Goal: Task Accomplishment & Management: Manage account settings

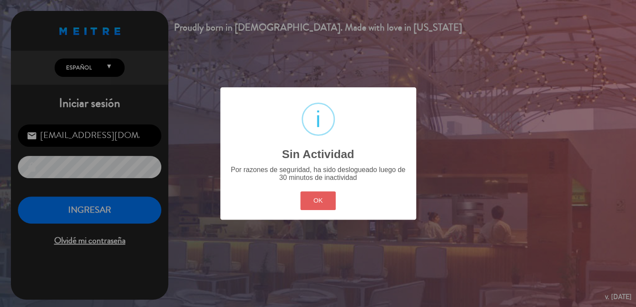
click at [323, 207] on button "OK" at bounding box center [317, 200] width 35 height 19
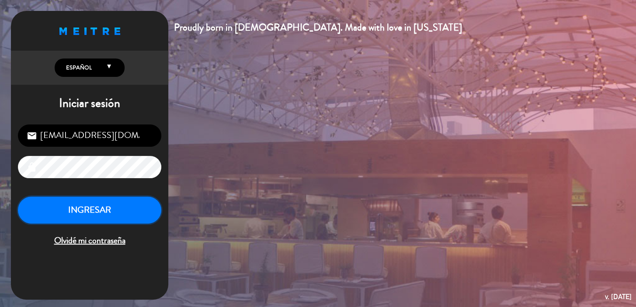
click at [130, 199] on button "INGRESAR" at bounding box center [89, 211] width 143 height 28
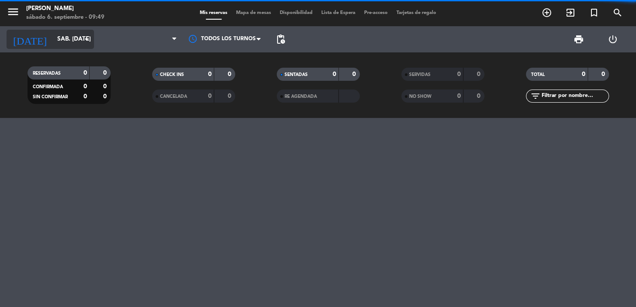
click at [72, 34] on input "sáb. [DATE]" at bounding box center [91, 39] width 77 height 16
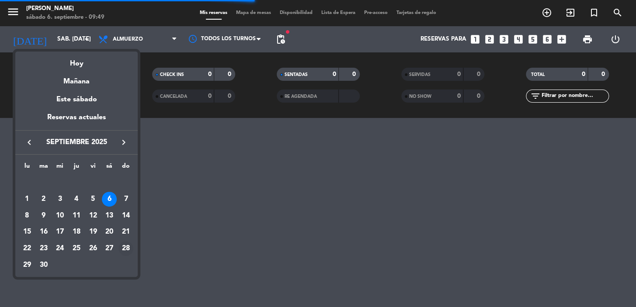
click at [124, 249] on div "28" at bounding box center [125, 248] width 15 height 15
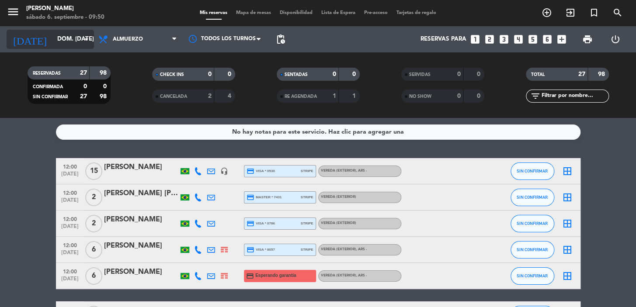
click at [55, 31] on input "dom. [DATE]" at bounding box center [91, 39] width 77 height 16
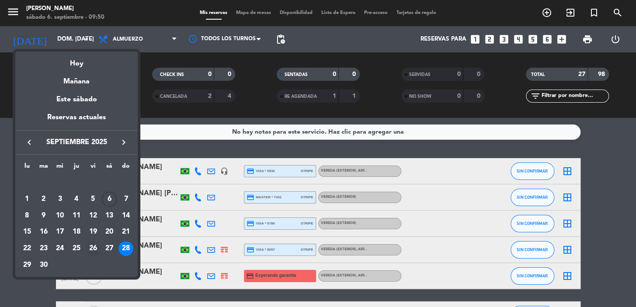
click at [100, 248] on td "26" at bounding box center [93, 248] width 17 height 17
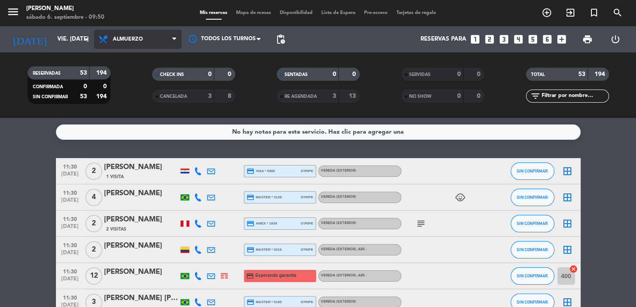
click at [177, 39] on span at bounding box center [176, 39] width 9 height 8
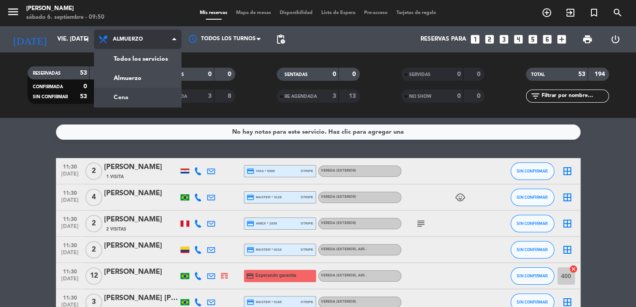
click at [132, 95] on div "menu [PERSON_NAME] 6. septiembre - 09:50 Mis reservas Mapa de mesas Disponibili…" at bounding box center [318, 59] width 636 height 118
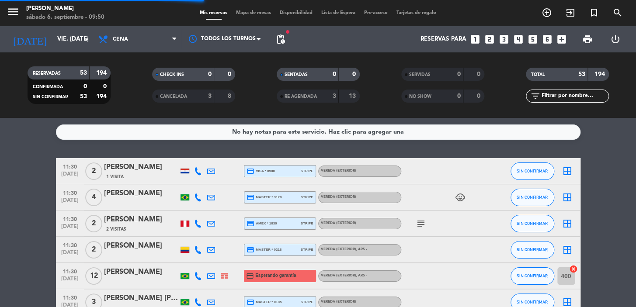
click at [275, 37] on span "pending_actions" at bounding box center [280, 39] width 17 height 17
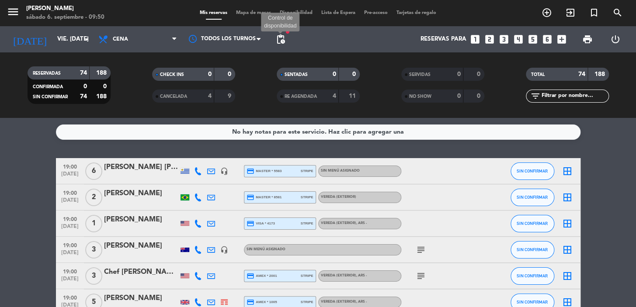
click at [284, 41] on span "pending_actions" at bounding box center [280, 39] width 10 height 10
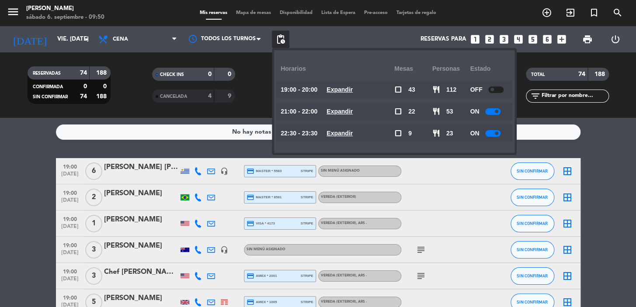
click at [348, 109] on u "Expandir" at bounding box center [339, 111] width 26 height 7
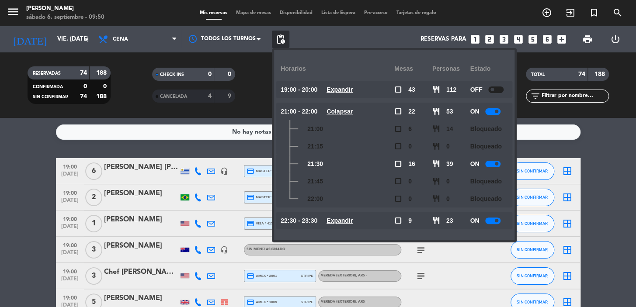
click at [232, 155] on div "No hay notas para este servicio. Haz clic para agregar una 19:00 [DATE] 6 [PERS…" at bounding box center [318, 212] width 636 height 189
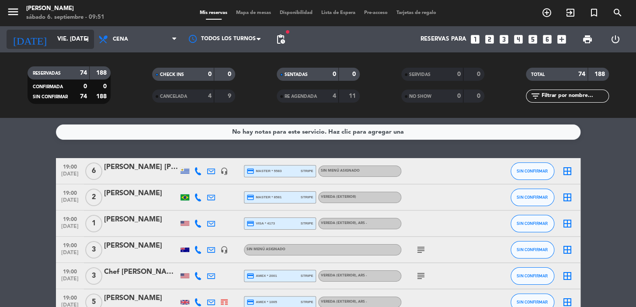
click at [76, 35] on input "vie. [DATE]" at bounding box center [91, 39] width 77 height 16
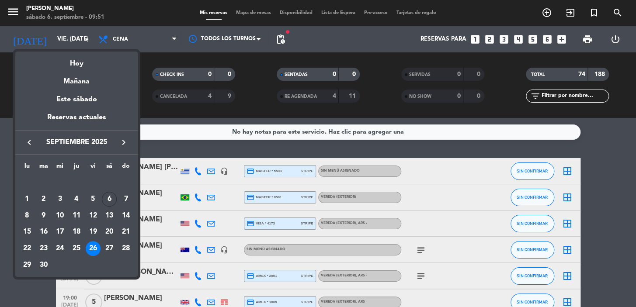
click at [125, 145] on icon "keyboard_arrow_right" at bounding box center [123, 142] width 10 height 10
click at [76, 194] on div "2" at bounding box center [76, 199] width 15 height 15
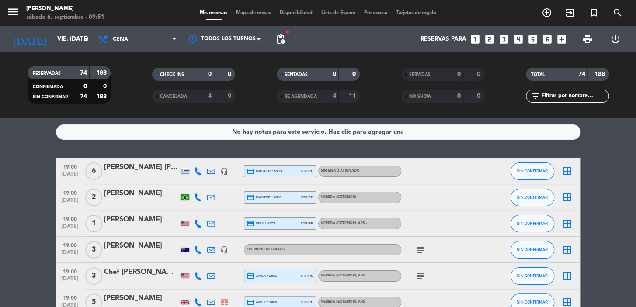
type input "[DEMOGRAPHIC_DATA] [DATE]"
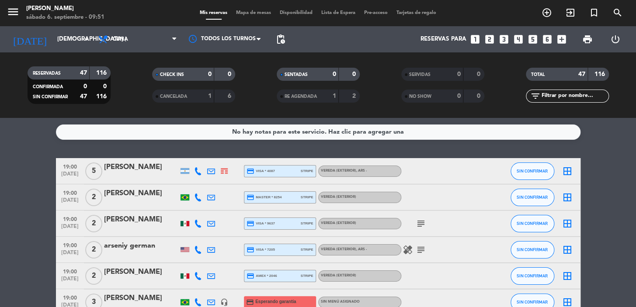
click at [377, 61] on div "SENTADAS 0 0 RE AGENDADA 1 2" at bounding box center [318, 85] width 124 height 48
click at [249, 35] on div at bounding box center [224, 39] width 87 height 20
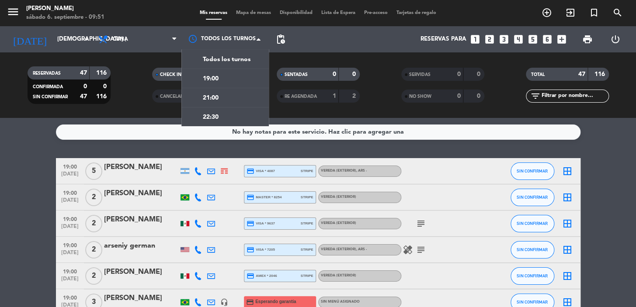
click at [147, 27] on div "Todos los servicios Almuerzo Cena Cena Todos los servicios Almuerzo Cena" at bounding box center [137, 39] width 87 height 26
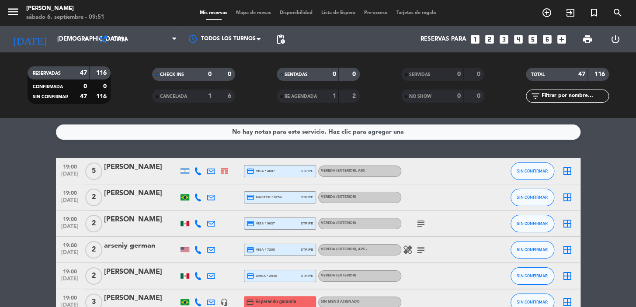
click at [485, 37] on icon "looks_two" at bounding box center [489, 39] width 11 height 11
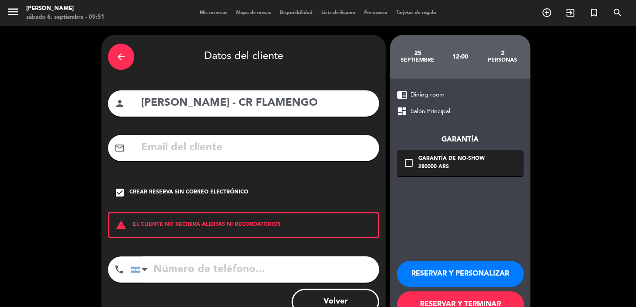
drag, startPoint x: 310, startPoint y: 93, endPoint x: 310, endPoint y: 104, distance: 11.4
click at [310, 93] on div "person [PERSON_NAME] - CR FLAMENGO" at bounding box center [243, 103] width 271 height 26
click at [310, 104] on input "[PERSON_NAME] - CR FLAMENGO" at bounding box center [256, 103] width 232 height 18
type input "C"
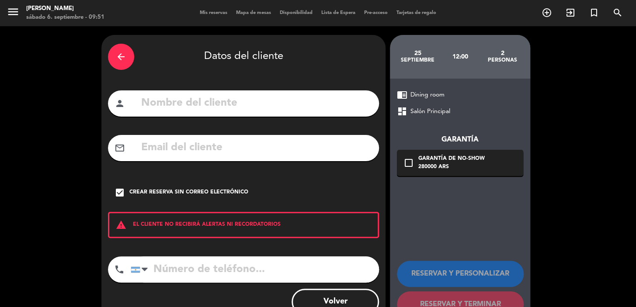
paste input "[PERSON_NAME]"
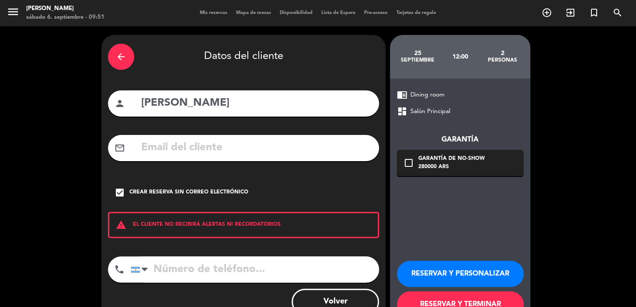
type input "[PERSON_NAME]"
click at [145, 157] on div "mail_outline" at bounding box center [243, 148] width 271 height 26
click at [158, 197] on div "check_box Crear reserva sin correo electrónico" at bounding box center [243, 193] width 271 height 26
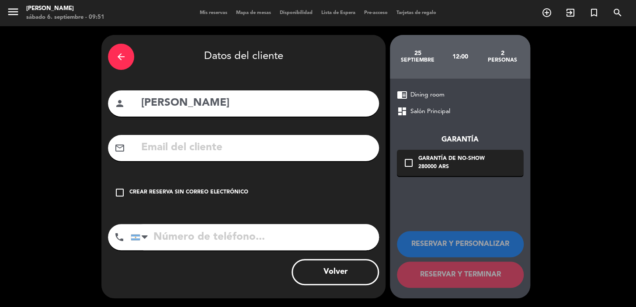
click at [207, 149] on input "text" at bounding box center [256, 148] width 232 height 18
paste input "[EMAIL_ADDRESS][DOMAIN_NAME]"
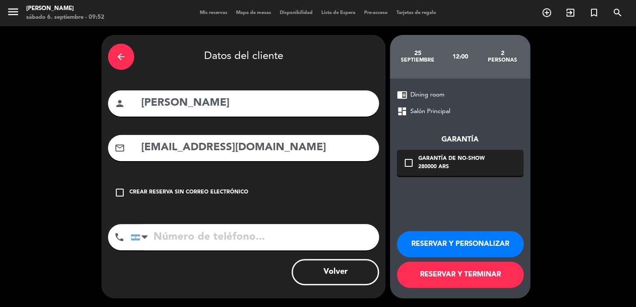
type input "[EMAIL_ADDRESS][DOMAIN_NAME]"
click at [283, 240] on input "tel" at bounding box center [255, 237] width 248 height 26
paste input "43 999509843"
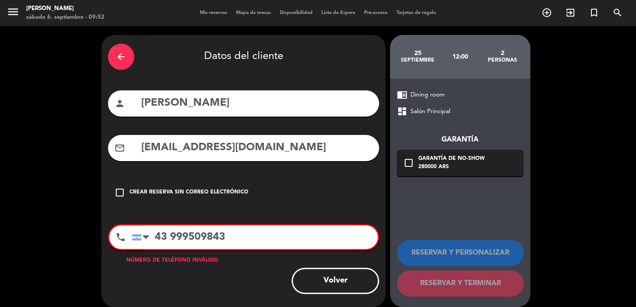
click at [170, 236] on input "43 999509843" at bounding box center [254, 237] width 245 height 24
click at [153, 237] on input "43999509843" at bounding box center [254, 237] width 245 height 24
type input "43999509843"
click at [130, 240] on div "phone" at bounding box center [120, 237] width 23 height 24
drag, startPoint x: 136, startPoint y: 238, endPoint x: 157, endPoint y: 197, distance: 45.7
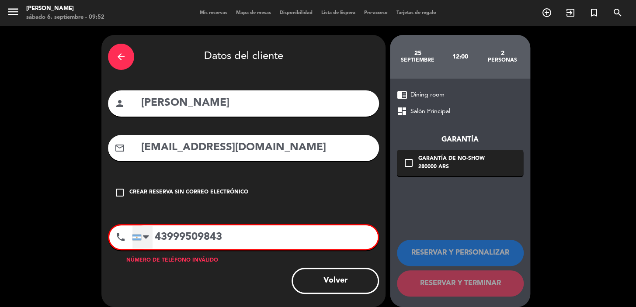
click at [136, 238] on div at bounding box center [136, 238] width 9 height 6
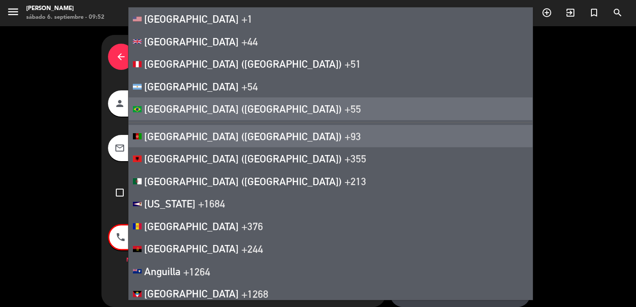
click at [205, 109] on li "[GEOGRAPHIC_DATA] ([GEOGRAPHIC_DATA]) +55" at bounding box center [330, 108] width 404 height 23
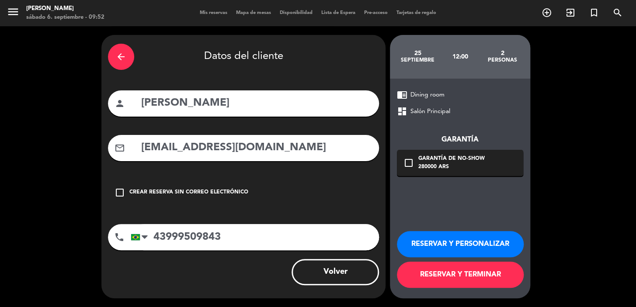
click at [427, 163] on div "280000 ARS" at bounding box center [451, 167] width 66 height 9
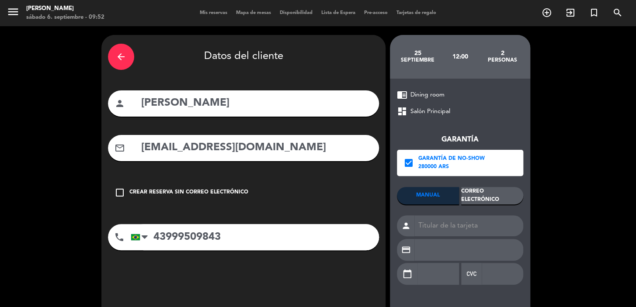
click at [487, 196] on div "Correo Electrónico" at bounding box center [492, 195] width 62 height 17
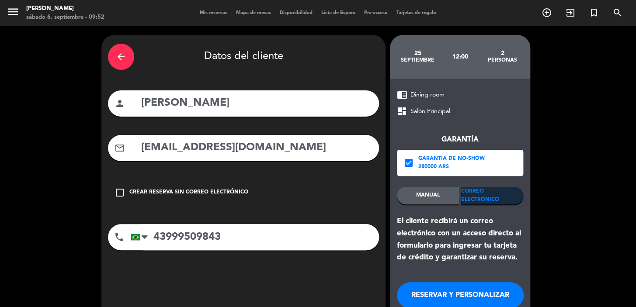
click at [131, 61] on div "arrow_back" at bounding box center [121, 57] width 26 height 26
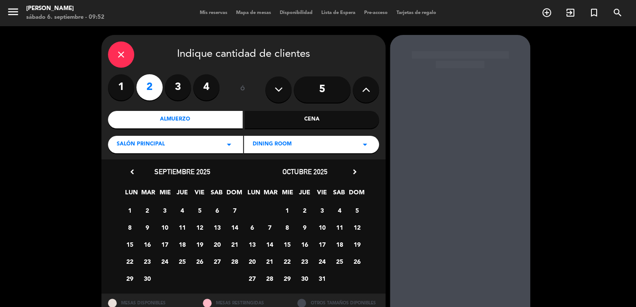
click at [327, 124] on div "Cena" at bounding box center [312, 119] width 135 height 17
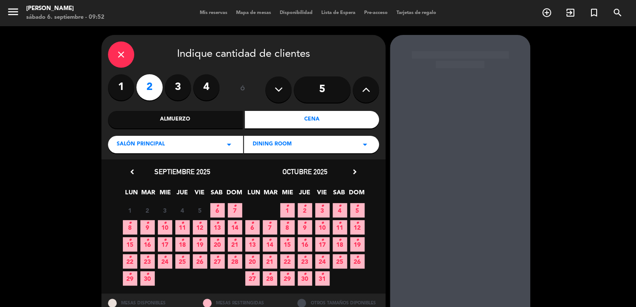
click at [305, 212] on icon "•" at bounding box center [304, 206] width 3 height 14
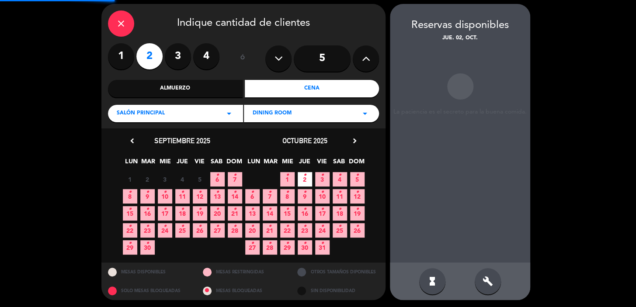
scroll to position [32, 0]
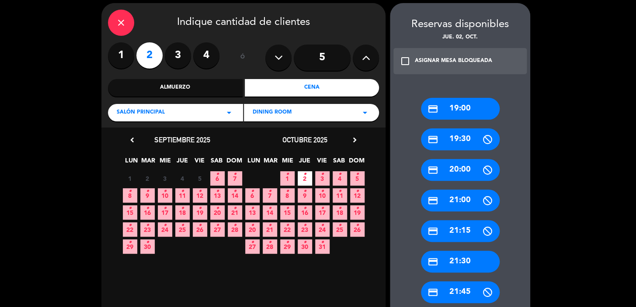
click at [483, 108] on div "credit_card 19:00" at bounding box center [460, 109] width 79 height 22
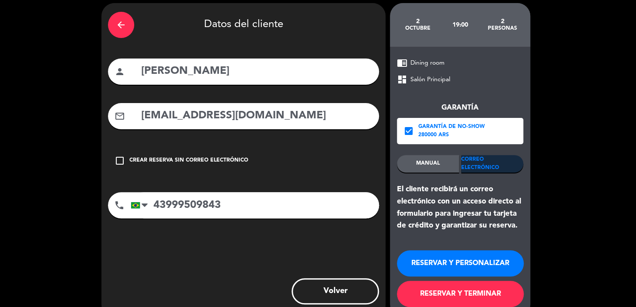
click at [426, 77] on span "Salón Principal" at bounding box center [430, 80] width 40 height 10
click at [446, 53] on div "chrome_reader_mode Dining room dashboard Salón Principal Garantía check_box Gar…" at bounding box center [460, 182] width 140 height 271
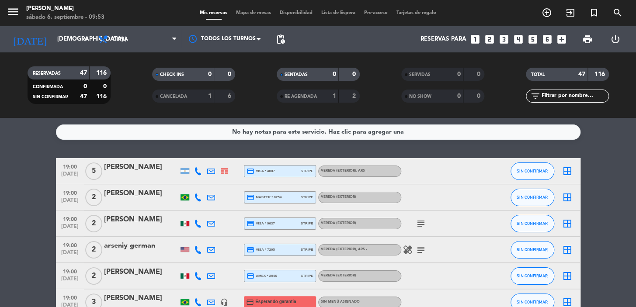
click at [485, 42] on icon "looks_two" at bounding box center [489, 39] width 11 height 11
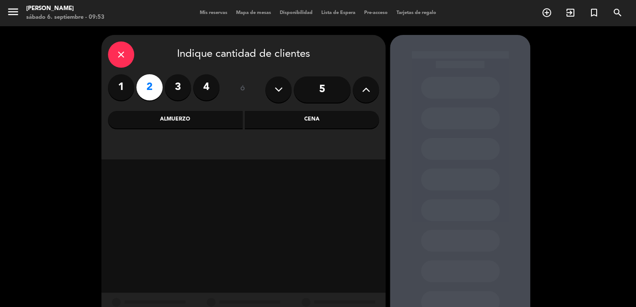
click at [303, 115] on div "Cena" at bounding box center [312, 119] width 135 height 17
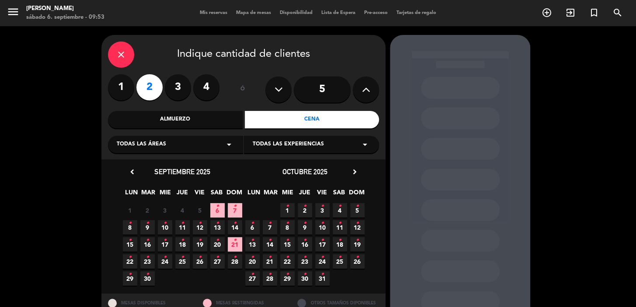
click at [311, 151] on div "Todas las experiencias arrow_drop_down" at bounding box center [311, 144] width 135 height 17
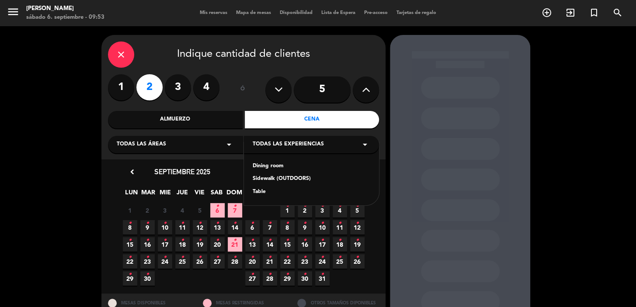
click at [306, 180] on div "Sidewalk (OUTDOORS)" at bounding box center [310, 179] width 117 height 9
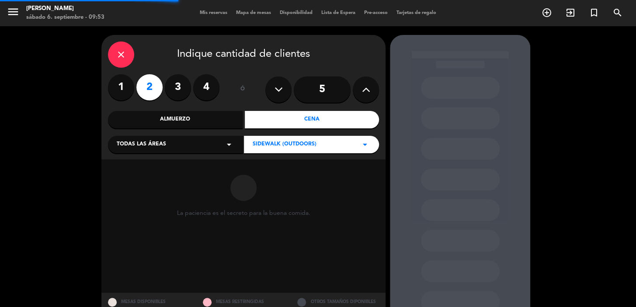
click at [213, 149] on div "Todas las áreas arrow_drop_down" at bounding box center [175, 144] width 135 height 17
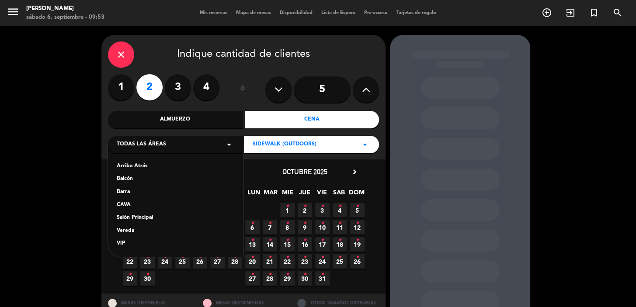
click at [142, 229] on div "Arriba Atrás Balcón Barra CAVA Salón Principal Vereda VIP" at bounding box center [175, 199] width 135 height 114
click at [142, 229] on div "Vereda" at bounding box center [175, 231] width 117 height 9
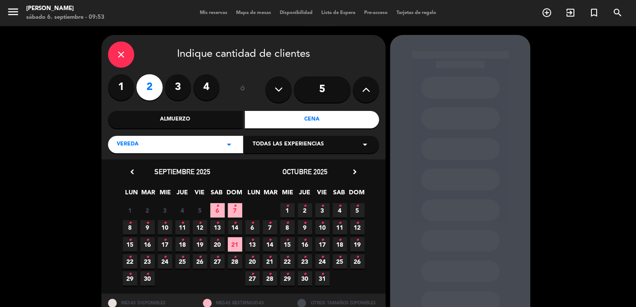
click at [307, 210] on span "2 •" at bounding box center [304, 210] width 14 height 14
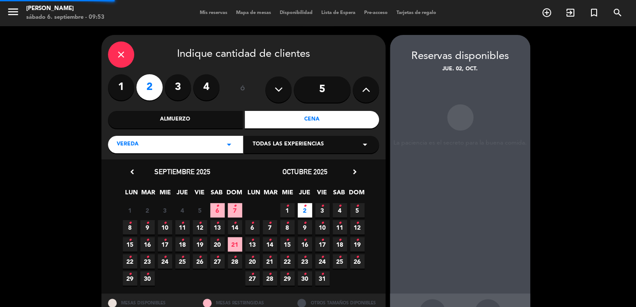
scroll to position [32, 0]
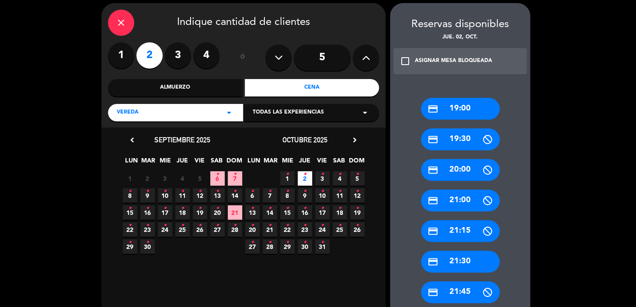
click at [477, 105] on div "credit_card 19:00" at bounding box center [460, 109] width 79 height 22
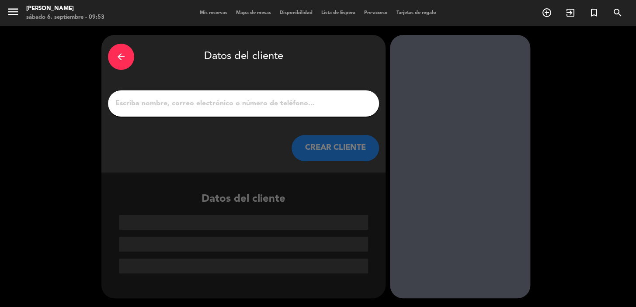
scroll to position [0, 0]
click at [250, 108] on input "1" at bounding box center [243, 103] width 258 height 12
click at [226, 112] on div at bounding box center [243, 103] width 271 height 26
click at [244, 104] on input "1" at bounding box center [243, 103] width 258 height 12
paste input "[PERSON_NAME]"
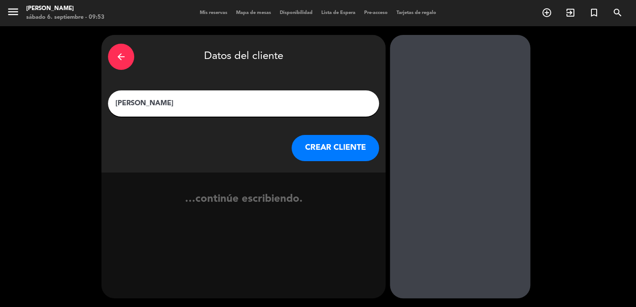
type input "[PERSON_NAME]"
click at [358, 152] on button "CREAR CLIENTE" at bounding box center [334, 148] width 87 height 26
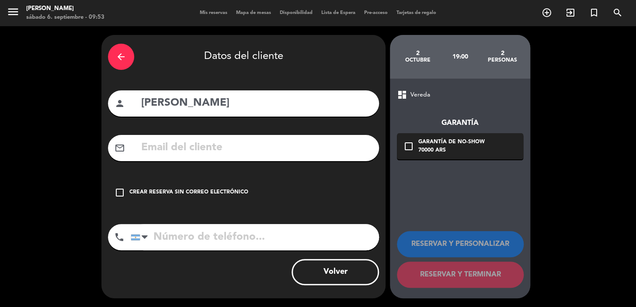
click at [283, 144] on input "text" at bounding box center [256, 148] width 232 height 18
paste input "[EMAIL_ADDRESS][DOMAIN_NAME]"
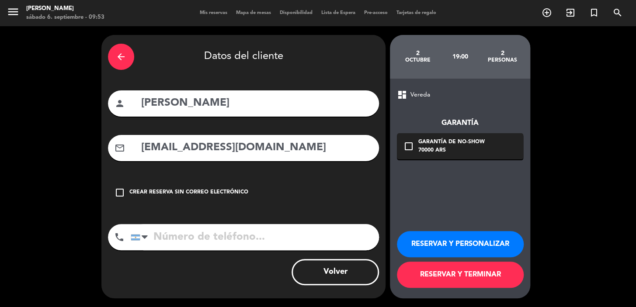
type input "[EMAIL_ADDRESS][DOMAIN_NAME]"
click at [301, 230] on input "tel" at bounding box center [255, 237] width 248 height 26
click at [131, 235] on div at bounding box center [135, 238] width 9 height 6
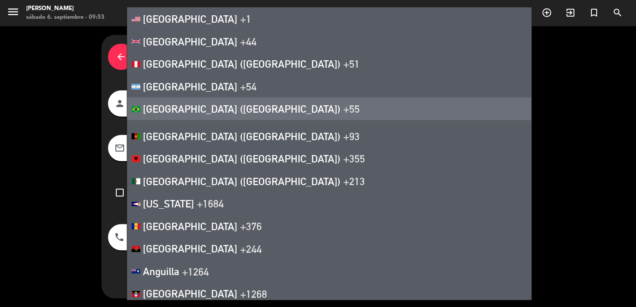
click at [157, 110] on span "[GEOGRAPHIC_DATA] ([GEOGRAPHIC_DATA])" at bounding box center [241, 109] width 197 height 12
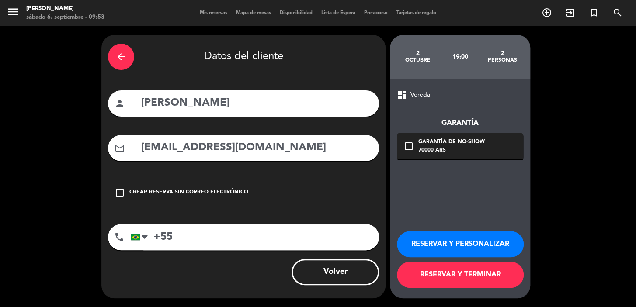
paste input "43 999509843"
type input "[PHONE_NUMBER]"
click at [456, 149] on div "70000 ARS" at bounding box center [451, 150] width 66 height 9
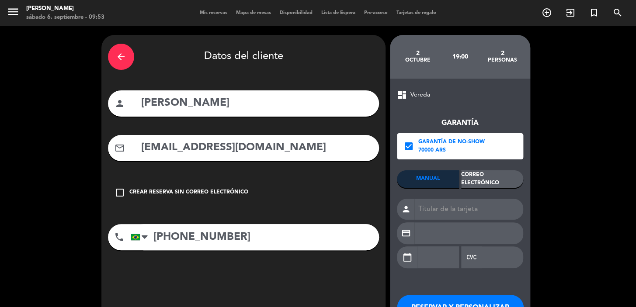
click at [494, 183] on div "Correo Electrónico" at bounding box center [492, 178] width 62 height 17
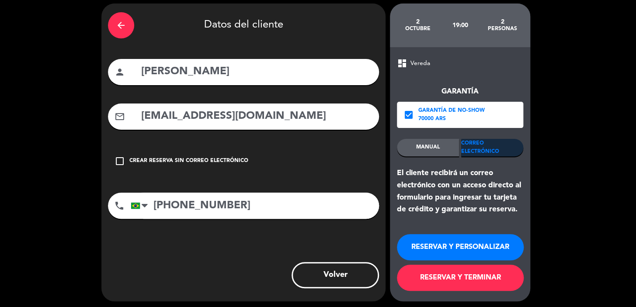
scroll to position [35, 0]
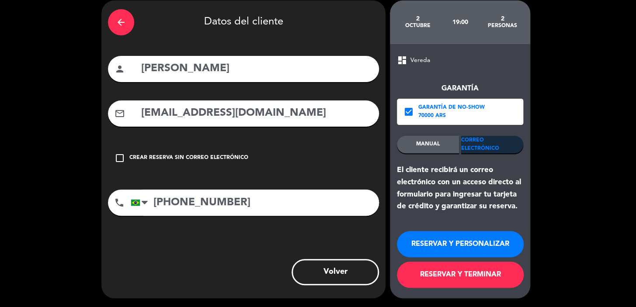
click at [491, 247] on button "RESERVAR Y PERSONALIZAR" at bounding box center [460, 244] width 127 height 26
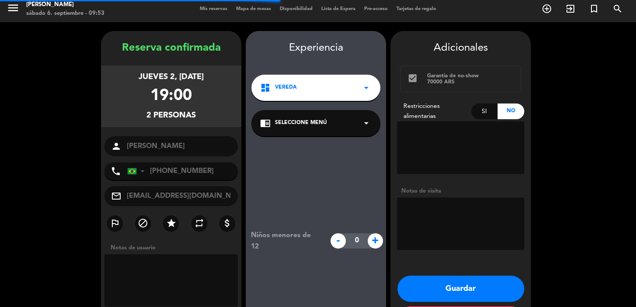
scroll to position [35, 0]
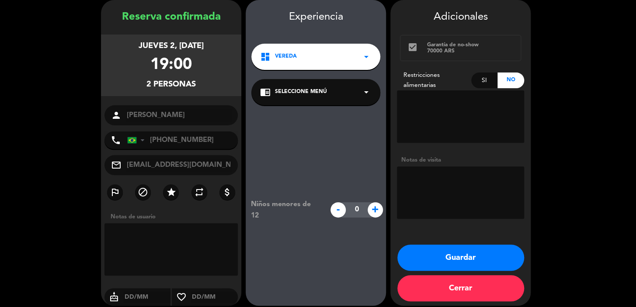
drag, startPoint x: 205, startPoint y: 87, endPoint x: 128, endPoint y: 48, distance: 86.0
click at [128, 48] on div "jueves 2, [DATE] 19:00 2 personas" at bounding box center [171, 66] width 140 height 62
click at [127, 48] on div "jueves 2, [DATE] 19:00 2 personas" at bounding box center [171, 66] width 140 height 62
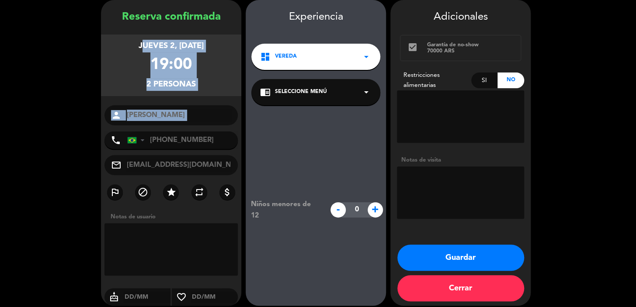
drag, startPoint x: 123, startPoint y: 44, endPoint x: 152, endPoint y: 120, distance: 81.7
click at [149, 123] on div "Reserva confirmada jueves 2, [DATE] 19:00 2 personas person [PERSON_NAME] phone…" at bounding box center [171, 162] width 140 height 306
copy div "jueves 2, [DATE] 19:00 2 personas"
click at [477, 257] on button "Guardar" at bounding box center [460, 258] width 127 height 26
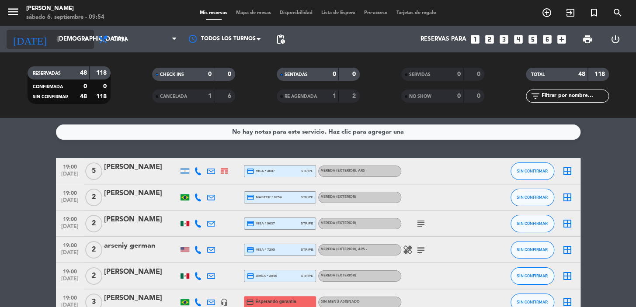
click at [75, 35] on input "[DEMOGRAPHIC_DATA] [DATE]" at bounding box center [91, 39] width 77 height 16
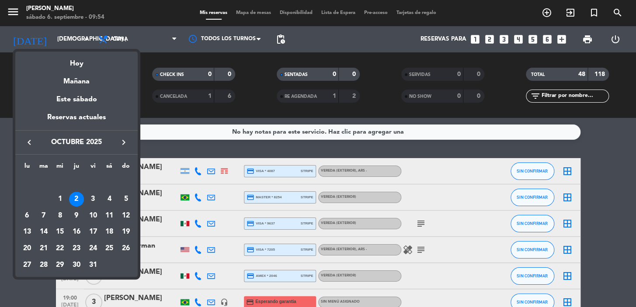
click at [25, 144] on button "keyboard_arrow_left" at bounding box center [29, 142] width 16 height 11
click at [55, 249] on div "24" at bounding box center [59, 248] width 15 height 15
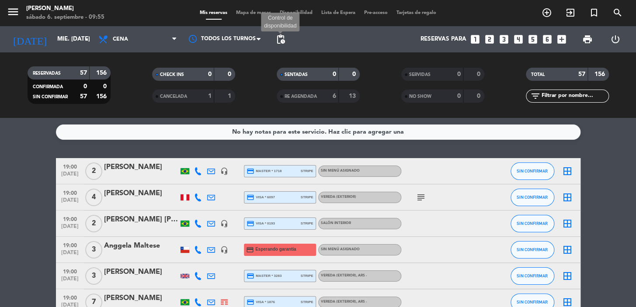
click at [280, 39] on span "pending_actions" at bounding box center [280, 39] width 10 height 10
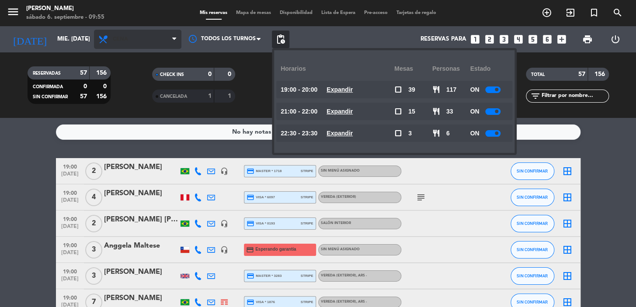
click at [154, 39] on span "Cena" at bounding box center [137, 39] width 87 height 19
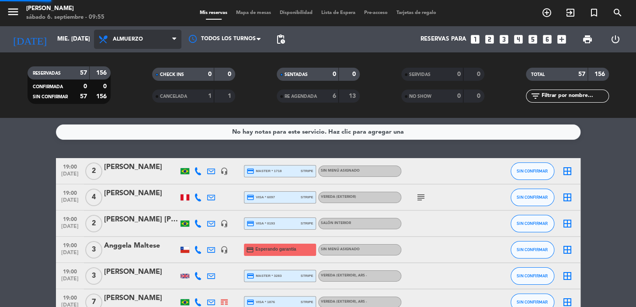
click at [152, 83] on div "menu [PERSON_NAME] 6. septiembre - 09:55 Mis reservas Mapa de mesas Disponibili…" at bounding box center [318, 59] width 636 height 118
click at [284, 38] on span "pending_actions" at bounding box center [280, 39] width 10 height 10
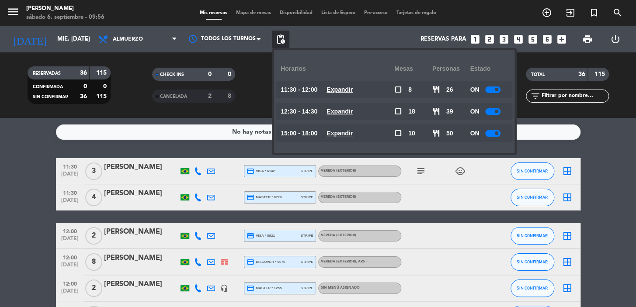
click at [263, 109] on div "SENTADAS 0 0 RE AGENDADA 2 6" at bounding box center [318, 85] width 124 height 48
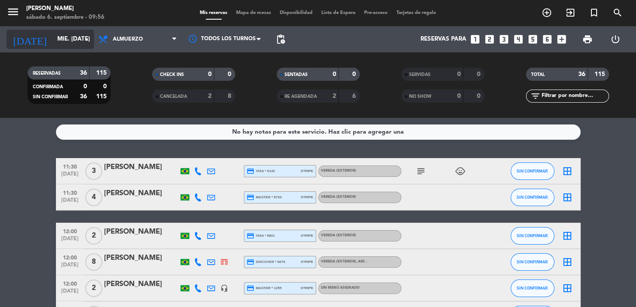
click at [79, 33] on input "mié. [DATE]" at bounding box center [91, 39] width 77 height 16
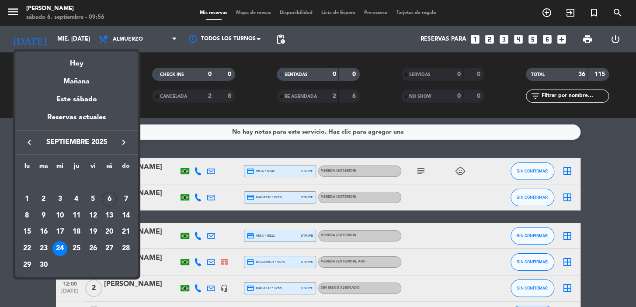
click at [131, 145] on button "keyboard_arrow_right" at bounding box center [124, 142] width 16 height 11
click at [30, 145] on icon "keyboard_arrow_left" at bounding box center [29, 142] width 10 height 10
click at [43, 232] on div "16" at bounding box center [43, 232] width 15 height 15
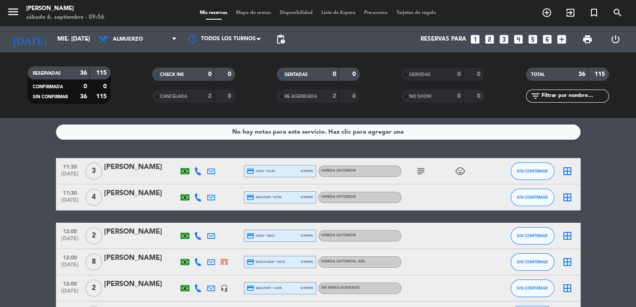
type input "[DATE] sep."
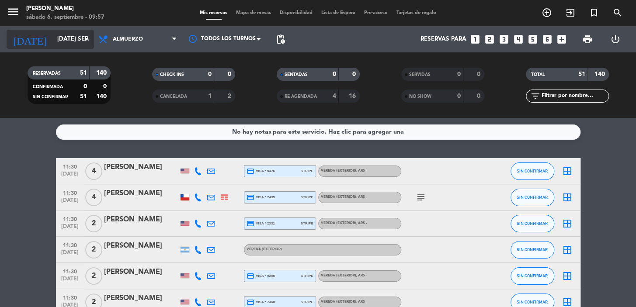
click at [83, 41] on icon "arrow_drop_down" at bounding box center [86, 39] width 10 height 10
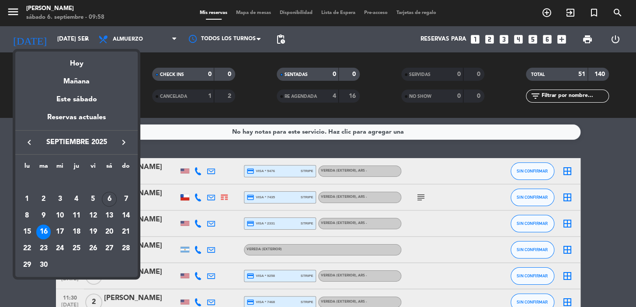
click at [39, 235] on div "16" at bounding box center [43, 232] width 15 height 15
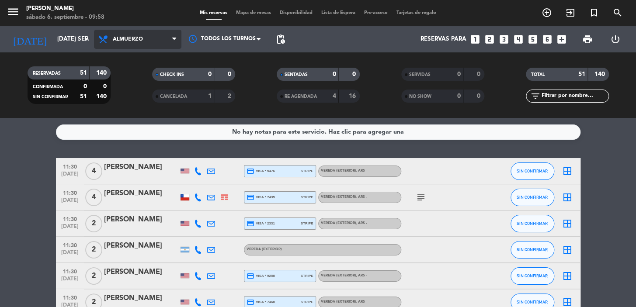
drag, startPoint x: 161, startPoint y: 41, endPoint x: 152, endPoint y: 60, distance: 20.7
click at [161, 43] on span "Almuerzo" at bounding box center [137, 39] width 87 height 19
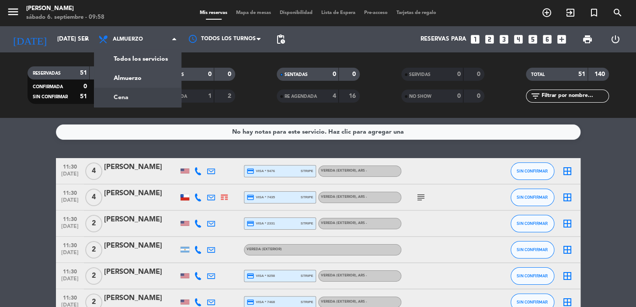
drag, startPoint x: 145, startPoint y: 89, endPoint x: 174, endPoint y: 75, distance: 32.4
click at [147, 85] on div "menu [PERSON_NAME] 6. septiembre - 09:58 Mis reservas Mapa de mesas Disponibili…" at bounding box center [318, 59] width 636 height 118
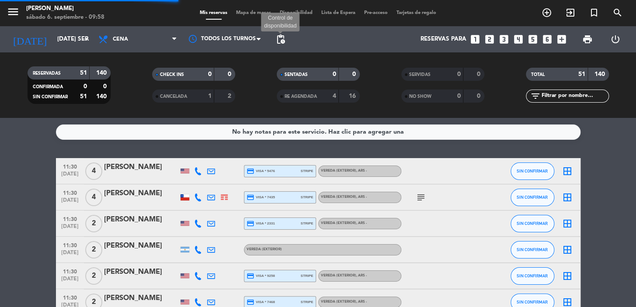
click at [280, 35] on span "pending_actions" at bounding box center [280, 39] width 10 height 10
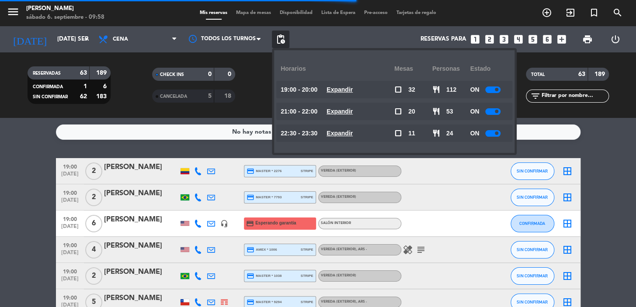
click at [342, 91] on u "Expandir" at bounding box center [339, 89] width 26 height 7
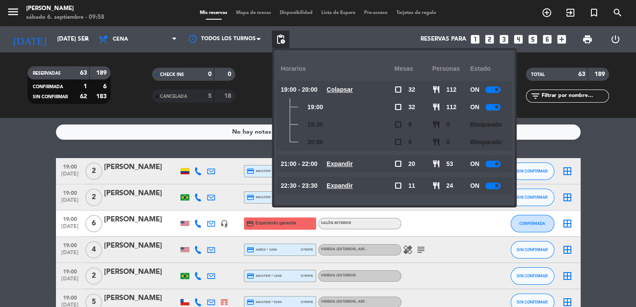
click at [230, 118] on div "No hay notas para este servicio. Haz clic para agregar una 19:00 [DATE] 2 [PERS…" at bounding box center [318, 212] width 636 height 189
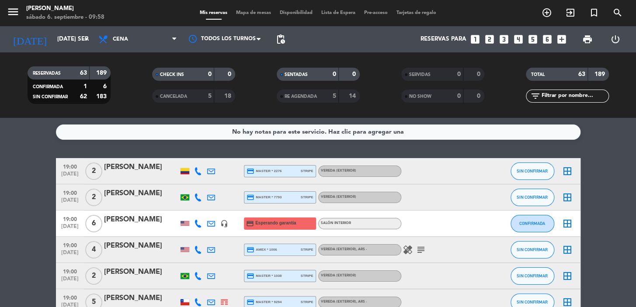
click at [487, 41] on icon "looks_two" at bounding box center [489, 39] width 11 height 11
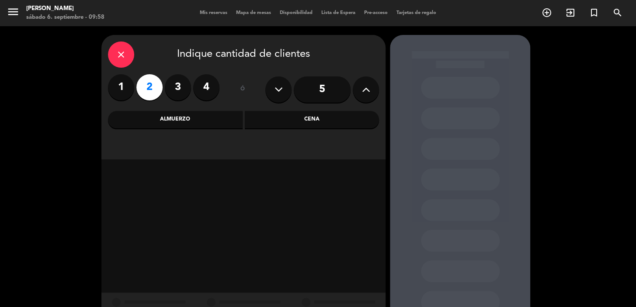
click at [268, 118] on div "Cena" at bounding box center [312, 119] width 135 height 17
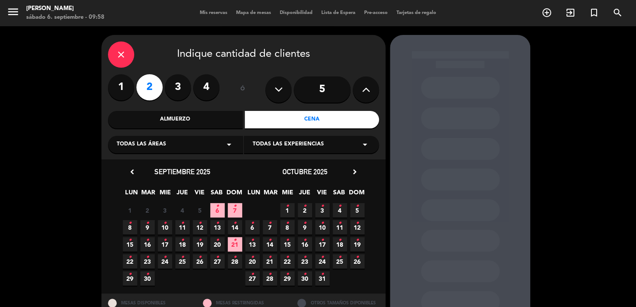
click at [256, 150] on div "Todas las experiencias arrow_drop_down" at bounding box center [311, 144] width 135 height 17
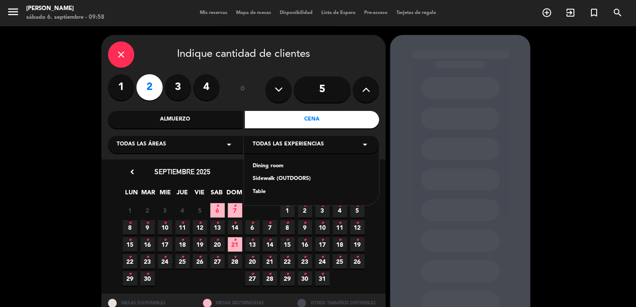
click at [259, 183] on div "Dining room Sidewalk (OUTDOORS) Table" at bounding box center [311, 173] width 135 height 63
click at [258, 164] on div "Dining room" at bounding box center [310, 166] width 117 height 9
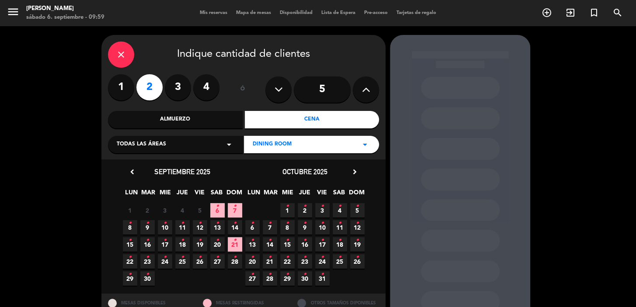
click at [149, 240] on span "16 •" at bounding box center [147, 244] width 14 height 14
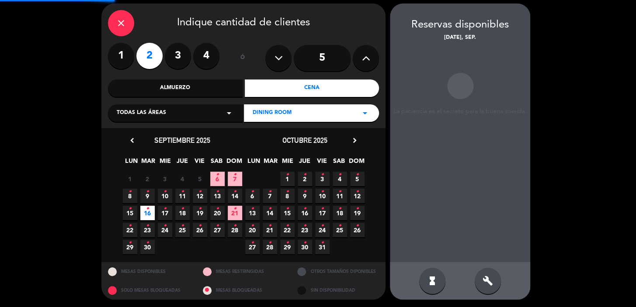
scroll to position [32, 0]
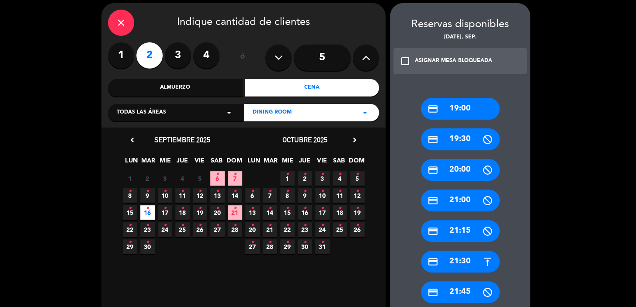
click at [470, 105] on div "credit_card 19:00" at bounding box center [460, 109] width 79 height 22
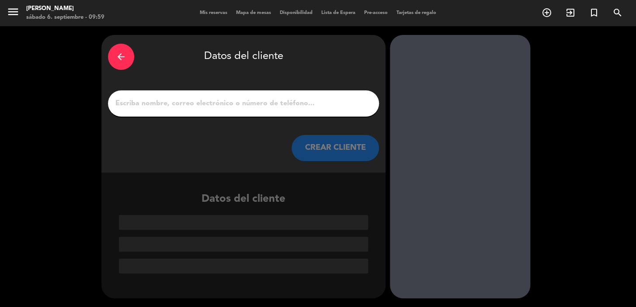
click at [211, 107] on input "1" at bounding box center [243, 103] width 258 height 12
paste input "[PERSON_NAME]"
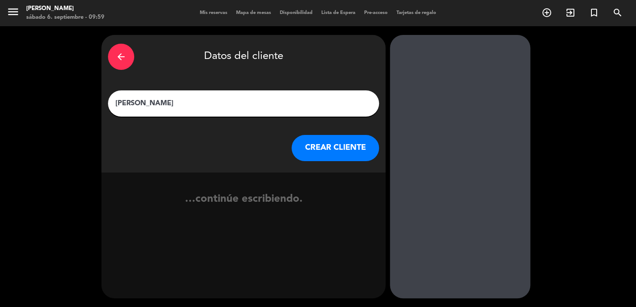
type input "[PERSON_NAME]"
click at [364, 153] on button "CREAR CLIENTE" at bounding box center [334, 148] width 87 height 26
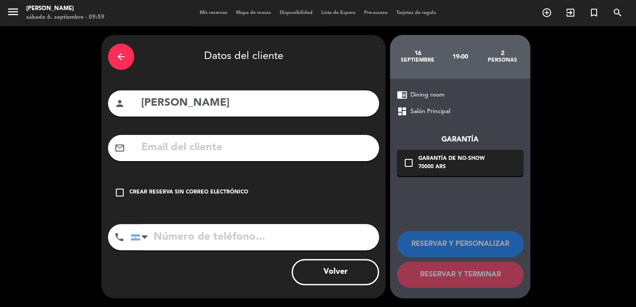
click at [228, 192] on div "Crear reserva sin correo electrónico" at bounding box center [188, 192] width 119 height 9
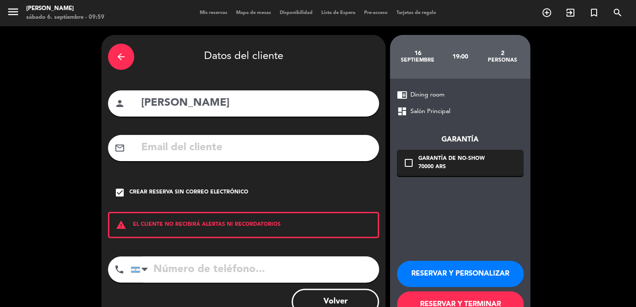
scroll to position [30, 0]
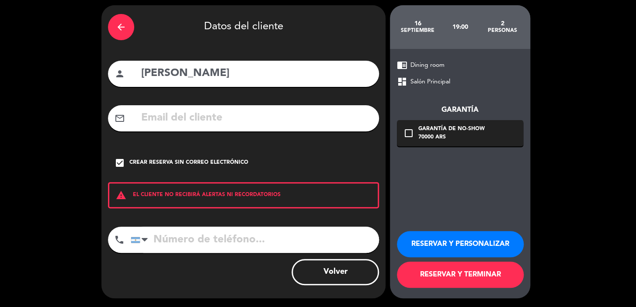
click at [428, 245] on button "RESERVAR Y PERSONALIZAR" at bounding box center [460, 244] width 127 height 26
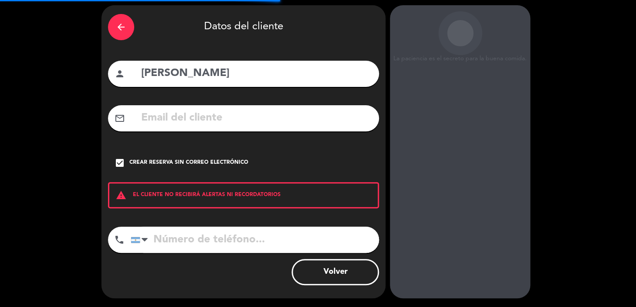
scroll to position [35, 0]
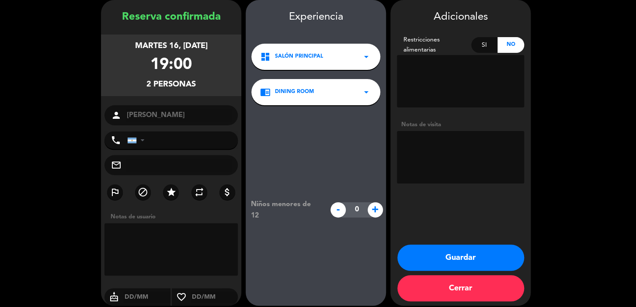
click at [463, 152] on textarea at bounding box center [460, 157] width 127 height 52
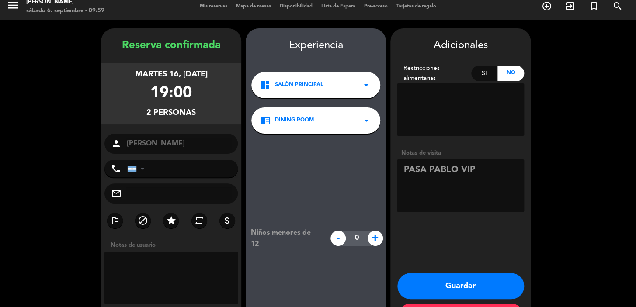
scroll to position [0, 0]
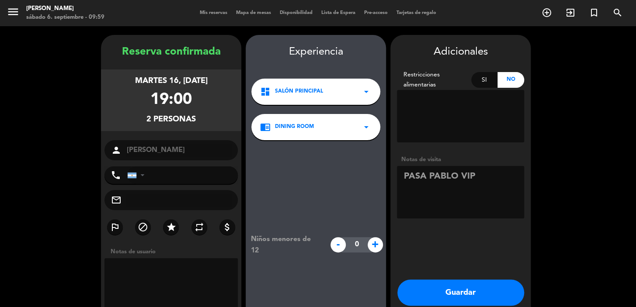
drag, startPoint x: 203, startPoint y: 88, endPoint x: 117, endPoint y: 38, distance: 99.5
click at [114, 50] on div "Reserva confirmada martes 16, [DATE] 19:00 2 personas person [GEOGRAPHIC_DATA][…" at bounding box center [171, 197] width 140 height 306
copy div "Reserva confirmada martes 16, [DATE] 19:00 2 personas"
click at [486, 123] on textarea at bounding box center [460, 116] width 127 height 52
click at [484, 179] on textarea at bounding box center [460, 192] width 127 height 52
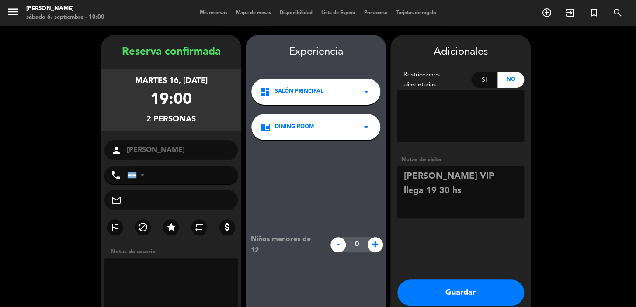
type textarea "[PERSON_NAME] VIP llega 19 30 hs"
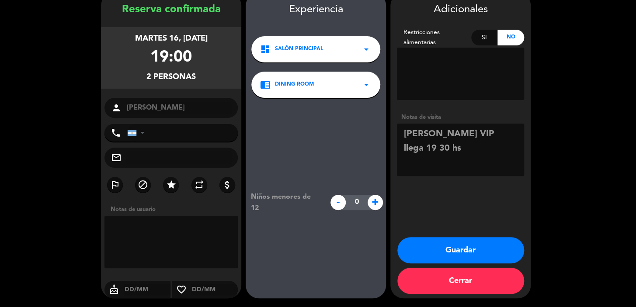
click at [472, 262] on button "Guardar" at bounding box center [460, 250] width 127 height 26
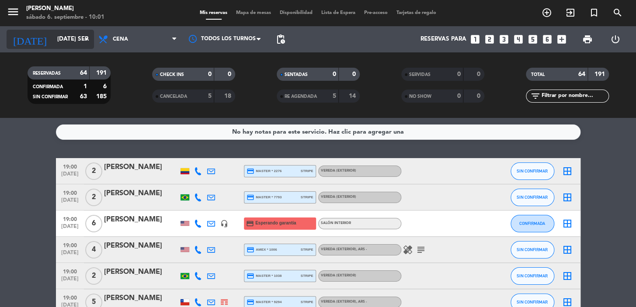
click at [86, 41] on icon "arrow_drop_down" at bounding box center [86, 39] width 10 height 10
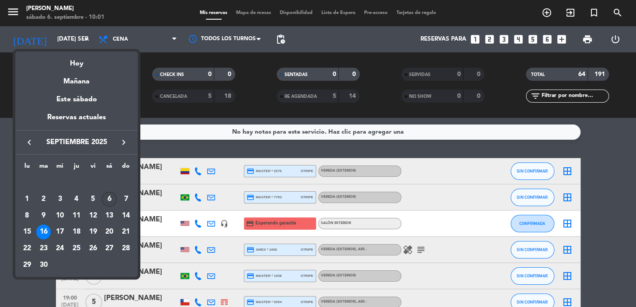
click at [107, 200] on div "6" at bounding box center [109, 199] width 15 height 15
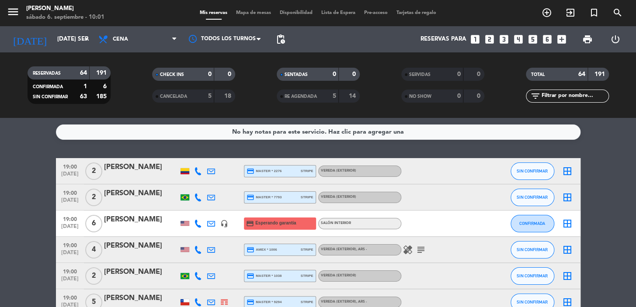
type input "sáb. [DATE]"
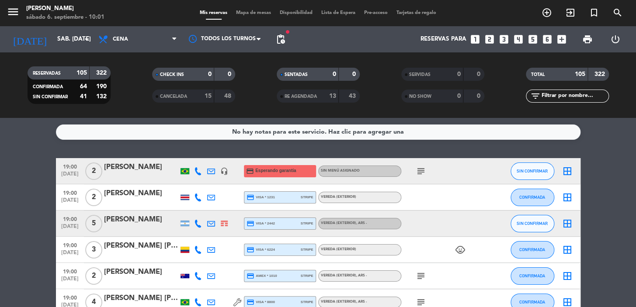
click at [283, 46] on span "pending_actions" at bounding box center [280, 39] width 17 height 17
click at [281, 39] on span "pending_actions" at bounding box center [280, 39] width 10 height 10
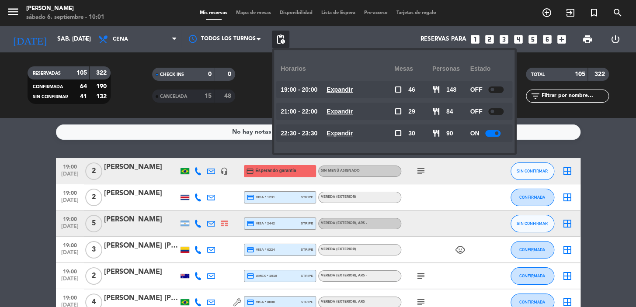
click at [342, 113] on u "Expandir" at bounding box center [339, 111] width 26 height 7
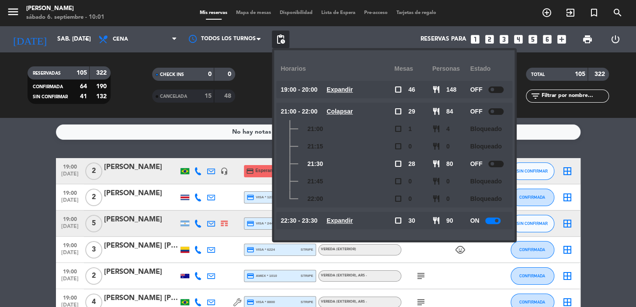
click at [352, 219] on u "Expandir" at bounding box center [339, 220] width 26 height 7
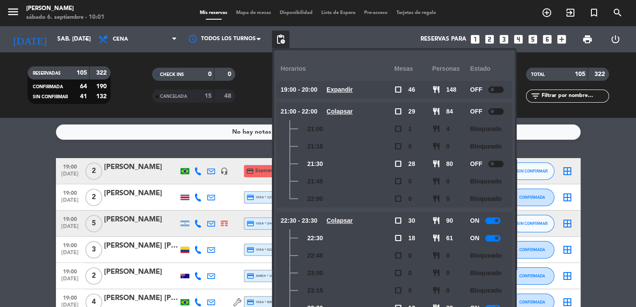
scroll to position [15, 0]
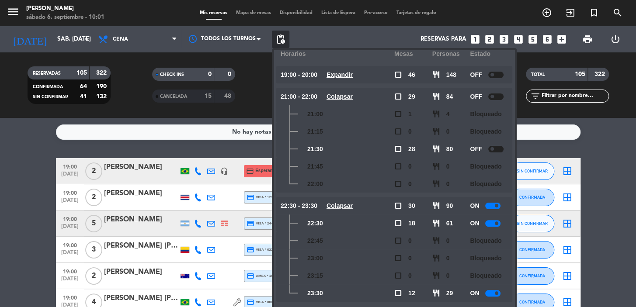
click at [104, 135] on div "No hay notas para este servicio. Haz clic para agregar una" at bounding box center [318, 131] width 524 height 15
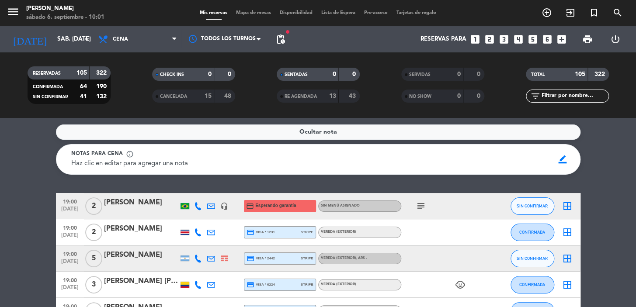
drag, startPoint x: 104, startPoint y: 135, endPoint x: 118, endPoint y: 141, distance: 14.7
click at [108, 145] on div "Notas para cena info_outline Haz clic en editar para agregar una nota border_co…" at bounding box center [318, 159] width 524 height 31
click at [618, 17] on icon "search" at bounding box center [617, 12] width 10 height 10
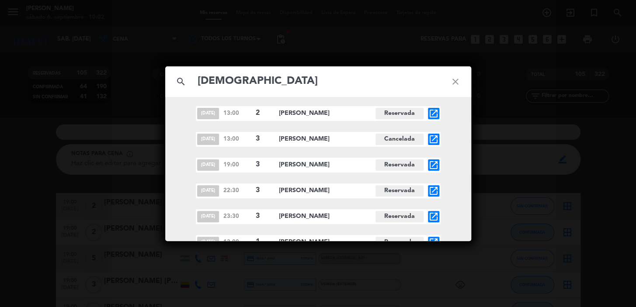
scroll to position [0, 0]
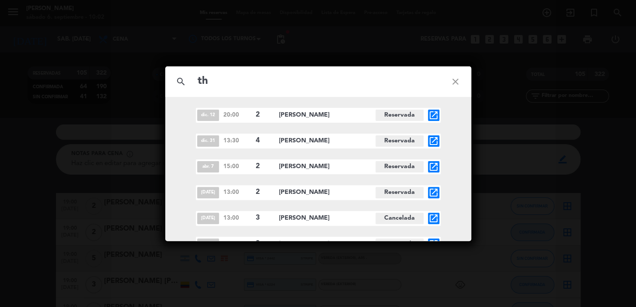
type input "t"
type input "[PERSON_NAME]"
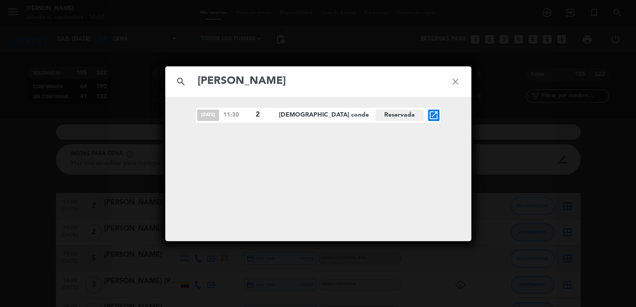
click at [436, 114] on icon "open_in_new" at bounding box center [433, 115] width 10 height 10
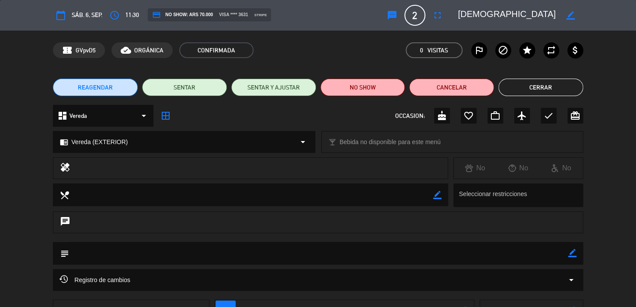
click at [57, 89] on button "REAGENDAR" at bounding box center [95, 87] width 85 height 17
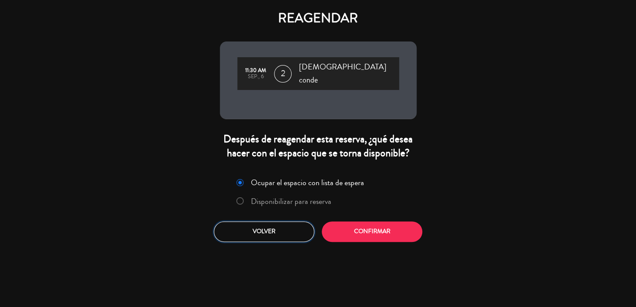
click at [284, 221] on button "Volver" at bounding box center [264, 231] width 100 height 21
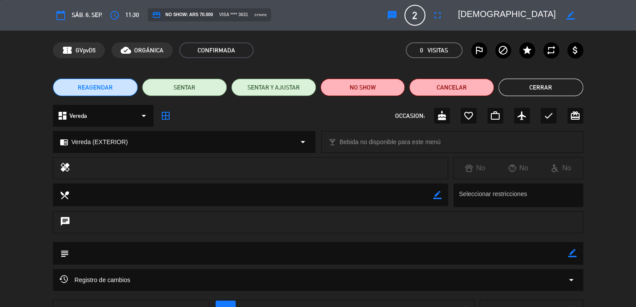
click at [135, 16] on span "11:30" at bounding box center [132, 15] width 14 height 10
click at [568, 15] on icon "border_color" at bounding box center [570, 15] width 8 height 8
click at [120, 17] on icon "access_time" at bounding box center [114, 15] width 10 height 10
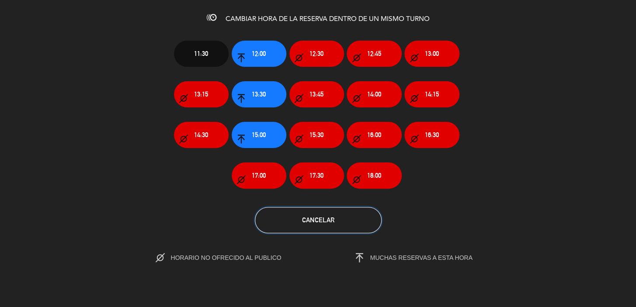
click at [340, 225] on button "Cancelar" at bounding box center [318, 220] width 127 height 26
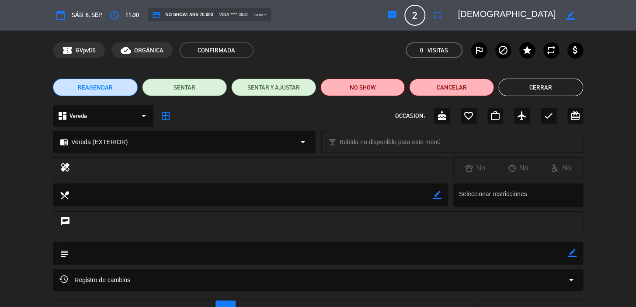
click at [121, 86] on button "REAGENDAR" at bounding box center [95, 87] width 85 height 17
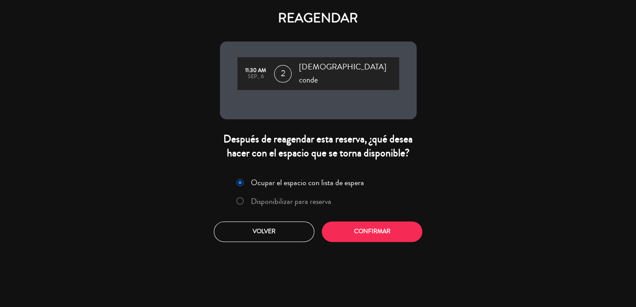
click at [339, 64] on span "[DEMOGRAPHIC_DATA] conde" at bounding box center [348, 74] width 100 height 26
click at [300, 221] on button "Volver" at bounding box center [264, 231] width 100 height 21
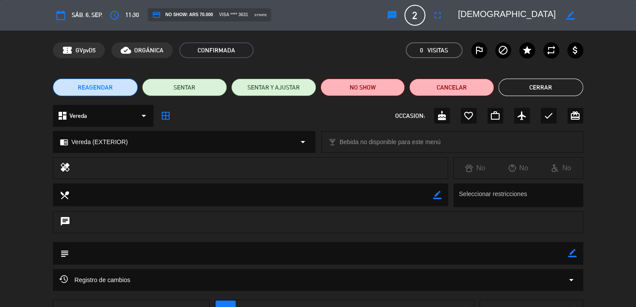
click at [566, 10] on div "border_color" at bounding box center [570, 15] width 25 height 16
click at [571, 18] on icon "border_color" at bounding box center [570, 15] width 8 height 8
drag, startPoint x: 86, startPoint y: 17, endPoint x: 180, endPoint y: 18, distance: 93.9
click at [86, 18] on span "sáb. 6, sep." at bounding box center [87, 15] width 31 height 10
click at [132, 14] on span "11:30" at bounding box center [132, 15] width 14 height 10
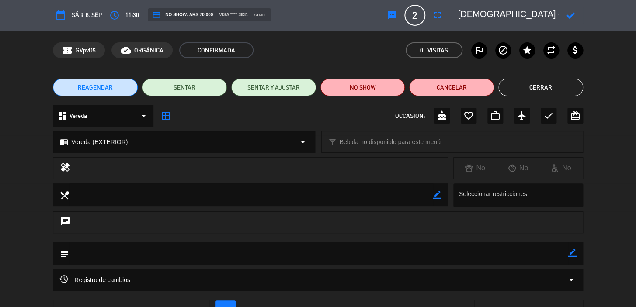
click at [130, 87] on button "REAGENDAR" at bounding box center [95, 87] width 85 height 17
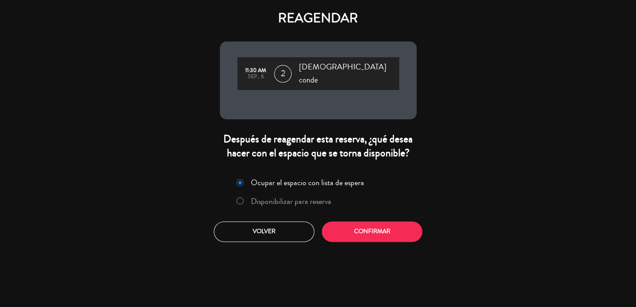
click at [318, 69] on span "[DEMOGRAPHIC_DATA] conde" at bounding box center [348, 74] width 100 height 26
drag, startPoint x: 355, startPoint y: 220, endPoint x: 357, endPoint y: 224, distance: 5.1
click at [355, 221] on button "Confirmar" at bounding box center [371, 231] width 100 height 21
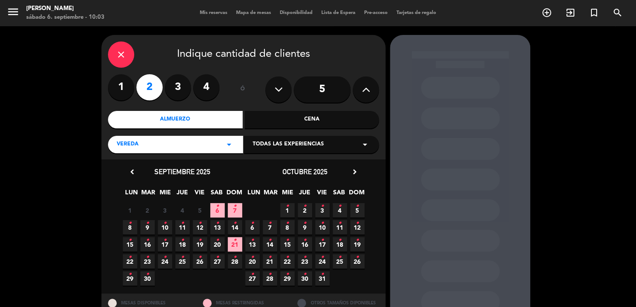
click at [309, 119] on div "Cena" at bounding box center [312, 119] width 135 height 17
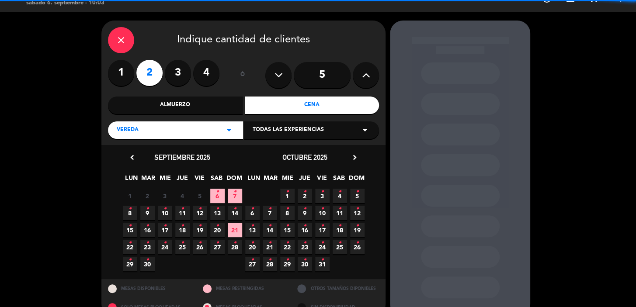
scroll to position [32, 0]
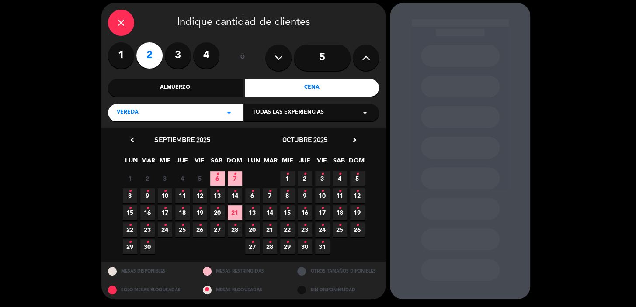
click at [216, 179] on icon "•" at bounding box center [217, 174] width 3 height 14
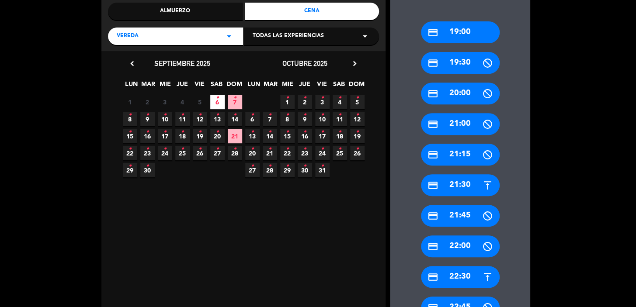
scroll to position [266, 0]
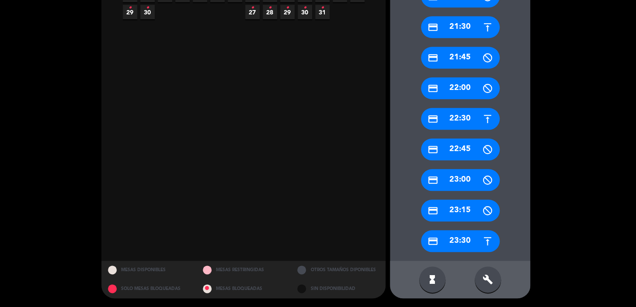
click at [472, 112] on div "credit_card 22:30" at bounding box center [460, 119] width 79 height 22
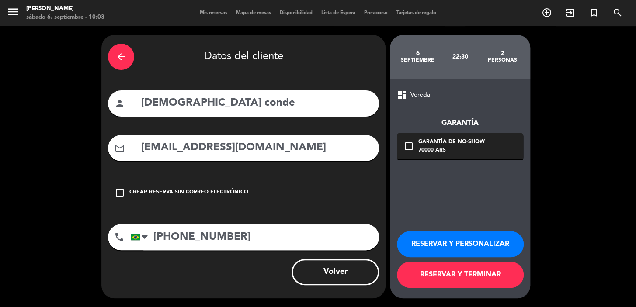
click at [448, 140] on div "Garantía de no-show" at bounding box center [451, 142] width 66 height 9
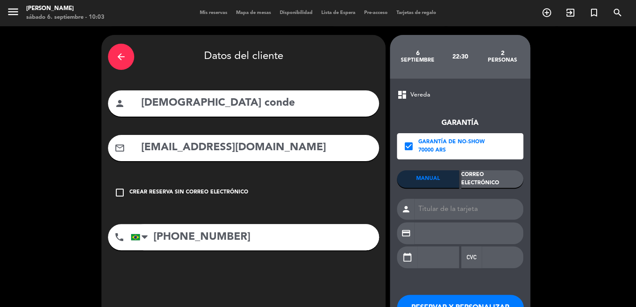
click at [467, 175] on div "Correo Electrónico" at bounding box center [492, 178] width 62 height 17
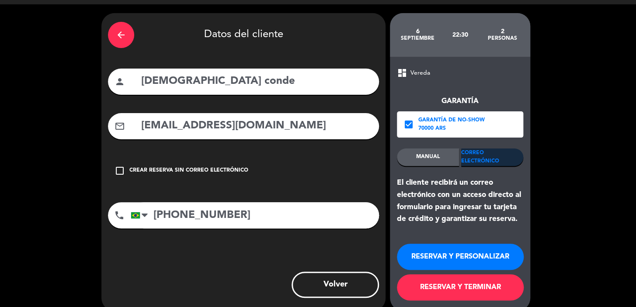
scroll to position [35, 0]
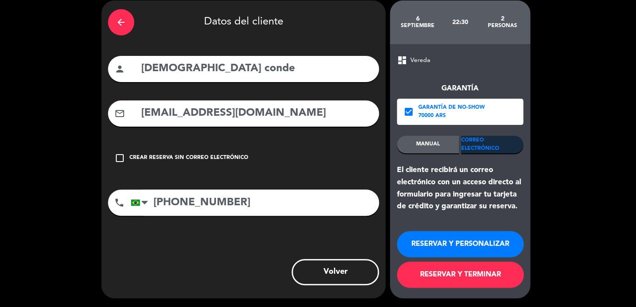
click at [464, 245] on button "RESERVAR Y PERSONALIZAR" at bounding box center [460, 244] width 127 height 26
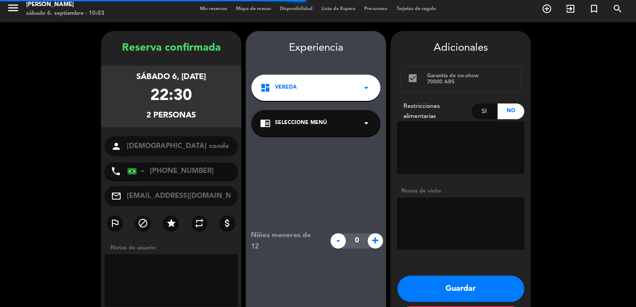
scroll to position [35, 0]
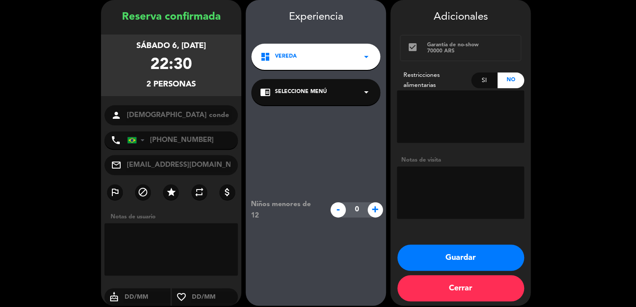
click at [223, 86] on div "sábado 6, [DATE] 22:30 2 personas" at bounding box center [171, 66] width 140 height 62
click at [481, 259] on button "Guardar" at bounding box center [460, 258] width 127 height 26
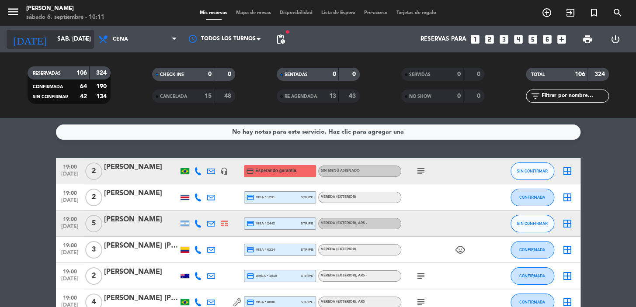
click at [74, 43] on input "sáb. [DATE]" at bounding box center [91, 39] width 77 height 16
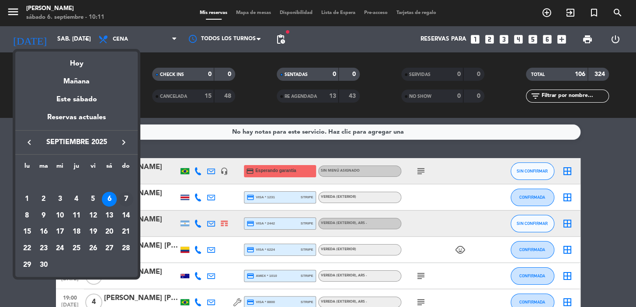
click at [122, 200] on div "7" at bounding box center [125, 199] width 15 height 15
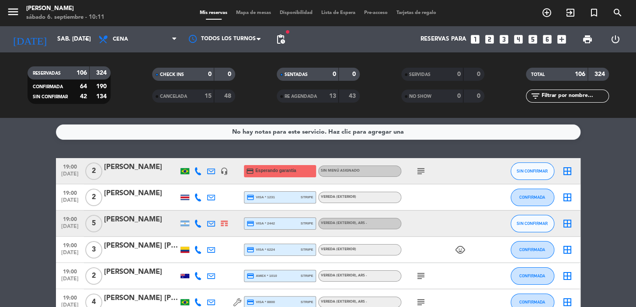
type input "dom. [DATE]"
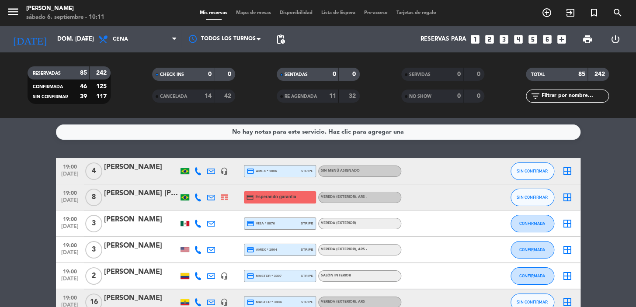
click at [495, 143] on div "No hay notas para este servicio. Haz clic para agregar una 19:00 [DATE] 4 [PERS…" at bounding box center [318, 212] width 636 height 189
click at [109, 30] on span "Cena" at bounding box center [137, 39] width 87 height 19
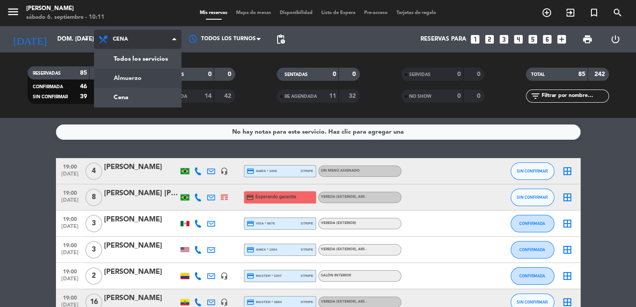
click at [168, 80] on div "menu [PERSON_NAME] 6. septiembre - 10:11 Mis reservas Mapa de mesas Disponibili…" at bounding box center [318, 59] width 636 height 118
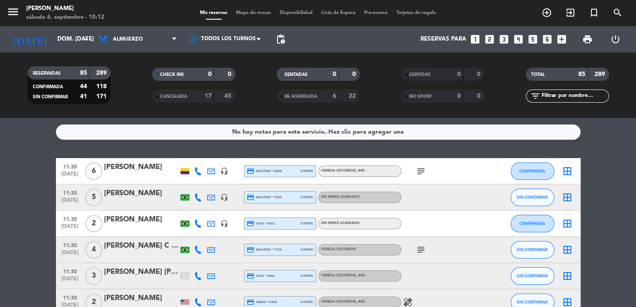
click at [489, 36] on icon "looks_two" at bounding box center [489, 39] width 11 height 11
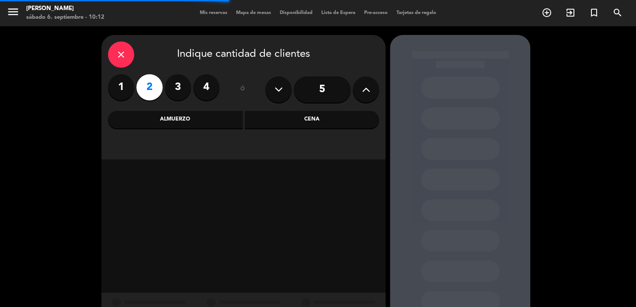
click at [207, 120] on div "Almuerzo" at bounding box center [175, 119] width 135 height 17
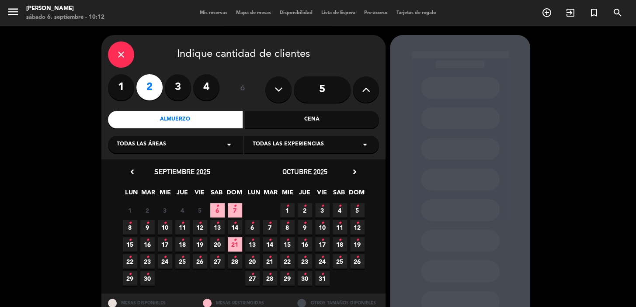
click at [233, 209] on icon "•" at bounding box center [234, 206] width 3 height 14
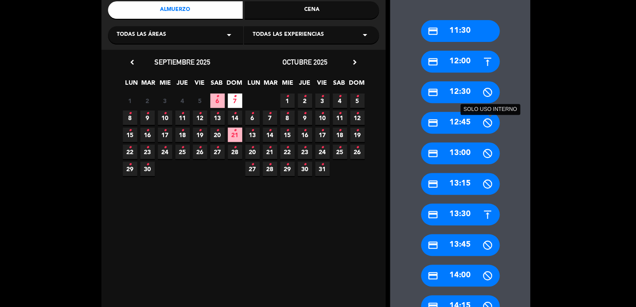
scroll to position [111, 0]
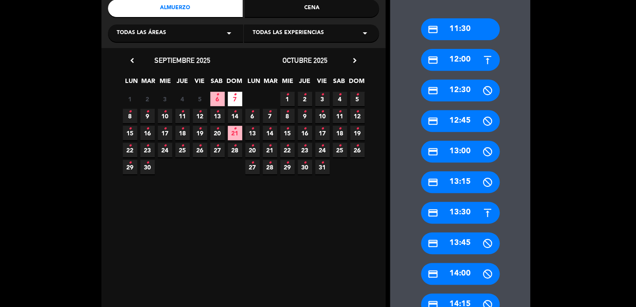
click at [476, 209] on div "credit_card 13:30" at bounding box center [460, 213] width 79 height 22
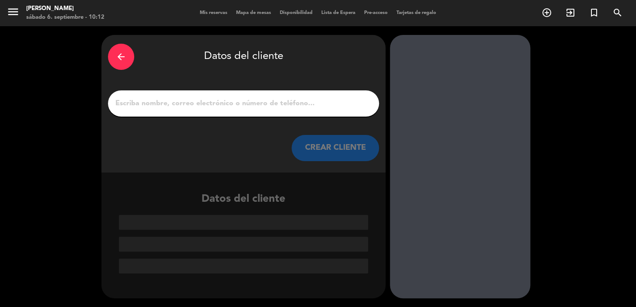
scroll to position [0, 0]
click at [214, 93] on div at bounding box center [243, 103] width 271 height 26
click at [218, 104] on input "1" at bounding box center [243, 103] width 258 height 12
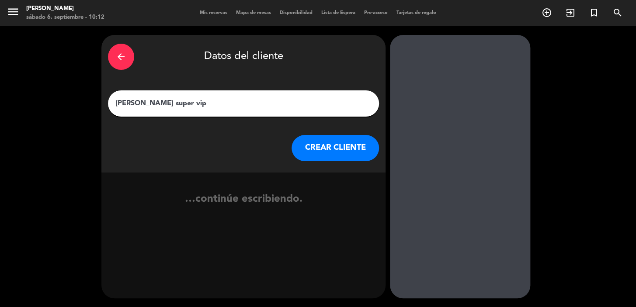
type input "[PERSON_NAME] super vip"
click at [360, 144] on button "CREAR CLIENTE" at bounding box center [334, 148] width 87 height 26
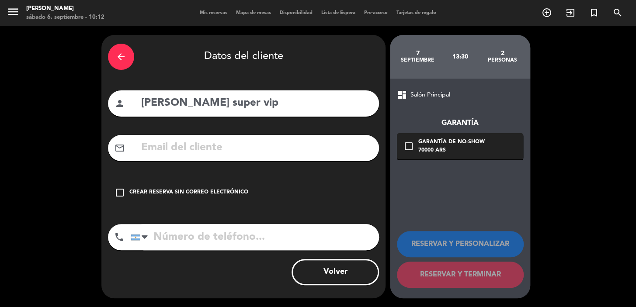
click at [229, 195] on div "Crear reserva sin correo electrónico" at bounding box center [188, 192] width 119 height 9
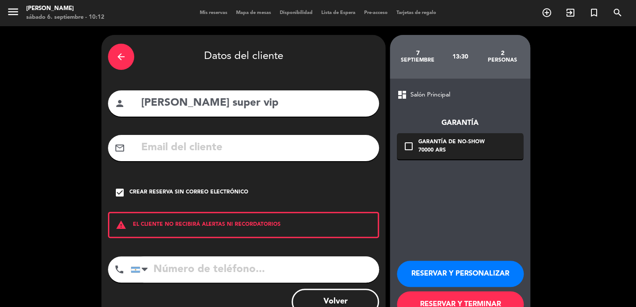
click at [475, 140] on div "Garantía de no-show" at bounding box center [451, 142] width 66 height 9
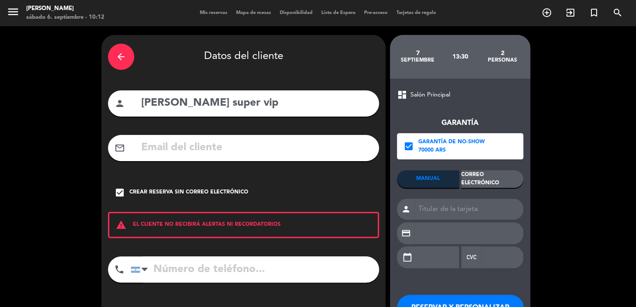
click at [419, 145] on div "Garantía de no-show" at bounding box center [451, 142] width 66 height 9
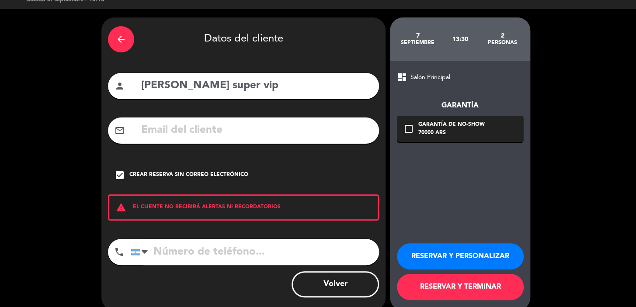
scroll to position [30, 0]
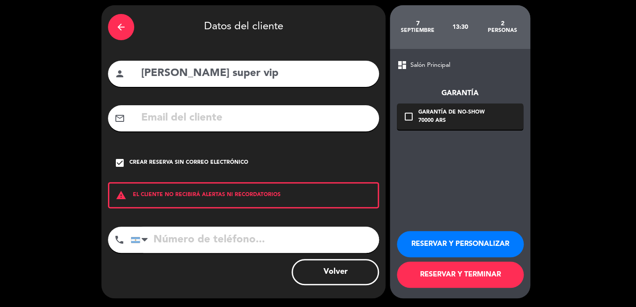
click at [473, 242] on button "RESERVAR Y PERSONALIZAR" at bounding box center [460, 244] width 127 height 26
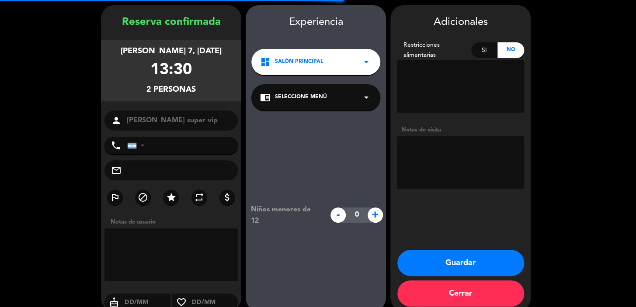
scroll to position [35, 0]
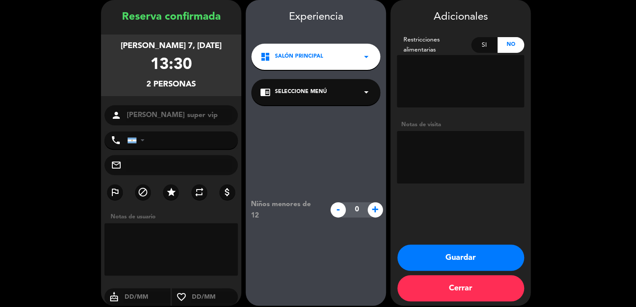
drag, startPoint x: 202, startPoint y: 79, endPoint x: 114, endPoint y: 11, distance: 110.9
click at [114, 11] on div "Reserva confirmada [PERSON_NAME] 7, [DATE] 13:30 2 personas person [PERSON_NAME…" at bounding box center [171, 162] width 140 height 306
copy div "Reserva confirmada [PERSON_NAME] 7, [DATE] 13:30 2 personas"
click at [467, 258] on button "Guardar" at bounding box center [460, 258] width 127 height 26
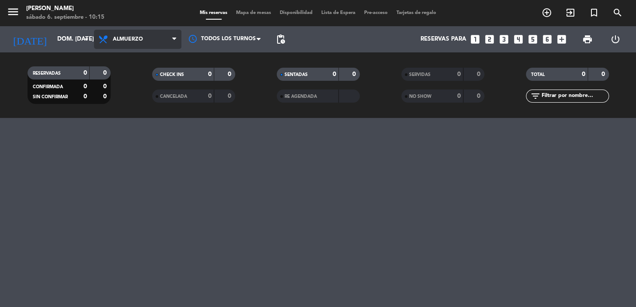
click at [110, 32] on span "Almuerzo" at bounding box center [137, 39] width 87 height 19
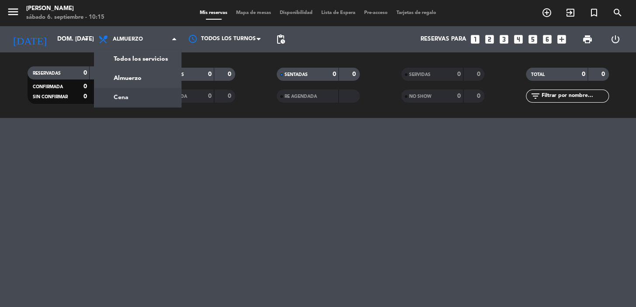
drag, startPoint x: 136, startPoint y: 97, endPoint x: 137, endPoint y: 88, distance: 9.6
click at [137, 97] on div "menu [PERSON_NAME] 6. septiembre - 10:15 Mis reservas Mapa de mesas Disponibili…" at bounding box center [318, 59] width 636 height 118
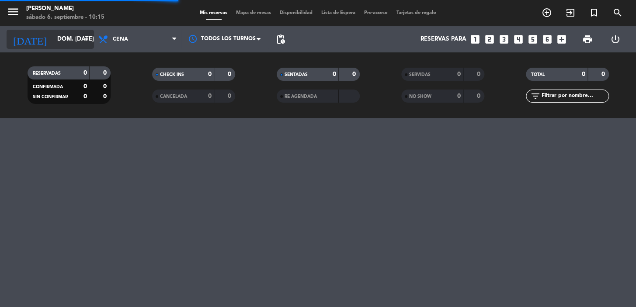
click at [66, 41] on input "dom. [DATE]" at bounding box center [91, 39] width 77 height 16
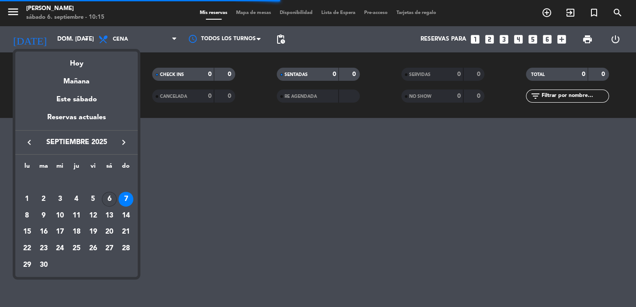
click at [110, 195] on div "6" at bounding box center [109, 199] width 15 height 15
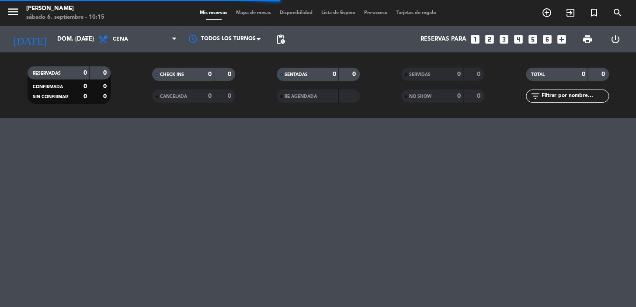
type input "sáb. [DATE]"
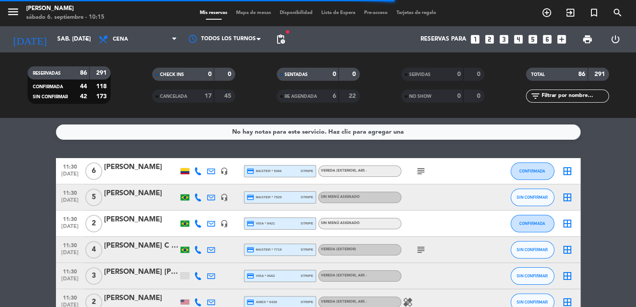
click at [280, 38] on span "pending_actions" at bounding box center [280, 39] width 10 height 10
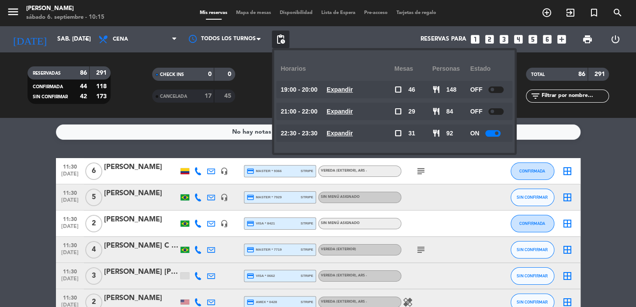
click at [345, 90] on u "Expandir" at bounding box center [339, 89] width 26 height 7
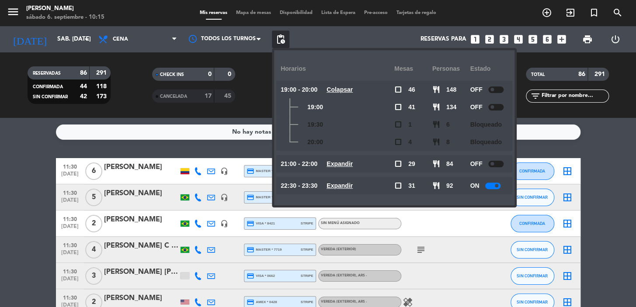
click at [407, 119] on div "check_box_outline_blank 1" at bounding box center [413, 124] width 38 height 17
click at [494, 107] on span at bounding box center [491, 106] width 3 height 3
click at [370, 106] on div "19:00" at bounding box center [337, 106] width 114 height 17
click at [251, 104] on div "CHECK INS 0 0 CANCELADA 17 45" at bounding box center [193, 85] width 124 height 48
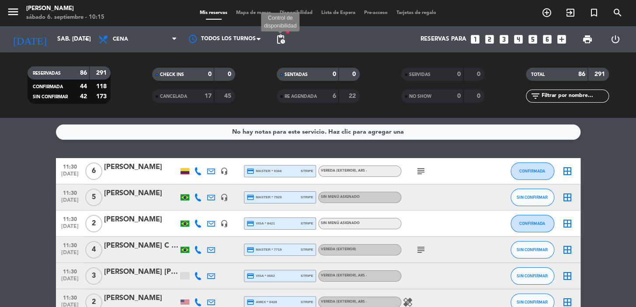
click at [280, 43] on span "pending_actions" at bounding box center [280, 39] width 10 height 10
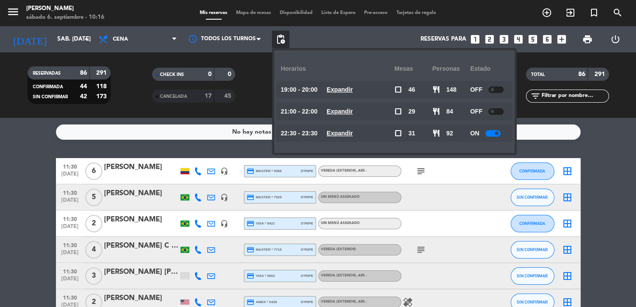
click at [118, 87] on filter-checkbox "RESERVADAS 86 291 CONFIRMADA 44 118 SIN CONFIRMAR 42 173" at bounding box center [69, 85] width 124 height 38
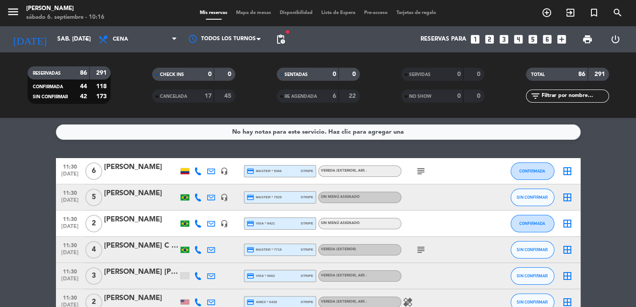
click at [288, 41] on span "pending_actions" at bounding box center [280, 39] width 17 height 17
click at [488, 39] on icon "looks_two" at bounding box center [489, 39] width 11 height 11
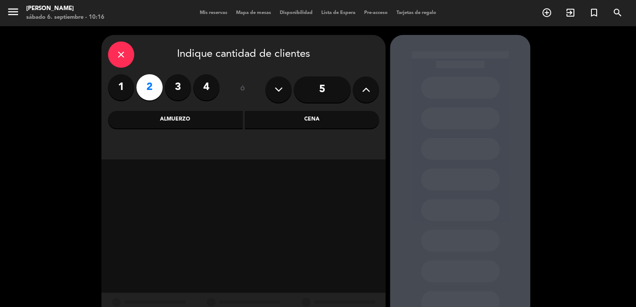
click at [270, 128] on div "close Indique cantidad de clientes 1 2 3 4 ó 5 Almuerzo Cena" at bounding box center [243, 97] width 284 height 124
click at [280, 123] on div "Cena" at bounding box center [312, 119] width 135 height 17
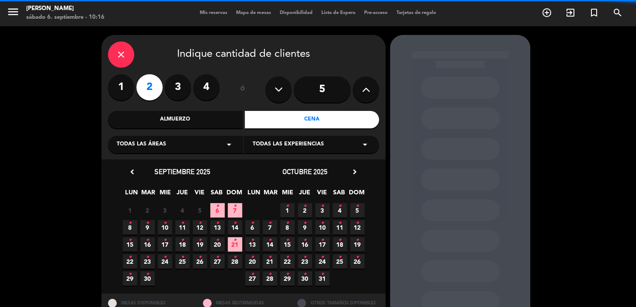
click at [337, 145] on div "Todas las experiencias arrow_drop_down" at bounding box center [311, 144] width 135 height 17
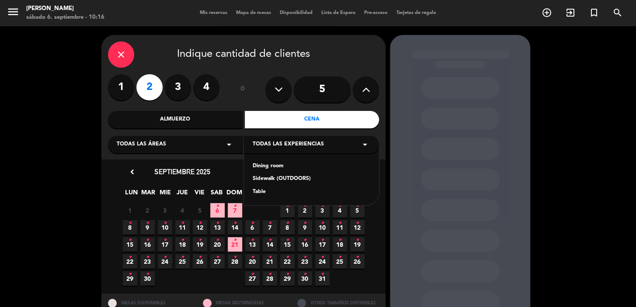
click at [291, 168] on div "Dining room" at bounding box center [310, 166] width 117 height 9
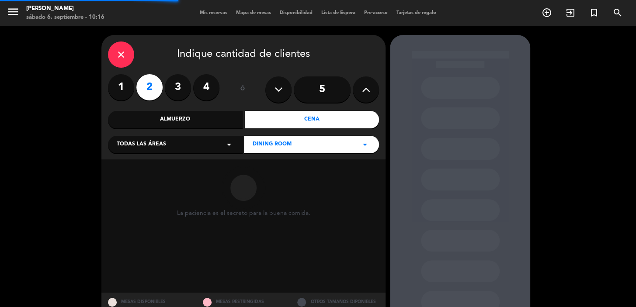
click at [225, 145] on icon "arrow_drop_down" at bounding box center [229, 144] width 10 height 10
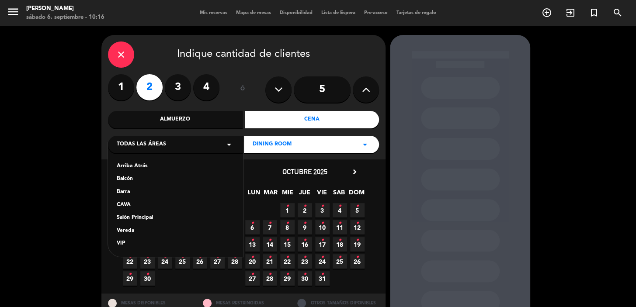
click at [120, 222] on div "Salón Principal" at bounding box center [175, 218] width 117 height 9
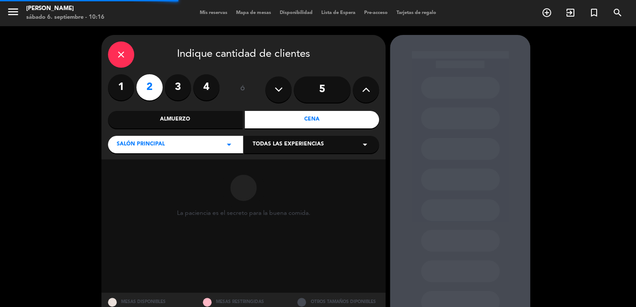
click at [450, 121] on div at bounding box center [460, 118] width 79 height 22
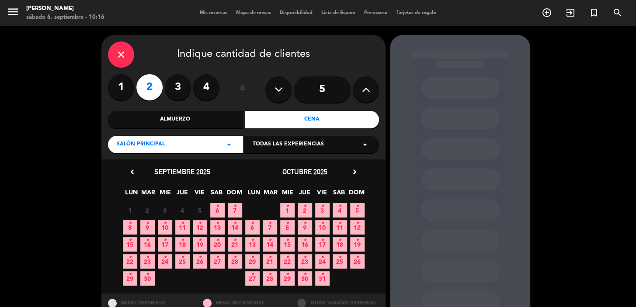
click at [348, 147] on div "Todas las experiencias arrow_drop_down" at bounding box center [311, 144] width 135 height 17
click at [340, 165] on div "Dining room" at bounding box center [310, 166] width 117 height 9
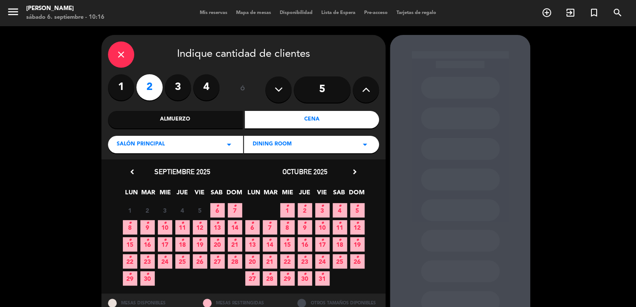
click at [219, 212] on span "6 •" at bounding box center [217, 210] width 14 height 14
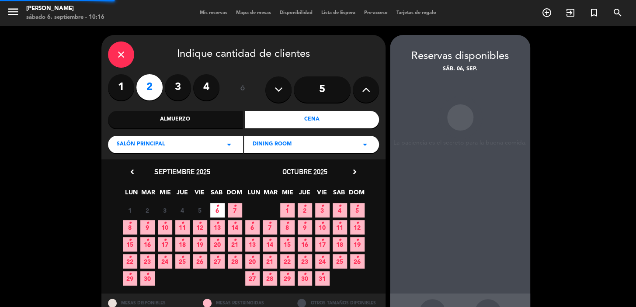
scroll to position [32, 0]
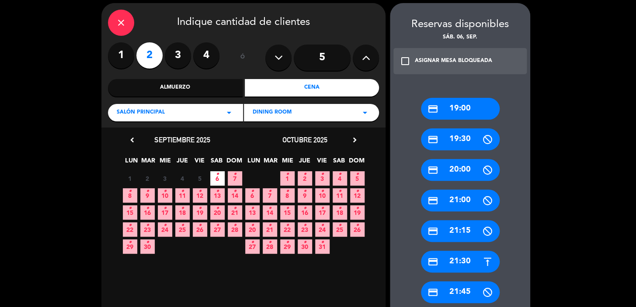
click at [477, 117] on div "credit_card 19:00" at bounding box center [460, 109] width 79 height 22
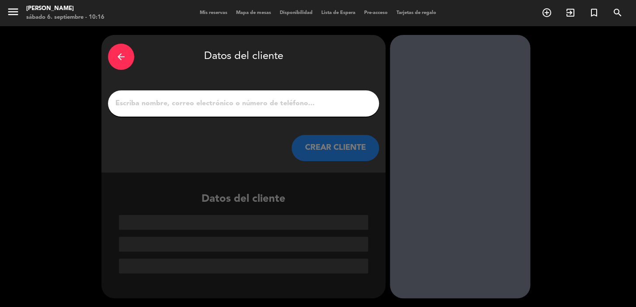
click at [249, 104] on input "1" at bounding box center [243, 103] width 258 height 12
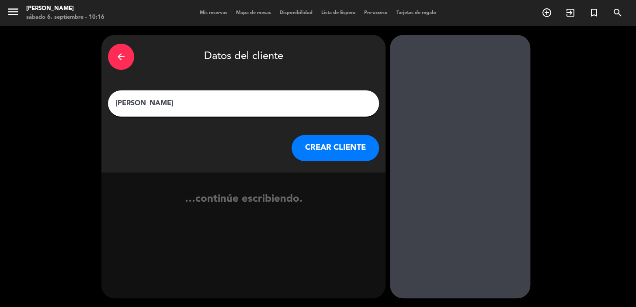
type input "[PERSON_NAME]"
drag, startPoint x: 146, startPoint y: 11, endPoint x: 351, endPoint y: 153, distance: 249.2
click at [351, 153] on button "CREAR CLIENTE" at bounding box center [334, 148] width 87 height 26
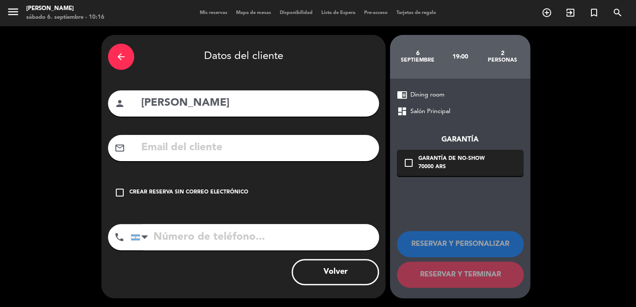
click at [282, 148] on input "text" at bounding box center [256, 148] width 232 height 18
click at [258, 253] on div "phone [GEOGRAPHIC_DATA] +1 [GEOGRAPHIC_DATA] +44 [GEOGRAPHIC_DATA] ([GEOGRAPHIC…" at bounding box center [243, 240] width 271 height 32
click at [248, 237] on input "tel" at bounding box center [255, 237] width 248 height 26
click at [249, 240] on input "tel" at bounding box center [255, 237] width 248 height 26
paste input "[PHONE_NUMBER]"
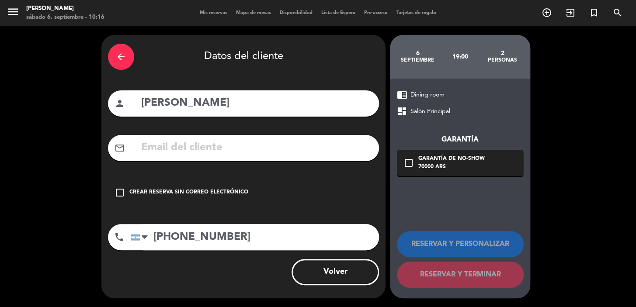
type input "[PHONE_NUMBER]"
click at [176, 149] on input "text" at bounding box center [256, 148] width 232 height 18
click at [268, 98] on input "[PERSON_NAME]" at bounding box center [256, 103] width 232 height 18
click at [235, 193] on div "Crear reserva sin correo electrónico" at bounding box center [188, 192] width 119 height 9
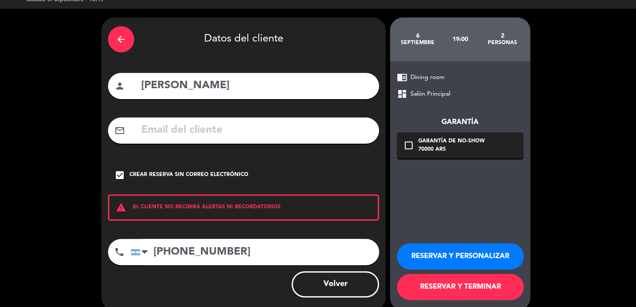
scroll to position [30, 0]
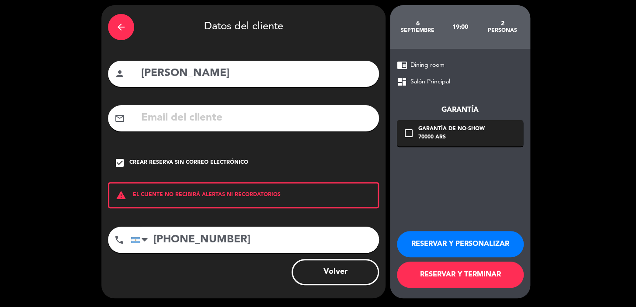
click at [481, 245] on button "RESERVAR Y PERSONALIZAR" at bounding box center [460, 244] width 127 height 26
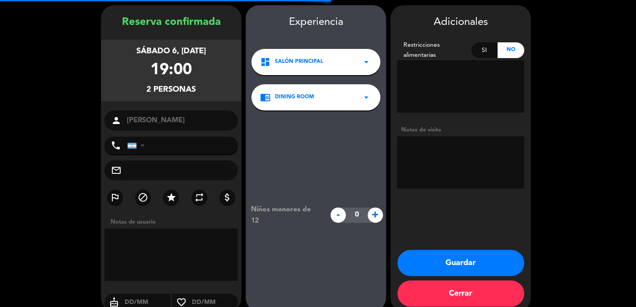
type input "[PHONE_NUMBER]"
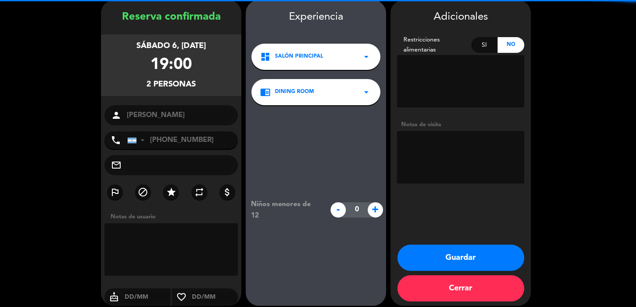
click at [469, 82] on textarea at bounding box center [460, 81] width 127 height 52
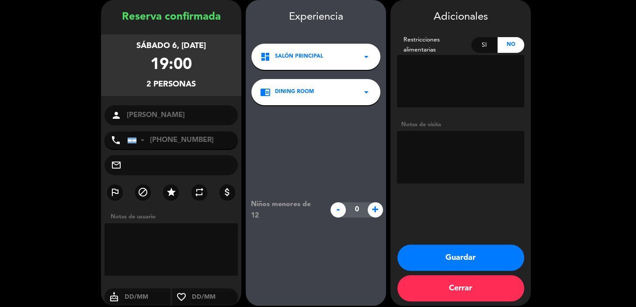
click at [474, 137] on textarea at bounding box center [460, 157] width 127 height 52
type textarea "p"
type textarea "PASA DIEGO VIP´"
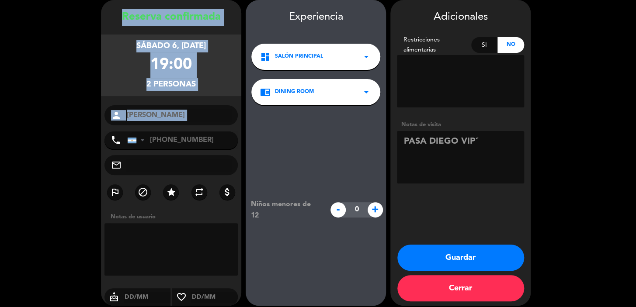
drag, startPoint x: 117, startPoint y: 14, endPoint x: 184, endPoint y: 129, distance: 132.3
click at [184, 129] on div "Reserva confirmada sábado 6, [DATE] 19:00 2 personas person [PERSON_NAME] phone…" at bounding box center [171, 162] width 140 height 306
copy div "Reserva confirmada sábado 6, [DATE] 19:00 2 personas person"
click at [441, 253] on button "Guardar" at bounding box center [460, 258] width 127 height 26
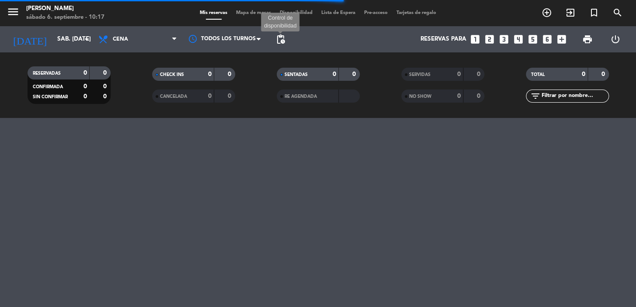
click at [285, 39] on span "pending_actions" at bounding box center [280, 39] width 10 height 10
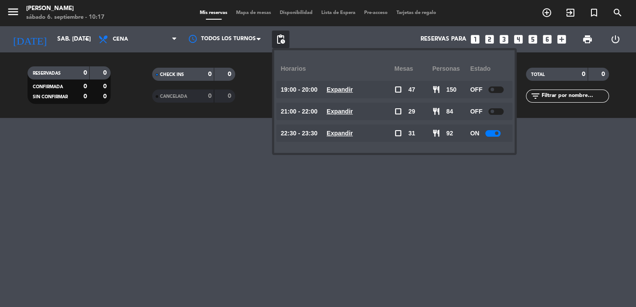
click at [350, 93] on u "Expandir" at bounding box center [339, 89] width 26 height 7
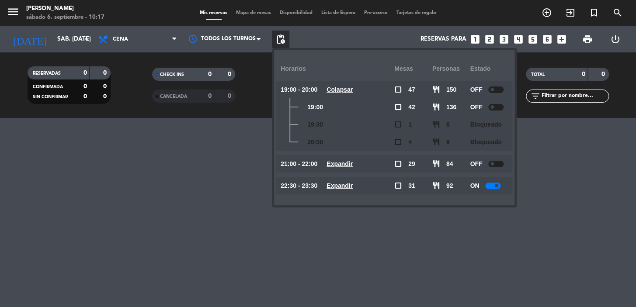
click at [349, 167] on u "Expandir" at bounding box center [339, 163] width 26 height 7
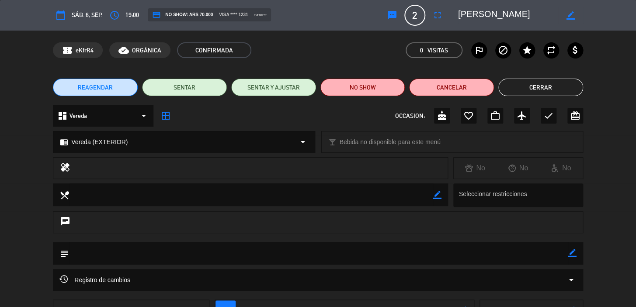
click at [557, 90] on button "Cerrar" at bounding box center [540, 87] width 85 height 17
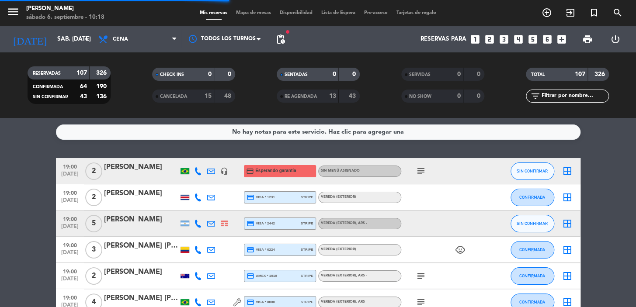
click at [621, 12] on icon "search" at bounding box center [617, 12] width 10 height 10
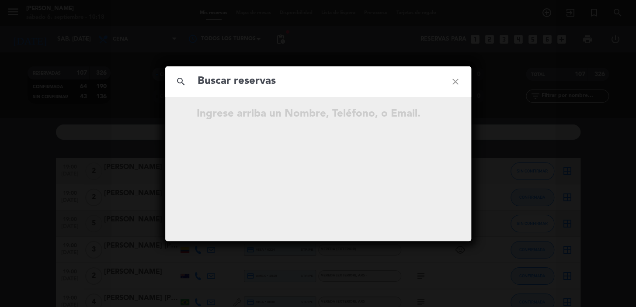
click at [376, 74] on input "text" at bounding box center [318, 82] width 243 height 18
type input "[PERSON_NAME]"
click at [205, 80] on input "[PERSON_NAME]" at bounding box center [318, 82] width 243 height 18
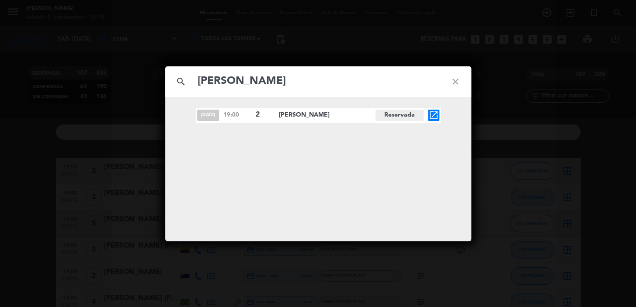
click at [203, 81] on input "[PERSON_NAME]" at bounding box center [318, 82] width 243 height 18
click at [436, 116] on icon "open_in_new" at bounding box center [433, 115] width 10 height 10
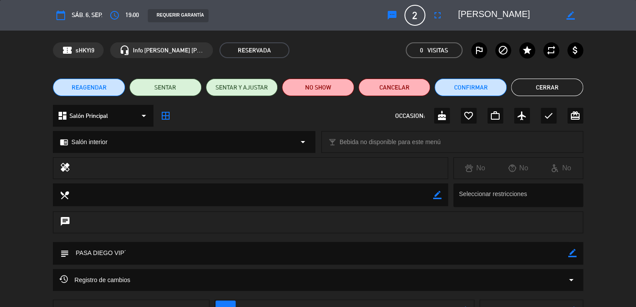
click at [568, 252] on icon "border_color" at bounding box center [572, 253] width 8 height 8
type textarea "PASA DIEGO VIP´ / LLEGA 19:30 - 20 HS"
click at [568, 253] on icon at bounding box center [572, 253] width 8 height 8
click at [568, 80] on button "Cerrar" at bounding box center [547, 87] width 72 height 17
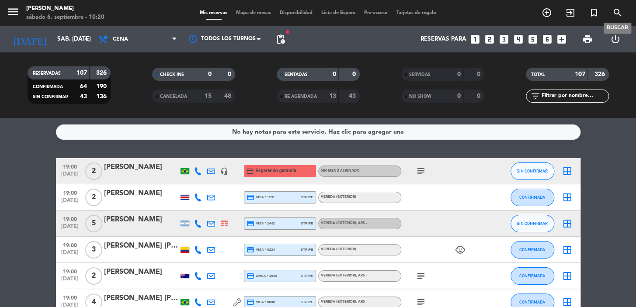
click at [617, 11] on icon "search" at bounding box center [617, 12] width 10 height 10
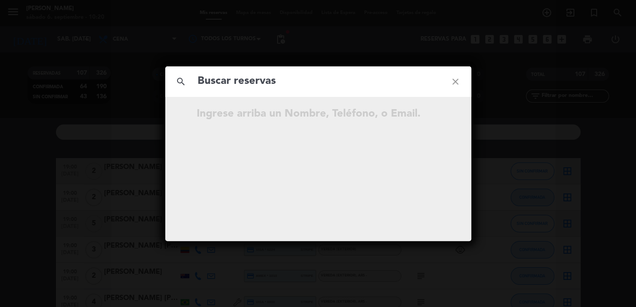
click at [306, 101] on div "Ingrese arriba un Nombre, Teléfono, o Email." at bounding box center [318, 110] width 306 height 26
click at [302, 92] on div "search close" at bounding box center [318, 81] width 306 height 31
click at [305, 83] on input "text" at bounding box center [318, 82] width 243 height 18
paste input "[PERSON_NAME]"
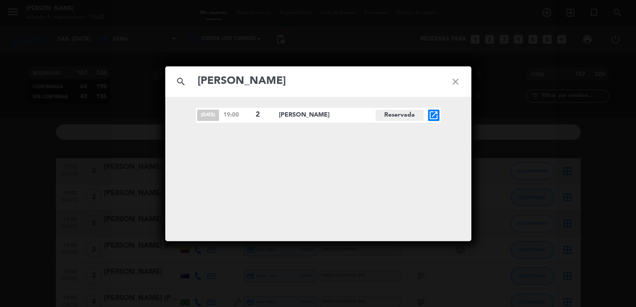
type input "[PERSON_NAME]"
click at [430, 117] on icon "open_in_new" at bounding box center [433, 115] width 10 height 10
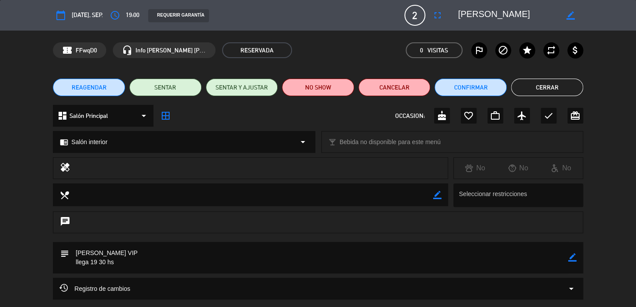
click at [196, 255] on textarea at bounding box center [318, 257] width 499 height 31
click at [574, 263] on div "border_color" at bounding box center [572, 257] width 8 height 31
click at [572, 258] on icon "border_color" at bounding box center [572, 257] width 8 height 8
click at [487, 259] on textarea at bounding box center [318, 257] width 499 height 31
click at [228, 242] on textarea at bounding box center [318, 257] width 499 height 31
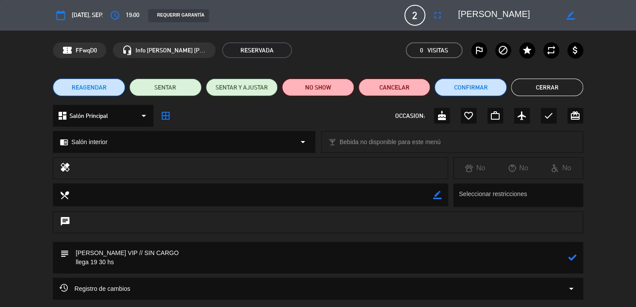
click at [574, 258] on icon at bounding box center [572, 257] width 8 height 8
click at [568, 262] on div "border_color" at bounding box center [572, 257] width 8 height 31
click at [568, 258] on icon "border_color" at bounding box center [572, 257] width 8 height 8
type textarea "[PERSON_NAME] VIP // SIN CARGO FULL EXPERIENCIA llega 19 30 hs"
click at [576, 258] on icon at bounding box center [572, 257] width 8 height 8
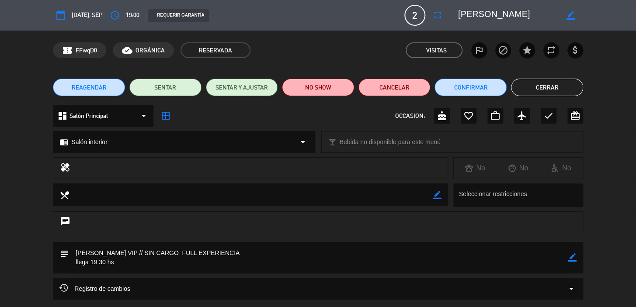
click at [553, 80] on button "Cerrar" at bounding box center [547, 87] width 72 height 17
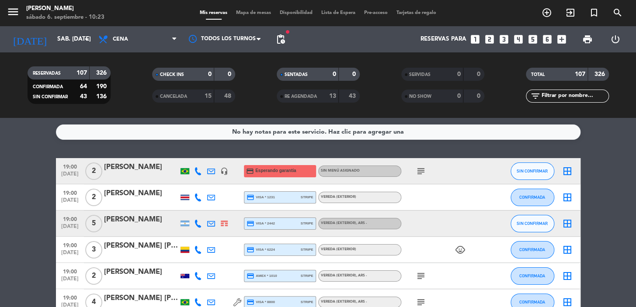
click at [86, 28] on div "[DATE] sáb. [DATE] arrow_drop_down" at bounding box center [50, 39] width 87 height 26
click at [86, 31] on input "sáb. [DATE]" at bounding box center [91, 39] width 77 height 16
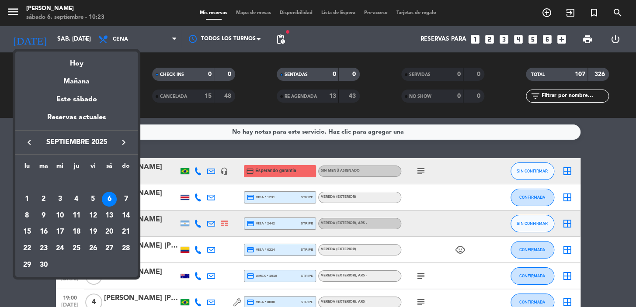
click at [122, 43] on div at bounding box center [318, 153] width 636 height 307
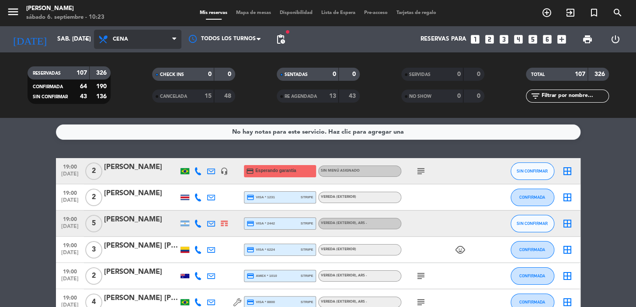
click at [126, 41] on span "Cena" at bounding box center [120, 39] width 15 height 6
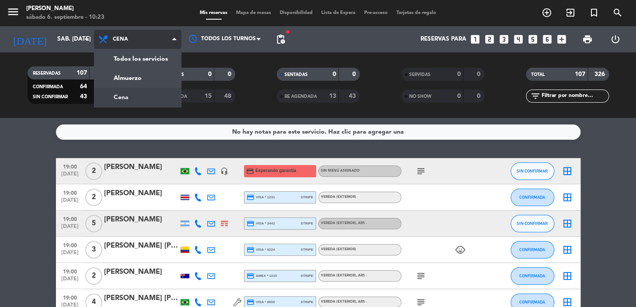
click at [153, 81] on div "menu [PERSON_NAME] 6. septiembre - 10:23 Mis reservas Mapa de mesas Disponibili…" at bounding box center [318, 59] width 636 height 118
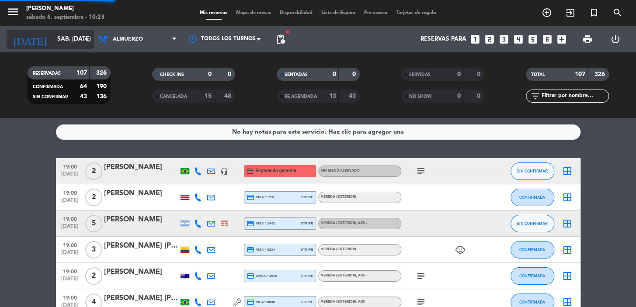
click at [65, 35] on input "sáb. [DATE]" at bounding box center [91, 39] width 77 height 16
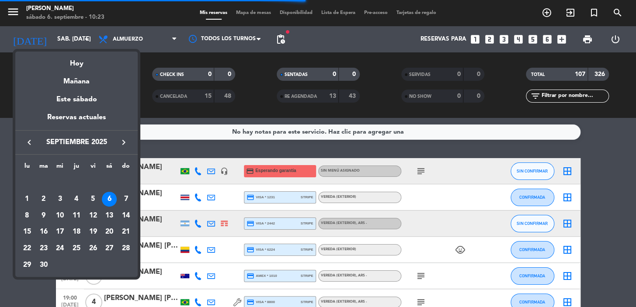
click at [122, 144] on icon "keyboard_arrow_right" at bounding box center [123, 142] width 10 height 10
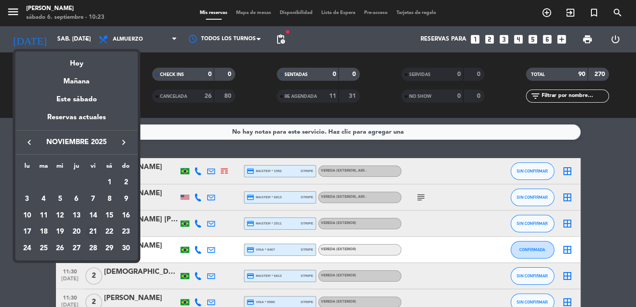
click at [94, 230] on div "21" at bounding box center [93, 232] width 15 height 15
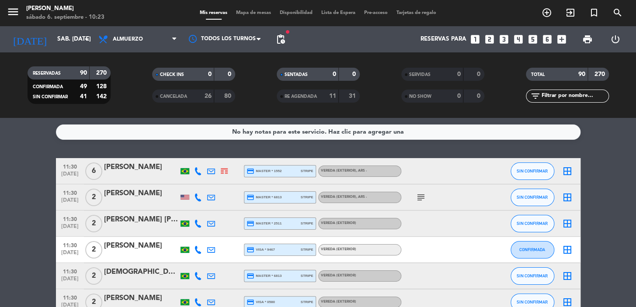
type input "vie. [DATE]"
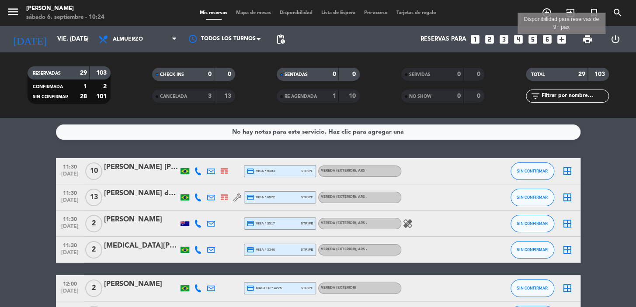
click at [560, 41] on icon "add_box" at bounding box center [561, 39] width 11 height 11
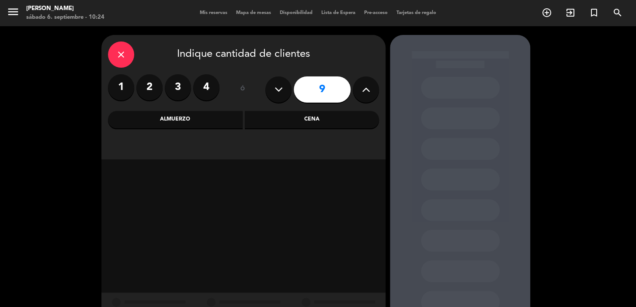
click at [276, 95] on icon at bounding box center [278, 89] width 8 height 13
type input "8"
click at [233, 117] on div "Almuerzo" at bounding box center [175, 119] width 135 height 17
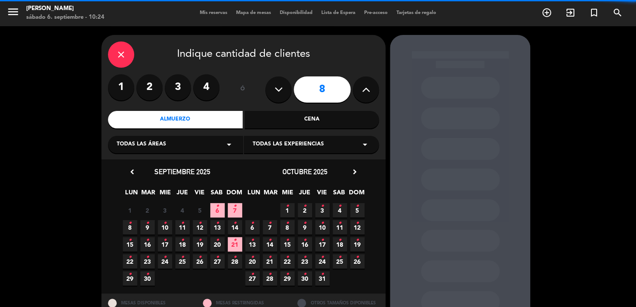
click at [221, 145] on div "Todas las áreas arrow_drop_down" at bounding box center [175, 144] width 135 height 17
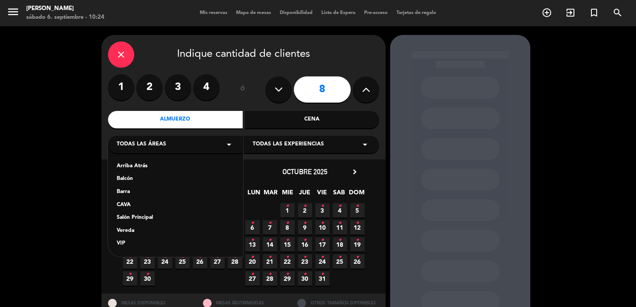
drag, startPoint x: 146, startPoint y: 218, endPoint x: 164, endPoint y: 218, distance: 17.9
click at [146, 218] on div "Salón Principal" at bounding box center [175, 218] width 117 height 9
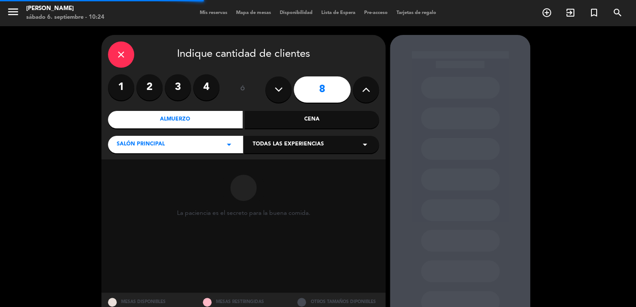
click at [326, 140] on div "Todas las experiencias arrow_drop_down" at bounding box center [311, 144] width 135 height 17
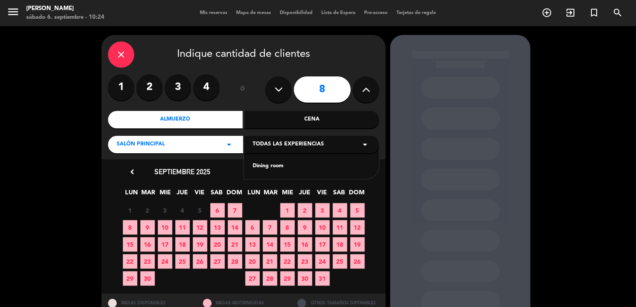
click at [268, 166] on div "Dining room" at bounding box center [310, 166] width 117 height 9
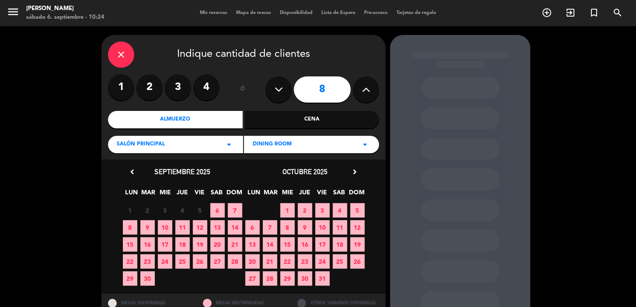
click at [343, 171] on div "octubre 2025 chevron_right" at bounding box center [304, 172] width 122 height 12
click at [351, 174] on icon "chevron_right" at bounding box center [354, 171] width 9 height 9
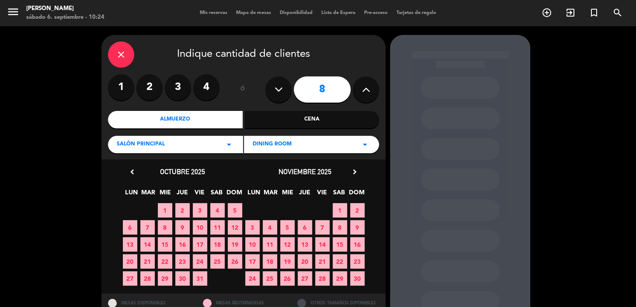
click at [319, 263] on span "21" at bounding box center [322, 261] width 14 height 14
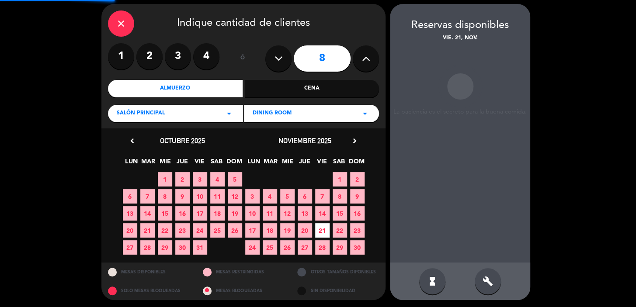
scroll to position [32, 0]
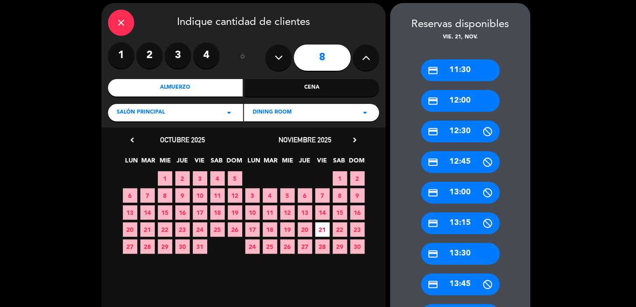
click at [449, 252] on div "credit_card 13:30" at bounding box center [460, 254] width 79 height 22
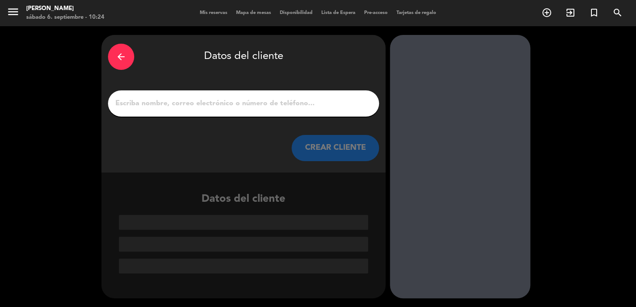
click at [304, 110] on div at bounding box center [243, 103] width 271 height 26
click at [301, 109] on input "1" at bounding box center [243, 103] width 258 height 12
click at [263, 108] on input "1" at bounding box center [243, 103] width 258 height 12
paste input "[PERSON_NAME]"
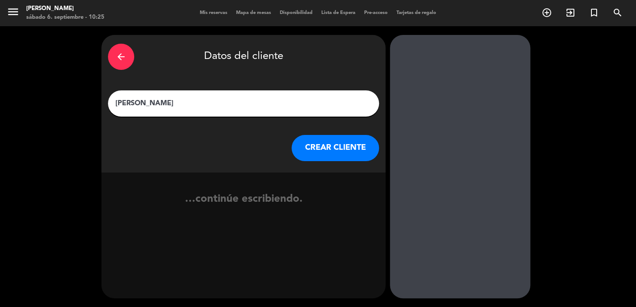
type input "[PERSON_NAME]"
click at [330, 146] on button "CREAR CLIENTE" at bounding box center [334, 148] width 87 height 26
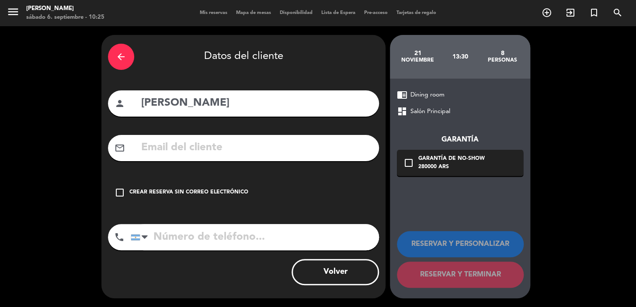
click at [215, 193] on div "Crear reserva sin correo electrónico" at bounding box center [188, 192] width 119 height 9
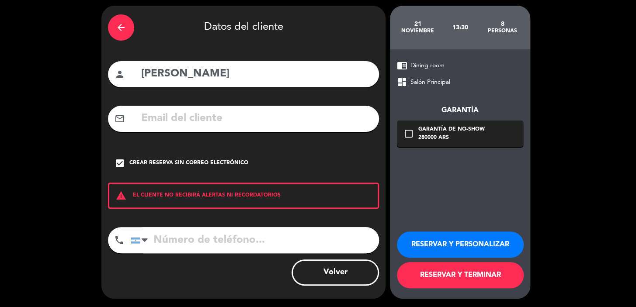
scroll to position [30, 0]
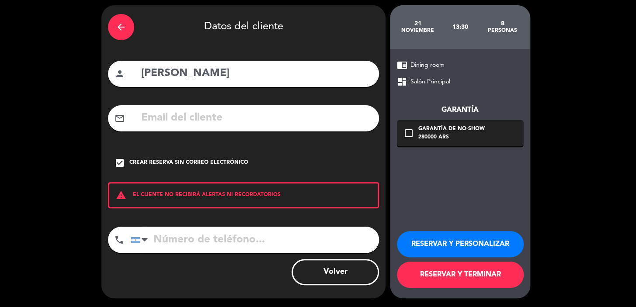
click at [450, 242] on button "RESERVAR Y PERSONALIZAR" at bounding box center [460, 244] width 127 height 26
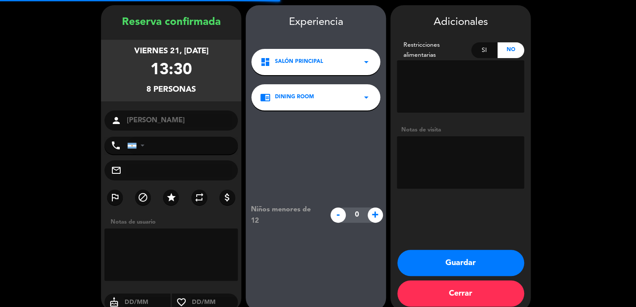
scroll to position [35, 0]
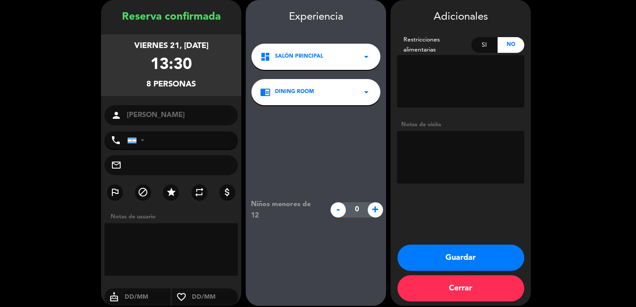
drag, startPoint x: 116, startPoint y: 11, endPoint x: 203, endPoint y: 87, distance: 115.2
click at [203, 87] on div "Reserva confirmada viernes 21, [DATE] 13:30 8 personas person [PERSON_NAME] pho…" at bounding box center [171, 162] width 140 height 306
copy div "Reserva confirmada viernes 21, [DATE] 13:30 8 personas"
click at [497, 255] on button "Guardar" at bounding box center [460, 258] width 127 height 26
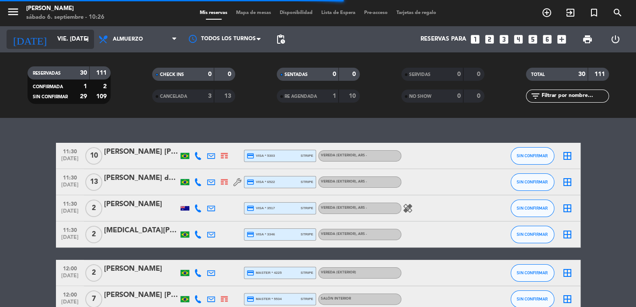
click at [74, 31] on div "[DATE] vie. [DATE] arrow_drop_down" at bounding box center [50, 39] width 87 height 19
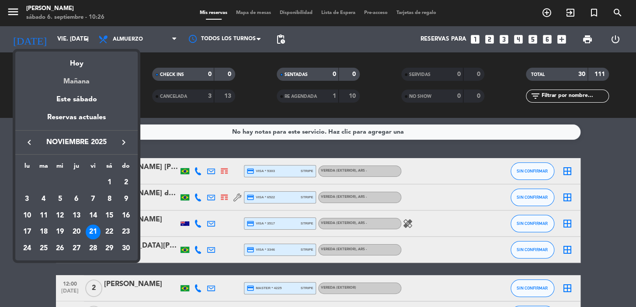
click at [85, 80] on div "Mañana" at bounding box center [76, 78] width 122 height 18
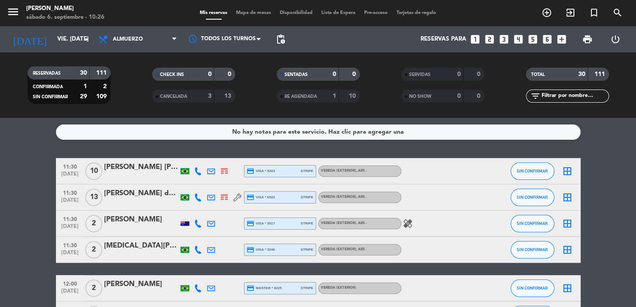
type input "dom. [DATE]"
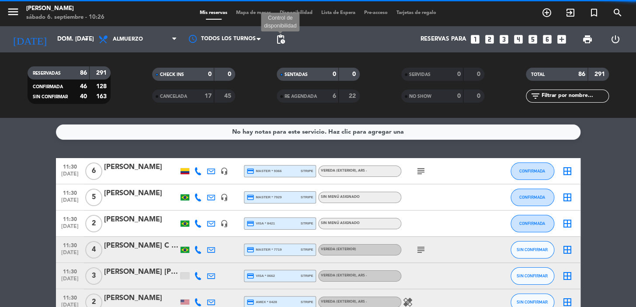
click at [282, 40] on span "pending_actions" at bounding box center [280, 39] width 10 height 10
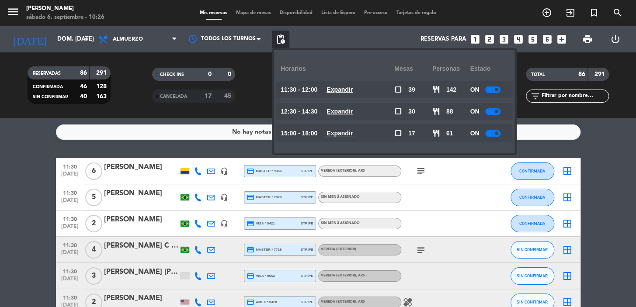
click at [342, 131] on u "Expandir" at bounding box center [339, 133] width 26 height 7
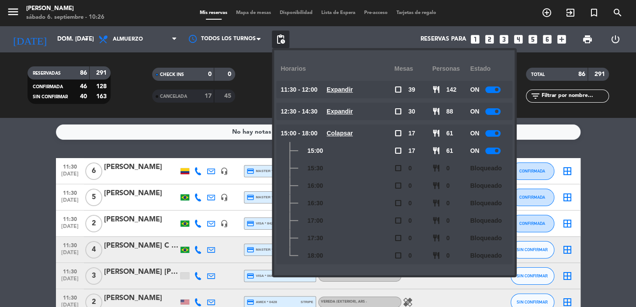
click at [588, 149] on div "No hay notas para este servicio. Haz clic para agregar una 11:30 [DATE] 6 [PERS…" at bounding box center [318, 212] width 636 height 189
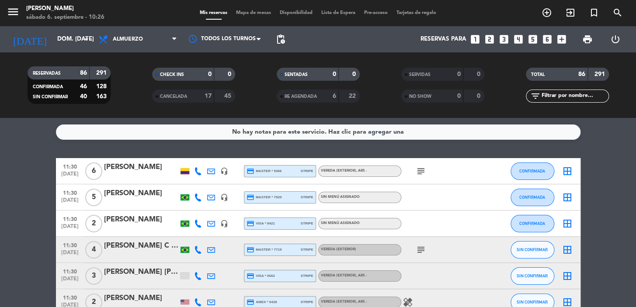
click at [487, 38] on icon "looks_two" at bounding box center [489, 39] width 11 height 11
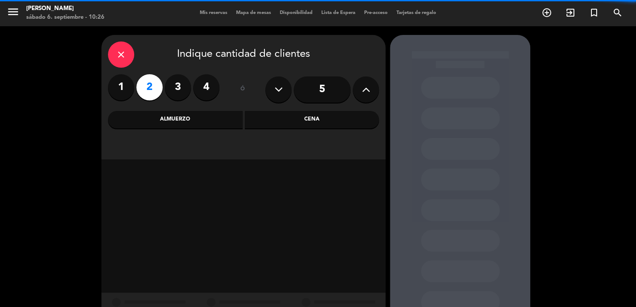
click at [164, 121] on div "Almuerzo" at bounding box center [175, 119] width 135 height 17
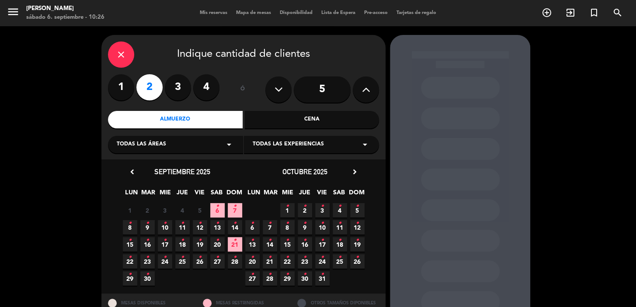
click at [236, 144] on div "Todas las áreas arrow_drop_down" at bounding box center [175, 144] width 135 height 17
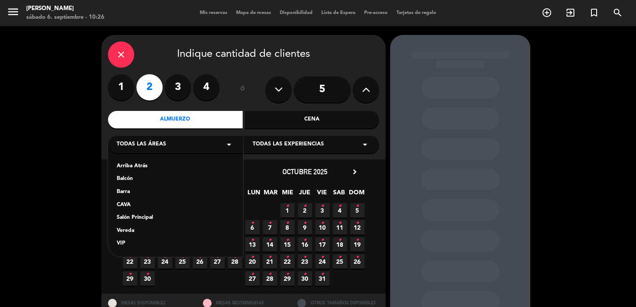
click at [123, 230] on div "Vereda" at bounding box center [175, 231] width 117 height 9
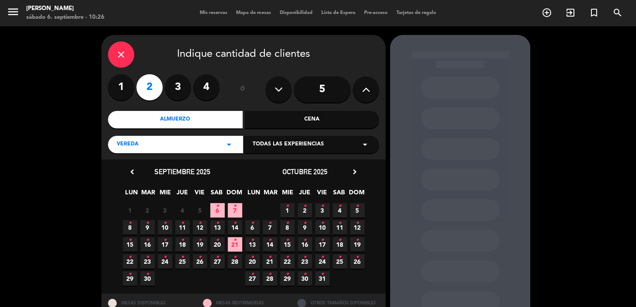
click at [232, 207] on span "7 •" at bounding box center [235, 210] width 14 height 14
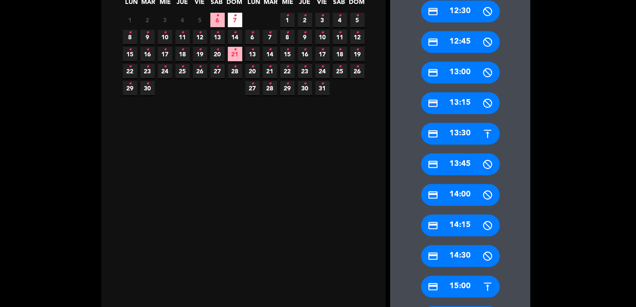
scroll to position [191, 0]
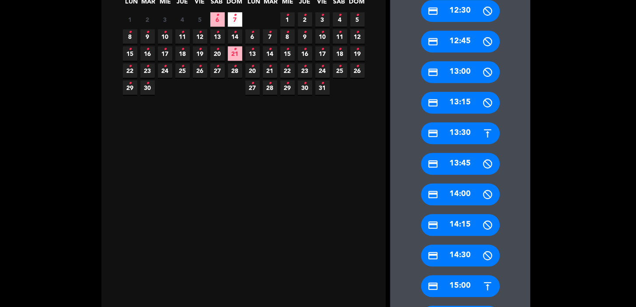
click at [454, 280] on div "credit_card 15:00" at bounding box center [460, 286] width 79 height 22
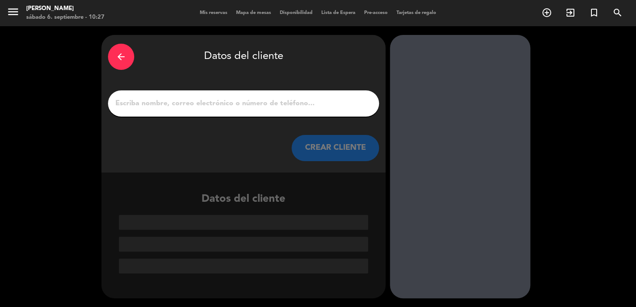
scroll to position [0, 0]
click at [342, 107] on input "1" at bounding box center [243, 103] width 258 height 12
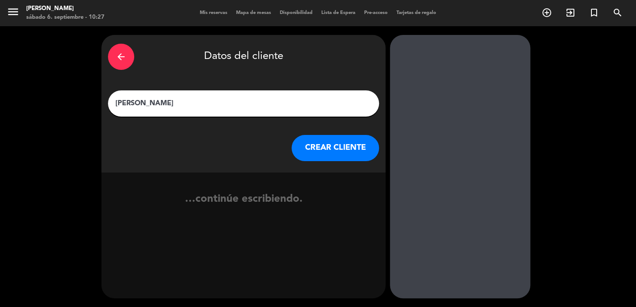
type input "[PERSON_NAME]"
click at [313, 157] on button "CREAR CLIENTE" at bounding box center [334, 148] width 87 height 26
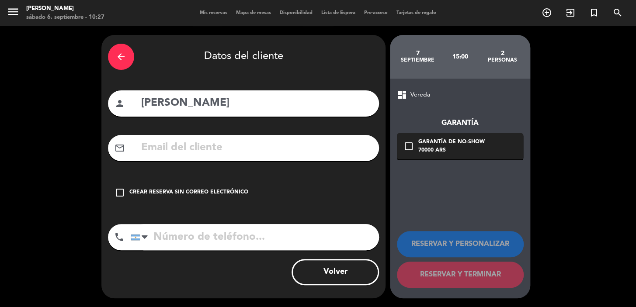
click at [319, 158] on div "mail_outline" at bounding box center [243, 148] width 271 height 26
click at [304, 146] on input "text" at bounding box center [256, 148] width 232 height 18
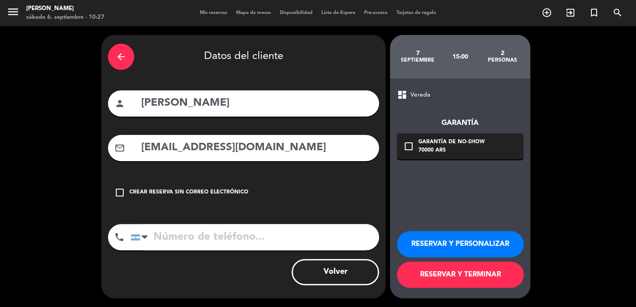
type input "[EMAIL_ADDRESS][DOMAIN_NAME]"
click at [278, 236] on input "tel" at bounding box center [255, 237] width 248 height 26
click at [135, 233] on div at bounding box center [141, 237] width 20 height 25
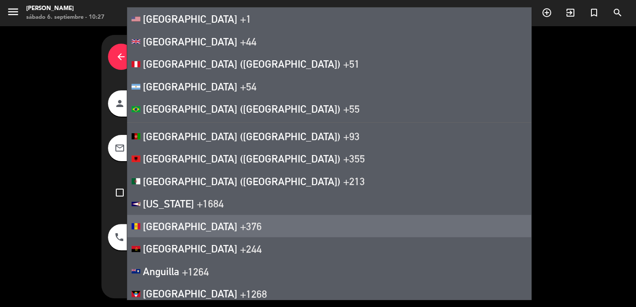
click at [121, 230] on div "phone" at bounding box center [119, 237] width 23 height 26
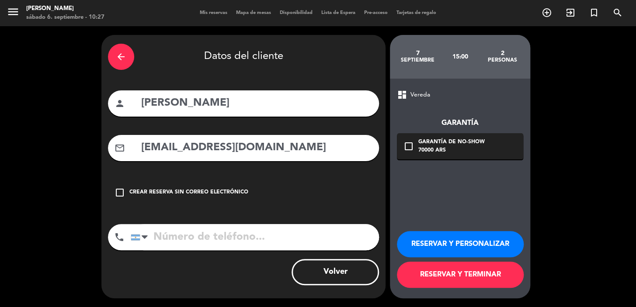
click at [175, 238] on input "tel" at bounding box center [255, 237] width 248 height 26
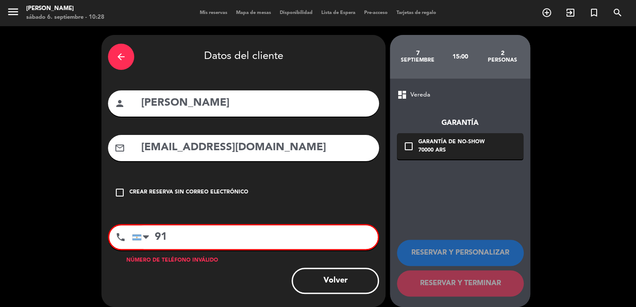
type input "9"
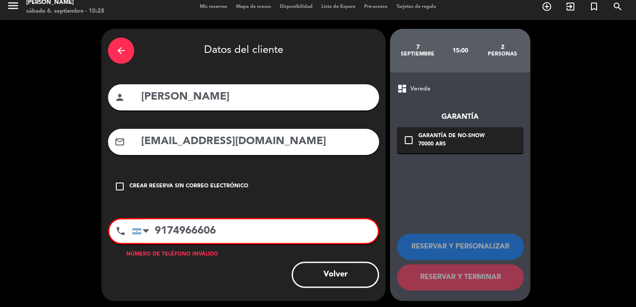
scroll to position [9, 0]
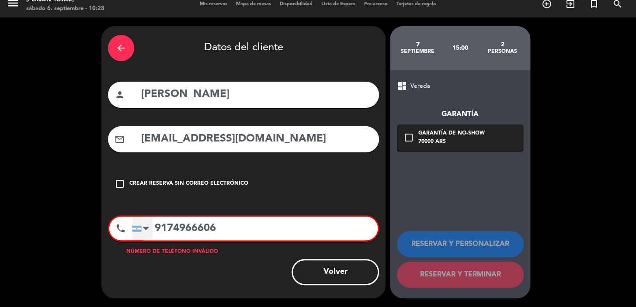
click at [142, 229] on div at bounding box center [142, 228] width 20 height 23
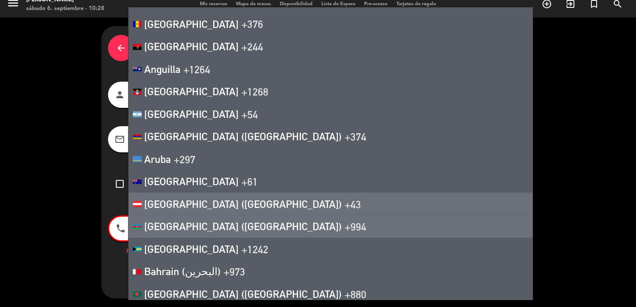
scroll to position [238, 0]
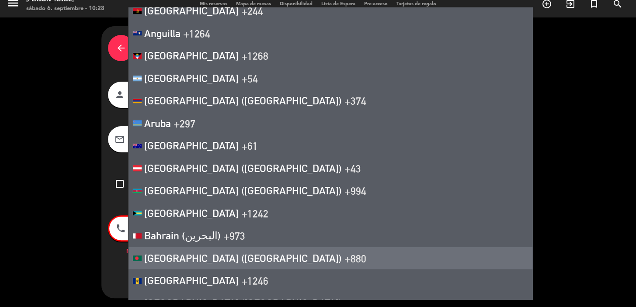
click at [118, 247] on div "phone [GEOGRAPHIC_DATA] +1 [GEOGRAPHIC_DATA] +44 [GEOGRAPHIC_DATA] ([GEOGRAPHIC…" at bounding box center [243, 231] width 271 height 32
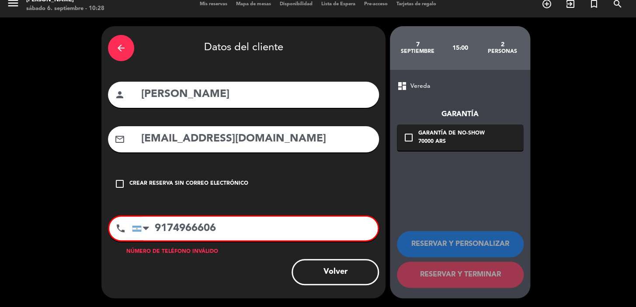
click at [155, 228] on input "9174966606" at bounding box center [254, 229] width 245 height 24
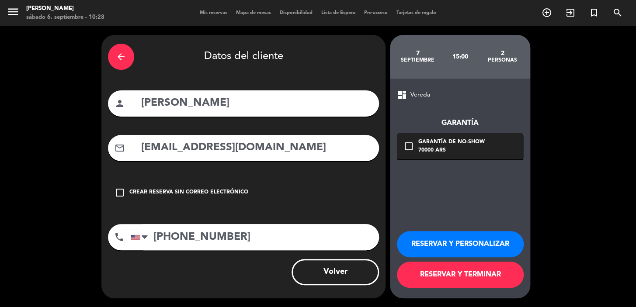
type input "[PHONE_NUMBER]"
click at [448, 154] on div "70000 ARS" at bounding box center [451, 150] width 66 height 9
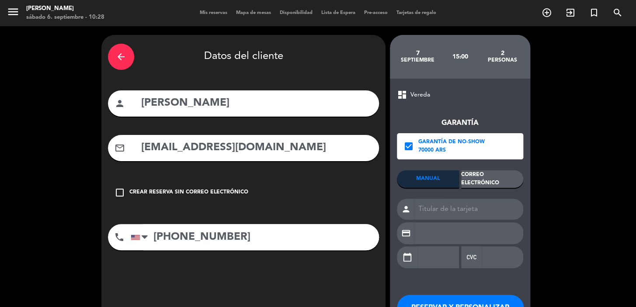
click at [482, 183] on div "Correo Electrónico" at bounding box center [492, 178] width 62 height 17
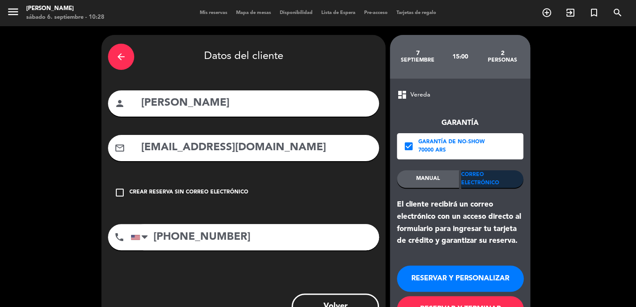
click at [397, 205] on div "El cliente recibirá un correo electrónico con un acceso directo al formulario p…" at bounding box center [460, 223] width 126 height 48
click at [442, 278] on button "RESERVAR Y PERSONALIZAR" at bounding box center [460, 279] width 127 height 26
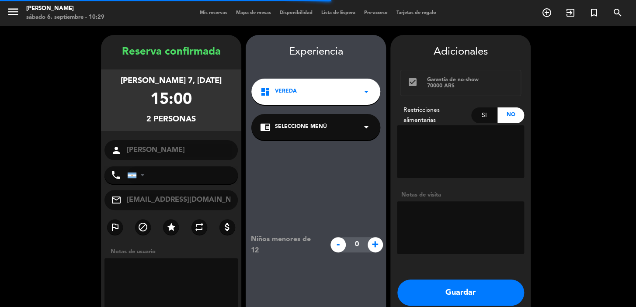
type input "[PHONE_NUMBER]"
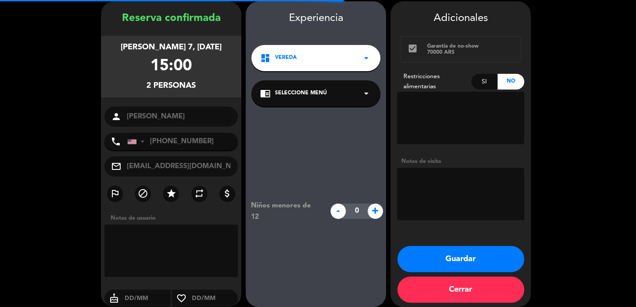
scroll to position [35, 0]
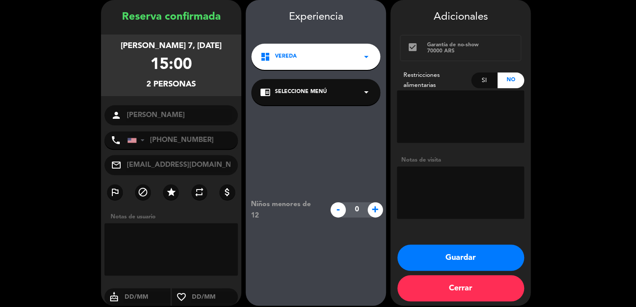
click at [456, 197] on textarea at bounding box center [460, 192] width 127 height 52
type textarea "SECT INTERIOR"
click at [448, 266] on button "Guardar" at bounding box center [460, 258] width 127 height 26
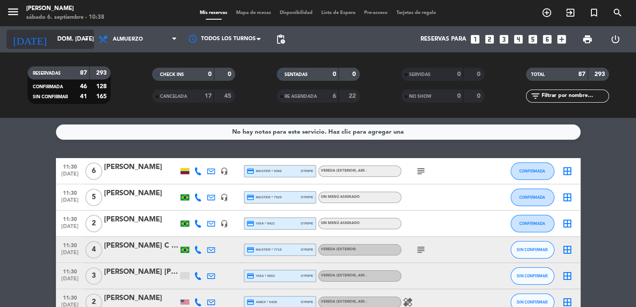
click at [79, 42] on input "dom. [DATE]" at bounding box center [91, 39] width 77 height 16
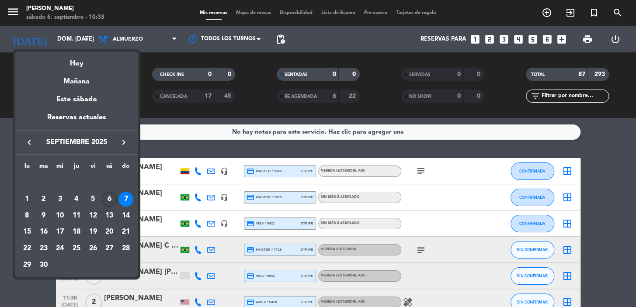
click at [104, 202] on div "6" at bounding box center [109, 199] width 15 height 15
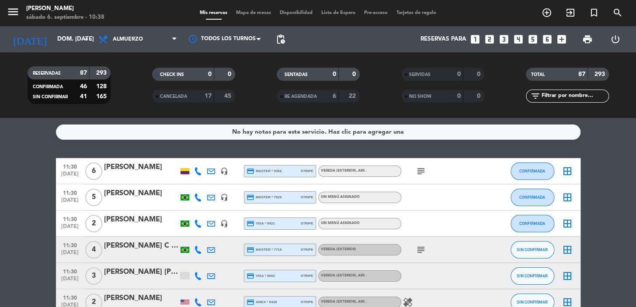
type input "sáb. [DATE]"
click at [584, 98] on input "text" at bounding box center [574, 96] width 68 height 10
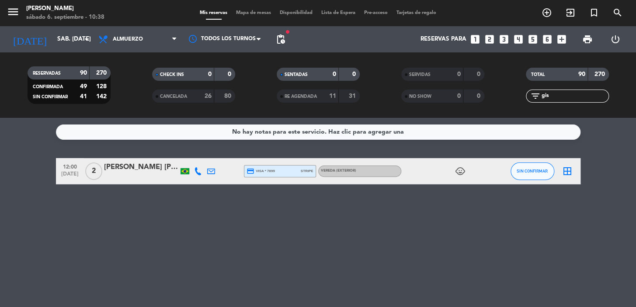
type input "gis"
click at [145, 175] on div at bounding box center [141, 176] width 74 height 7
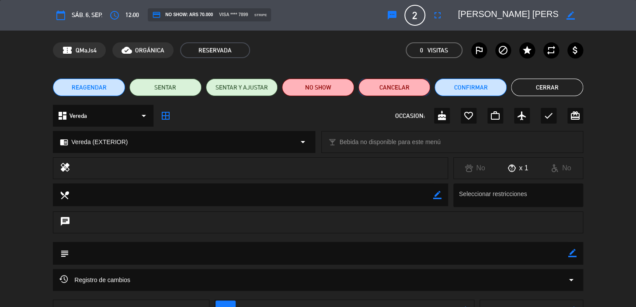
click at [379, 91] on button "Cancelar" at bounding box center [394, 87] width 72 height 17
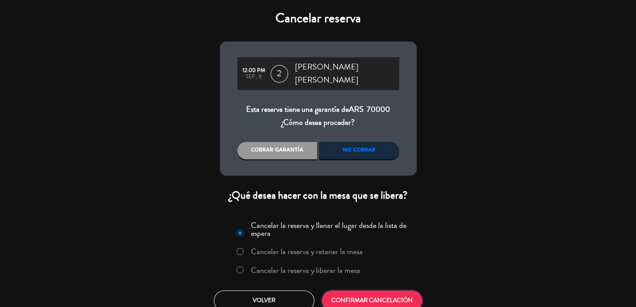
click at [404, 296] on button "CONFIRMAR CANCELACIÓN" at bounding box center [371, 300] width 100 height 21
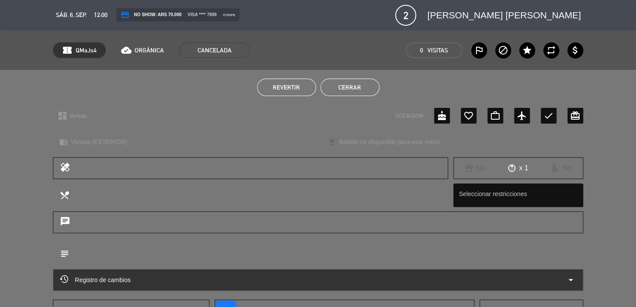
click at [338, 85] on button "Cerrar" at bounding box center [349, 87] width 59 height 17
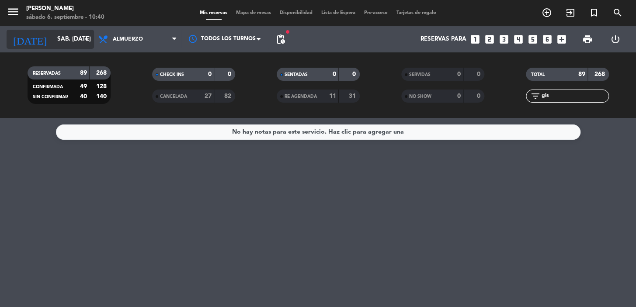
click at [66, 43] on input "sáb. [DATE]" at bounding box center [91, 39] width 77 height 16
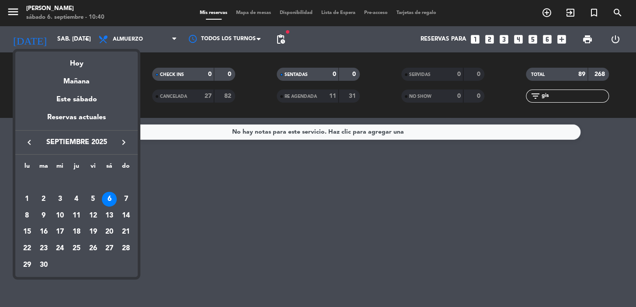
drag, startPoint x: 259, startPoint y: 48, endPoint x: 282, endPoint y: 50, distance: 23.7
click at [259, 50] on div at bounding box center [318, 153] width 636 height 307
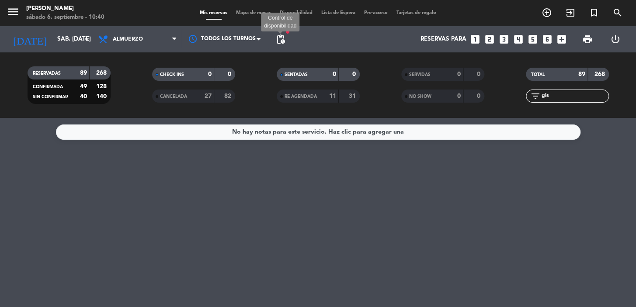
click at [279, 43] on span "pending_actions" at bounding box center [280, 39] width 10 height 10
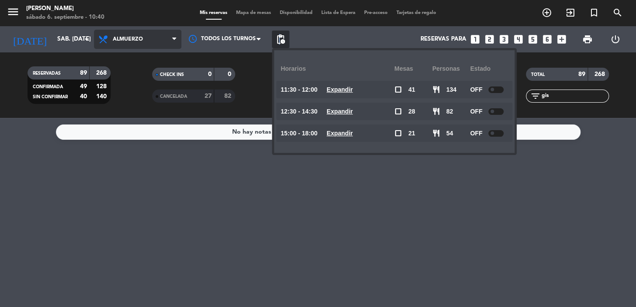
click at [122, 38] on span "Almuerzo" at bounding box center [128, 39] width 30 height 6
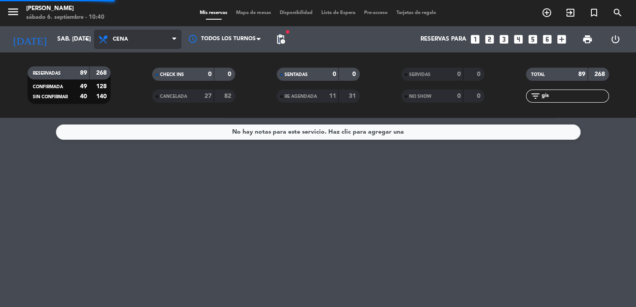
click at [137, 100] on div "menu [PERSON_NAME] 6. septiembre - 10:40 Mis reservas Mapa de mesas Disponibili…" at bounding box center [318, 59] width 636 height 118
click at [276, 43] on span "pending_actions" at bounding box center [280, 39] width 10 height 10
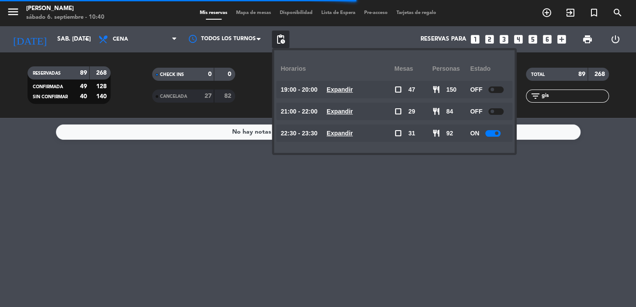
click at [333, 110] on u "Expandir" at bounding box center [339, 111] width 26 height 7
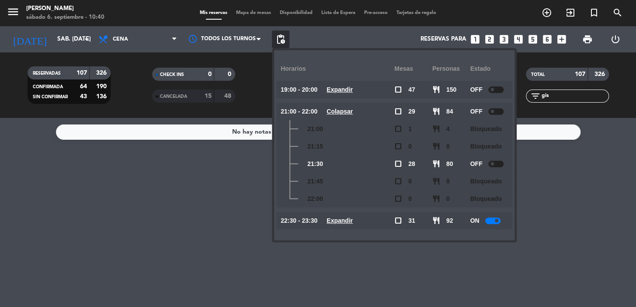
click at [352, 228] on div "22:30 - 23:30 Expandir" at bounding box center [337, 220] width 114 height 17
click at [352, 218] on u "Expandir" at bounding box center [339, 220] width 26 height 7
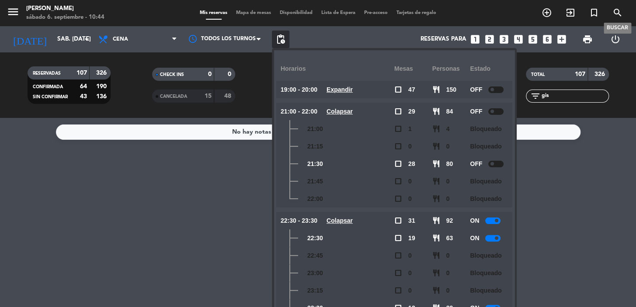
click at [614, 12] on icon "search" at bounding box center [617, 12] width 10 height 10
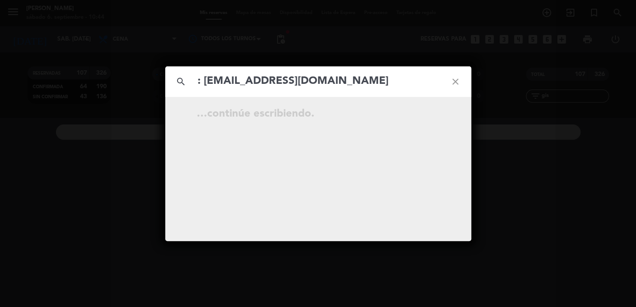
drag, startPoint x: 200, startPoint y: 82, endPoint x: 185, endPoint y: 82, distance: 15.3
click at [185, 82] on div "search : [EMAIL_ADDRESS][DOMAIN_NAME] close" at bounding box center [318, 81] width 306 height 31
type input "[EMAIL_ADDRESS][DOMAIN_NAME]"
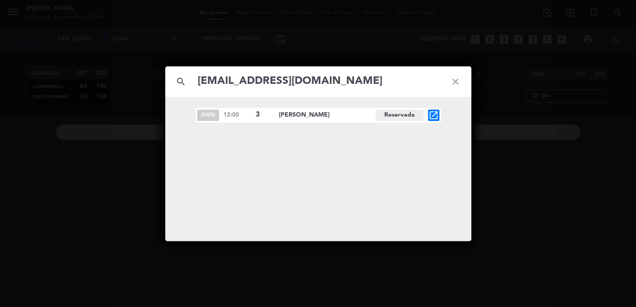
click at [430, 113] on icon "open_in_new" at bounding box center [433, 115] width 10 height 10
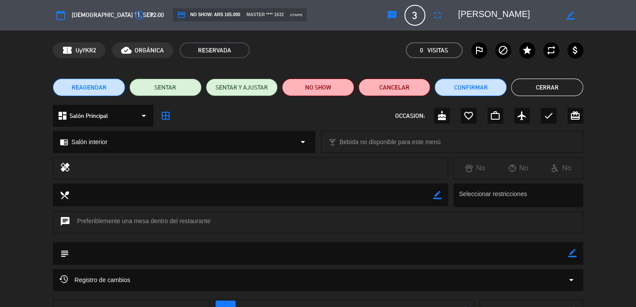
click at [573, 90] on button "Cerrar" at bounding box center [547, 87] width 72 height 17
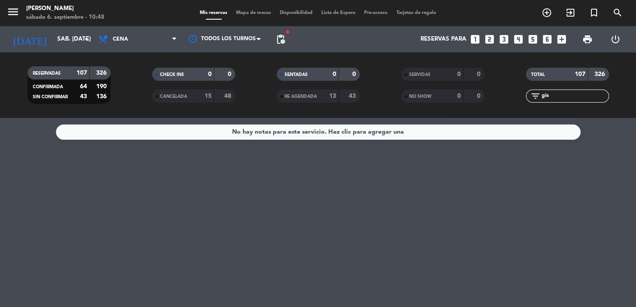
drag, startPoint x: 568, startPoint y: 93, endPoint x: 515, endPoint y: 97, distance: 52.6
click at [515, 97] on div "filter_list gis" at bounding box center [566, 96] width 124 height 13
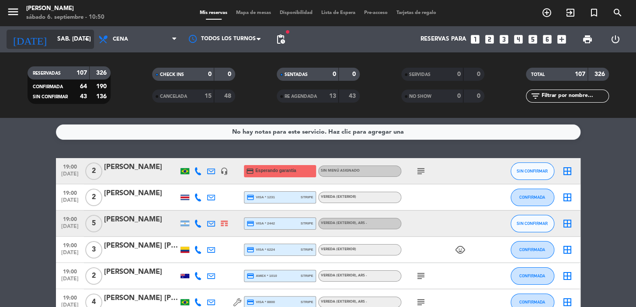
click at [79, 39] on input "sáb. [DATE]" at bounding box center [91, 39] width 77 height 16
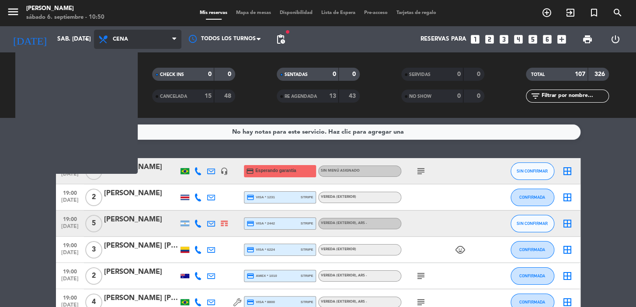
type input "dom. [DATE]"
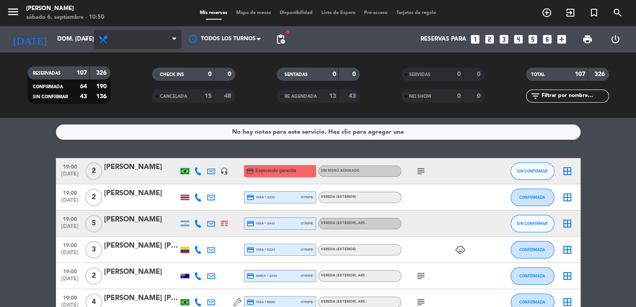
click at [133, 30] on span "Cena" at bounding box center [137, 39] width 87 height 19
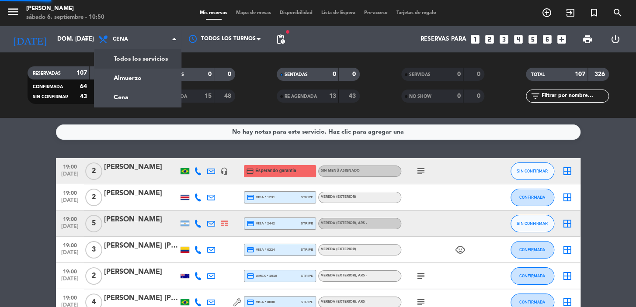
click at [140, 77] on div "menu [PERSON_NAME] 6. septiembre - 10:50 Mis reservas Mapa de mesas Disponibili…" at bounding box center [318, 59] width 636 height 118
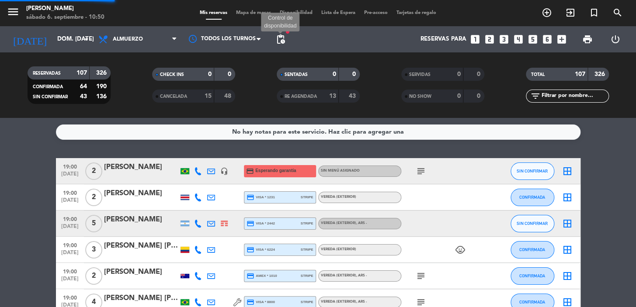
click at [283, 43] on span "pending_actions" at bounding box center [280, 39] width 10 height 10
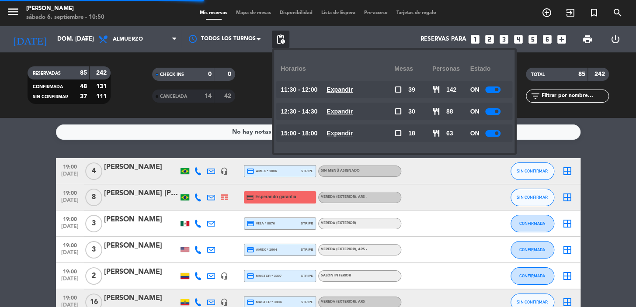
drag, startPoint x: 363, startPoint y: 128, endPoint x: 356, endPoint y: 130, distance: 6.9
click at [363, 128] on div "15:00 - 18:00 Expandir" at bounding box center [337, 132] width 114 height 17
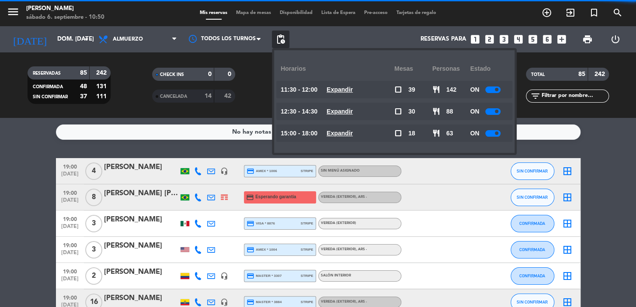
click at [344, 91] on u "Expandir" at bounding box center [339, 89] width 26 height 7
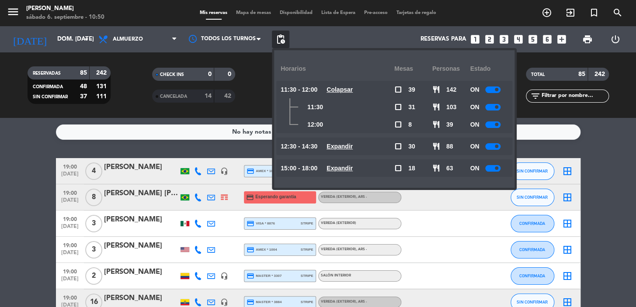
click at [352, 169] on u "Expandir" at bounding box center [339, 168] width 26 height 7
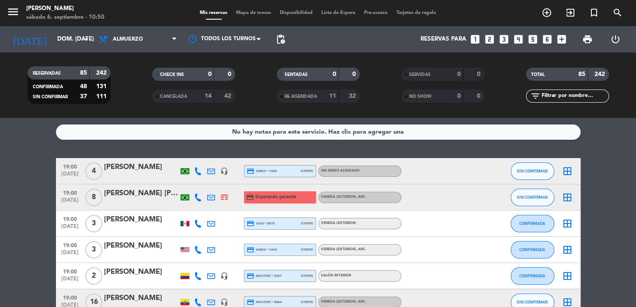
click at [489, 37] on icon "looks_two" at bounding box center [489, 39] width 11 height 11
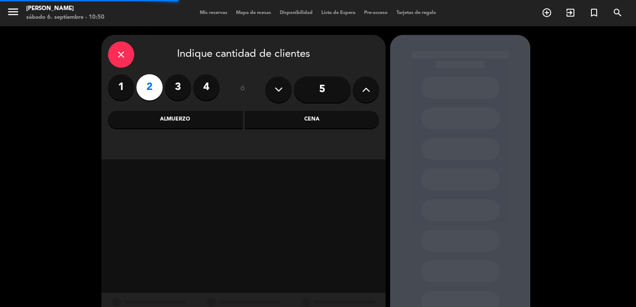
click at [187, 113] on div "Almuerzo" at bounding box center [175, 119] width 135 height 17
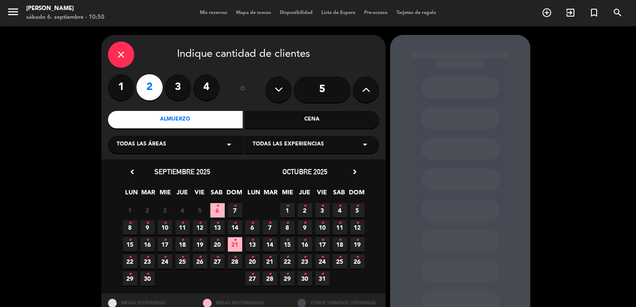
click at [233, 210] on icon "•" at bounding box center [234, 206] width 3 height 14
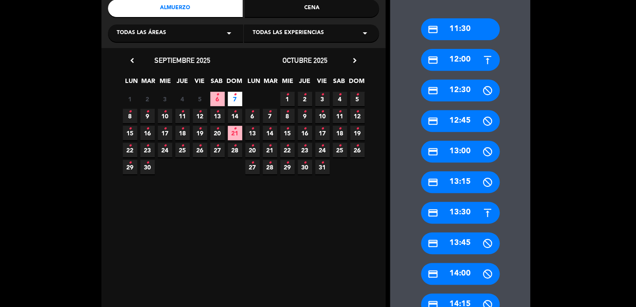
scroll to position [270, 0]
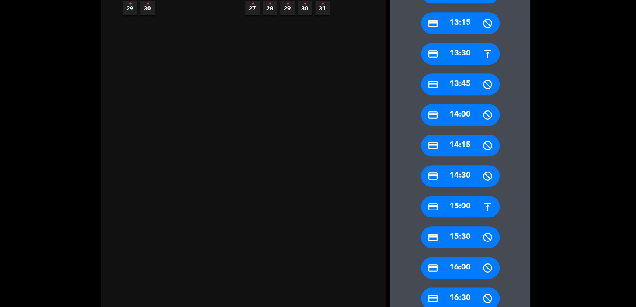
click at [441, 217] on div "credit_card 15:00" at bounding box center [460, 207] width 79 height 22
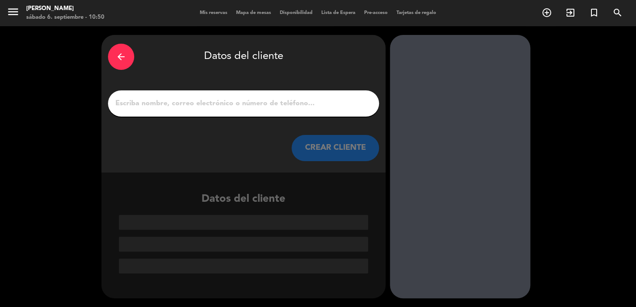
scroll to position [0, 0]
click at [345, 143] on button "CREAR CLIENTE" at bounding box center [334, 148] width 87 height 26
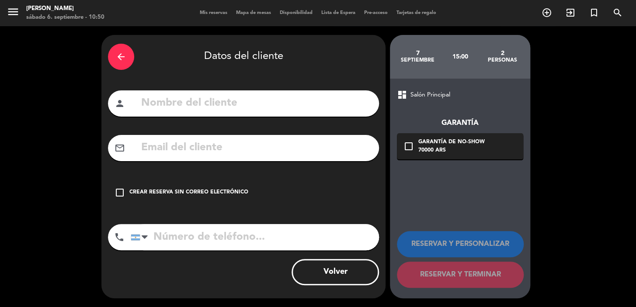
click at [325, 107] on input "text" at bounding box center [256, 103] width 232 height 18
type input "[PERSON_NAME]"
click at [193, 200] on div "check_box_outline_blank Crear reserva sin correo electrónico" at bounding box center [243, 193] width 271 height 26
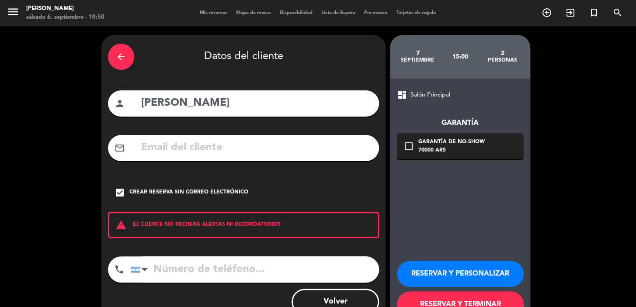
click at [145, 193] on div "Crear reserva sin correo electrónico" at bounding box center [188, 192] width 119 height 9
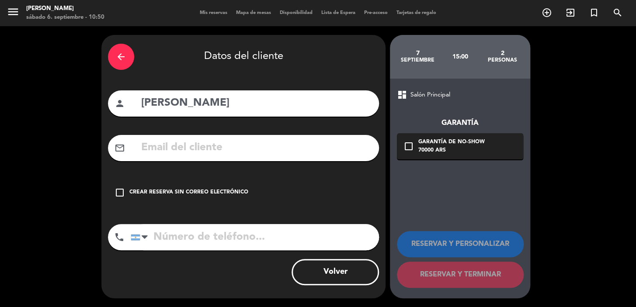
click at [154, 238] on input "tel" at bounding box center [255, 237] width 248 height 26
click at [145, 190] on div "Crear reserva sin correo electrónico" at bounding box center [188, 192] width 119 height 9
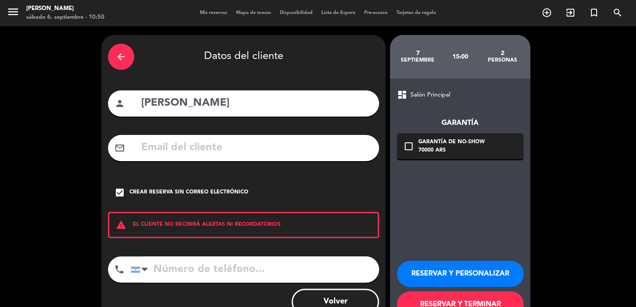
click at [171, 263] on input "tel" at bounding box center [255, 269] width 248 height 26
type input "1162796495"
click at [167, 187] on div "check_box Crear reserva sin correo electrónico" at bounding box center [243, 193] width 271 height 26
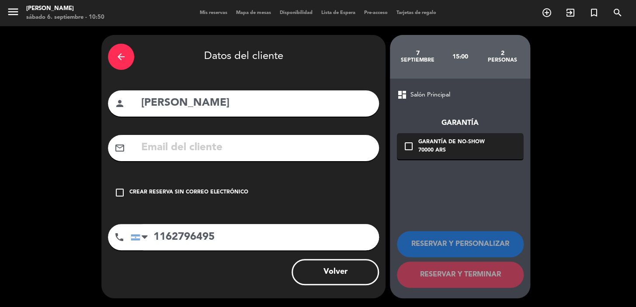
click at [160, 184] on div "check_box_outline_blank Crear reserva sin correo electrónico" at bounding box center [243, 193] width 271 height 26
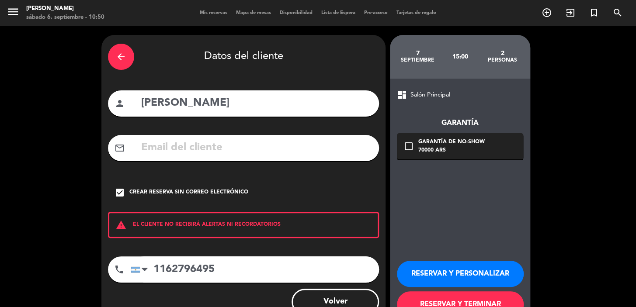
click at [444, 271] on button "RESERVAR Y PERSONALIZAR" at bounding box center [460, 274] width 127 height 26
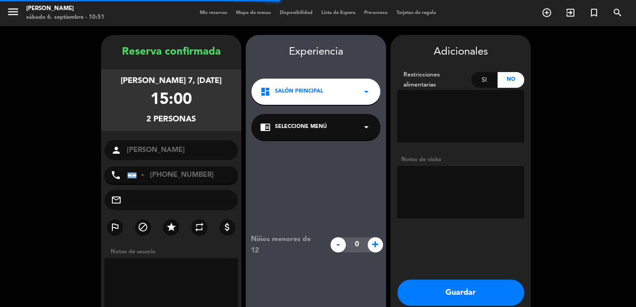
scroll to position [35, 0]
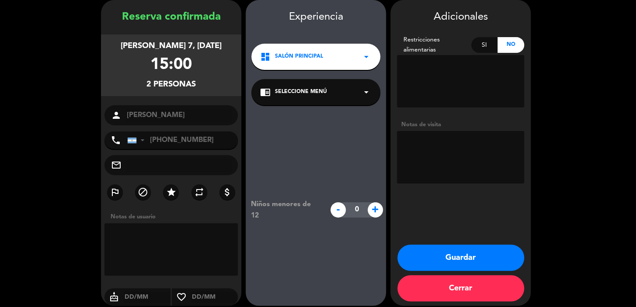
click at [451, 259] on button "Guardar" at bounding box center [460, 258] width 127 height 26
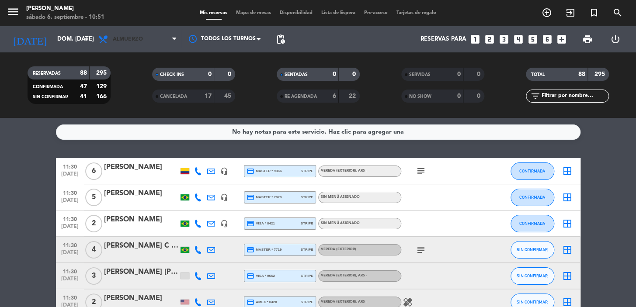
click at [108, 37] on icon at bounding box center [104, 39] width 13 height 10
click at [113, 40] on span "Almuerzo" at bounding box center [128, 39] width 30 height 6
click at [156, 42] on span "Almuerzo" at bounding box center [137, 39] width 87 height 19
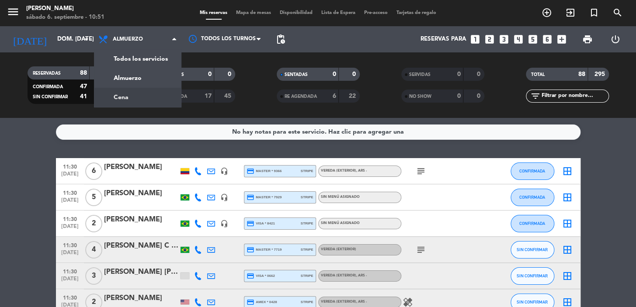
drag, startPoint x: 155, startPoint y: 90, endPoint x: 180, endPoint y: 78, distance: 27.4
click at [155, 90] on div "menu [PERSON_NAME] 6. septiembre - 10:51 Mis reservas Mapa de mesas Disponibili…" at bounding box center [318, 59] width 636 height 118
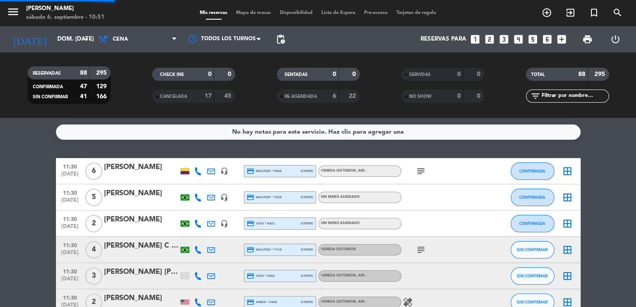
click at [280, 42] on span "pending_actions" at bounding box center [280, 39] width 10 height 10
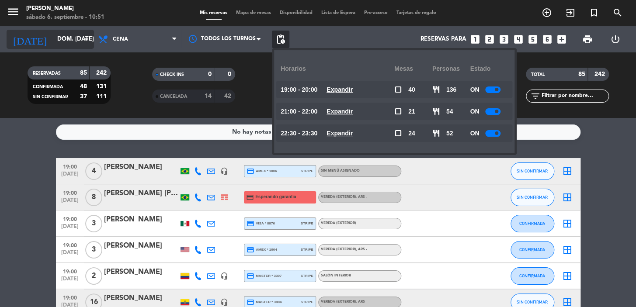
click at [53, 47] on input "dom. [DATE]" at bounding box center [91, 39] width 77 height 16
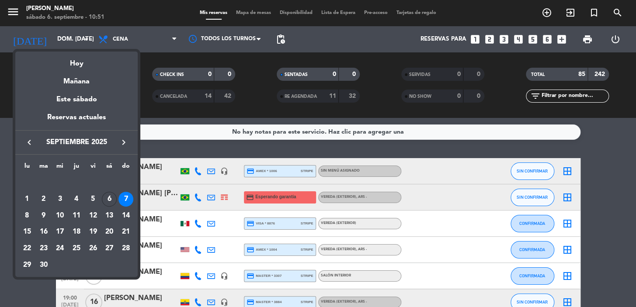
click at [28, 214] on div "8" at bounding box center [27, 215] width 15 height 15
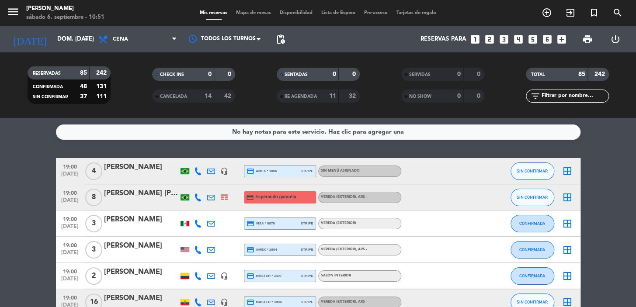
type input "lun. [DATE]"
click at [603, 96] on input "text" at bounding box center [574, 96] width 68 height 10
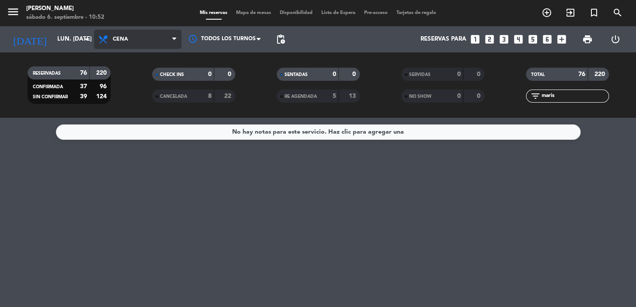
type input "maris"
click at [155, 36] on span "Cena" at bounding box center [137, 39] width 87 height 19
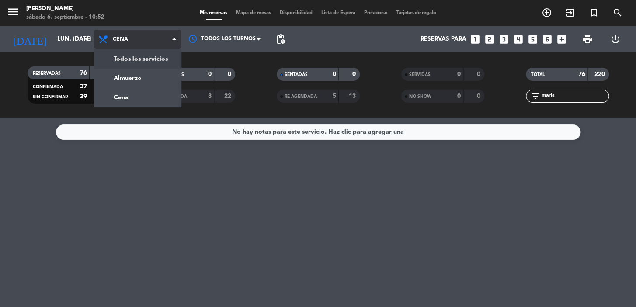
click at [153, 59] on div "menu [PERSON_NAME] 6. septiembre - 10:52 Mis reservas Mapa de mesas Disponibili…" at bounding box center [318, 59] width 636 height 118
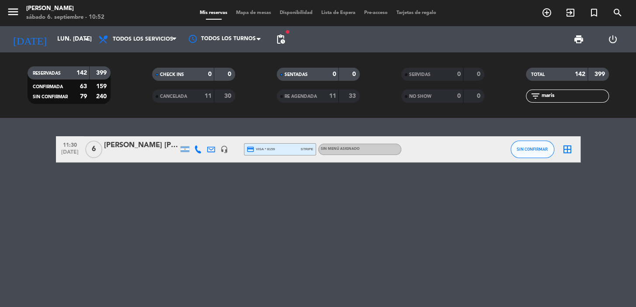
click at [143, 149] on div "[PERSON_NAME] [PERSON_NAME]" at bounding box center [141, 145] width 74 height 11
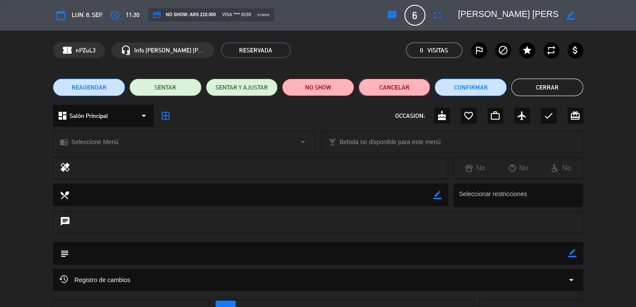
click at [384, 90] on button "Cancelar" at bounding box center [394, 87] width 72 height 17
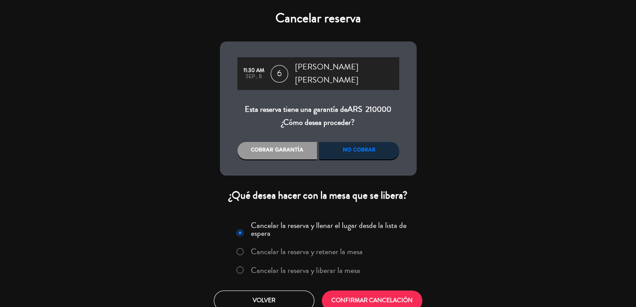
click at [380, 149] on div "No cobrar" at bounding box center [359, 150] width 80 height 17
click at [378, 294] on button "CONFIRMAR CANCELACIÓN" at bounding box center [371, 300] width 100 height 21
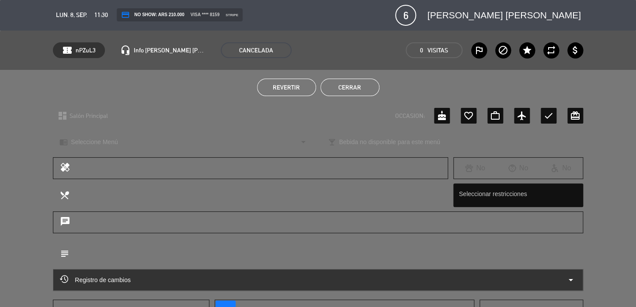
click at [368, 99] on div "Revertir Cerrar" at bounding box center [318, 87] width 636 height 35
click at [360, 90] on button "Cerrar" at bounding box center [349, 87] width 59 height 17
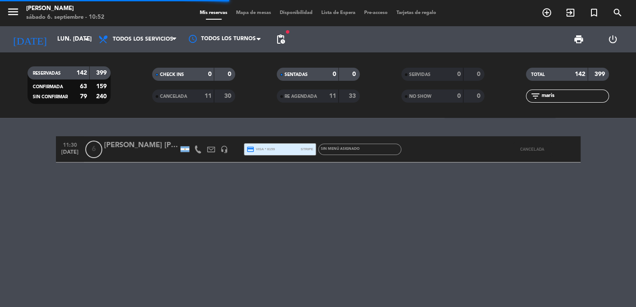
drag, startPoint x: 583, startPoint y: 94, endPoint x: 501, endPoint y: 94, distance: 81.7
click at [501, 94] on div "RESERVADAS 142 399 CONFIRMADA 63 159 SIN CONFIRMAR 79 240 CHECK INS 0 0 CANCELA…" at bounding box center [318, 85] width 636 height 48
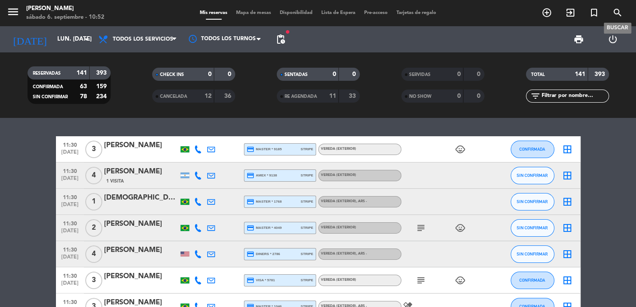
click at [615, 9] on icon "search" at bounding box center [617, 12] width 10 height 10
click at [616, 17] on div "search close Ingrese arriba un Nombre, Teléfono, o Email." at bounding box center [318, 153] width 636 height 307
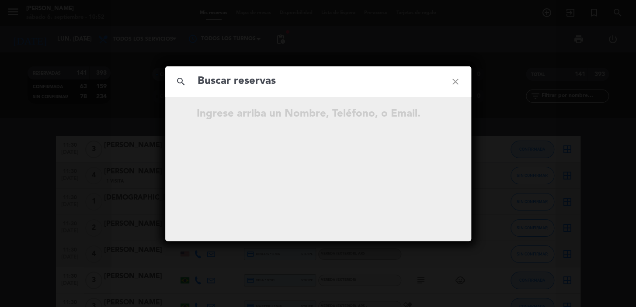
drag, startPoint x: 331, startPoint y: 67, endPoint x: 311, endPoint y: 84, distance: 26.3
paste input "[EMAIL_ADDRESS][DOMAIN_NAME]"
type input "[EMAIL_ADDRESS][DOMAIN_NAME]"
drag, startPoint x: 117, startPoint y: 104, endPoint x: 102, endPoint y: 107, distance: 14.7
click at [102, 107] on div "search [EMAIL_ADDRESS][DOMAIN_NAME] close No hay resultados para "[EMAIL_ADDRES…" at bounding box center [318, 153] width 636 height 307
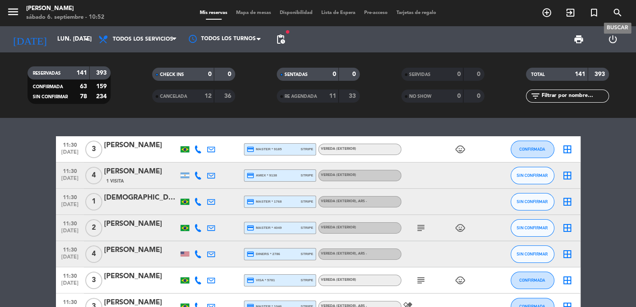
click at [616, 13] on icon "search" at bounding box center [617, 12] width 10 height 10
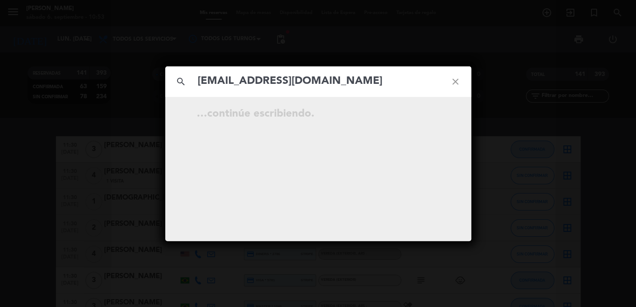
type input "[EMAIL_ADDRESS][DOMAIN_NAME]"
click at [431, 115] on icon "open_in_new" at bounding box center [433, 115] width 10 height 10
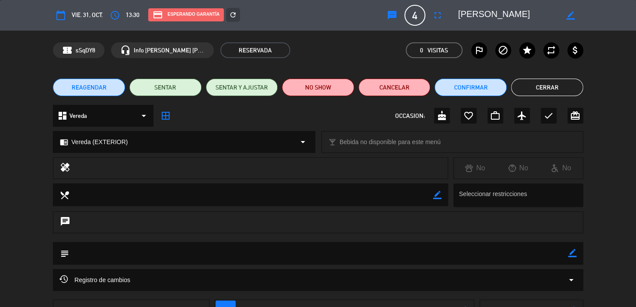
scroll to position [67, 0]
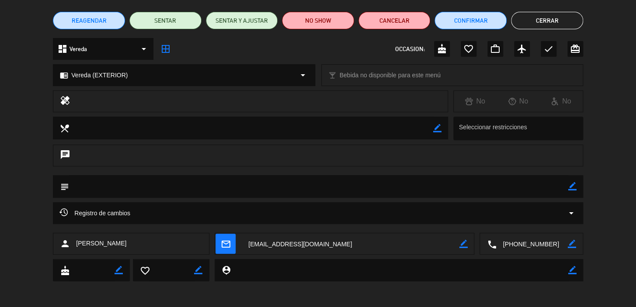
click at [463, 243] on icon "border_color" at bounding box center [463, 244] width 8 height 8
click at [225, 255] on div "person [PERSON_NAME] mail_outline local_phone border_color" at bounding box center [318, 246] width 636 height 26
paste textarea "[EMAIL_ADDRESS][DOMAIN_NAME]"
type textarea "[EMAIL_ADDRESS][DOMAIN_NAME]"
click at [463, 243] on icon at bounding box center [463, 244] width 8 height 8
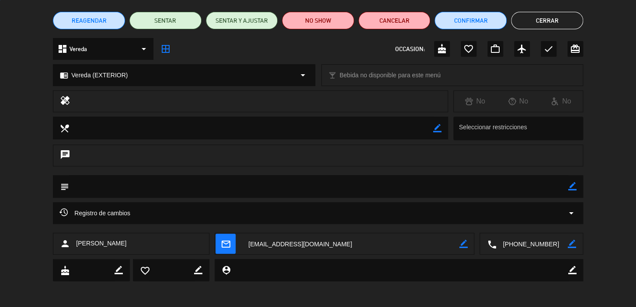
click at [230, 242] on icon "mail_outline" at bounding box center [226, 244] width 10 height 10
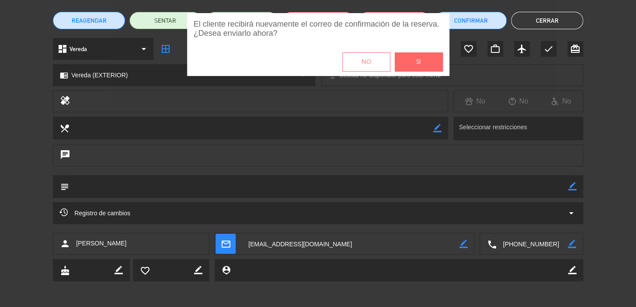
click at [422, 66] on button "Si" at bounding box center [418, 61] width 48 height 19
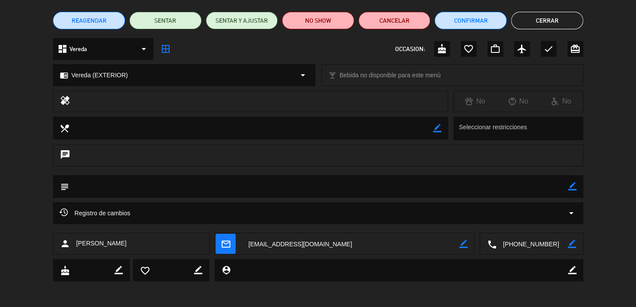
click at [546, 17] on button "Cerrar" at bounding box center [547, 20] width 72 height 17
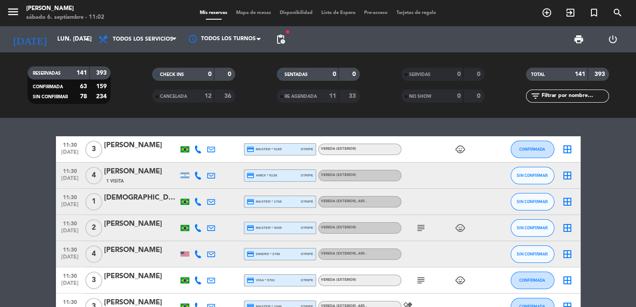
click at [545, 16] on icon "add_circle_outline" at bounding box center [546, 12] width 10 height 10
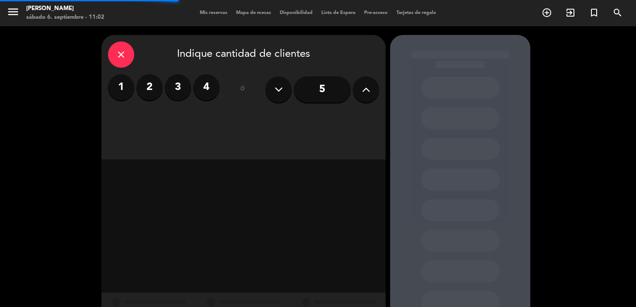
click at [151, 90] on label "2" at bounding box center [149, 87] width 26 height 26
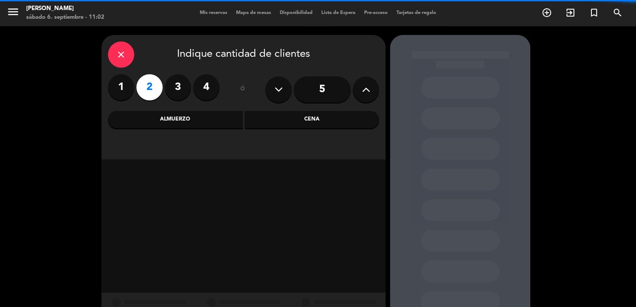
click at [328, 118] on div "Cena" at bounding box center [312, 119] width 135 height 17
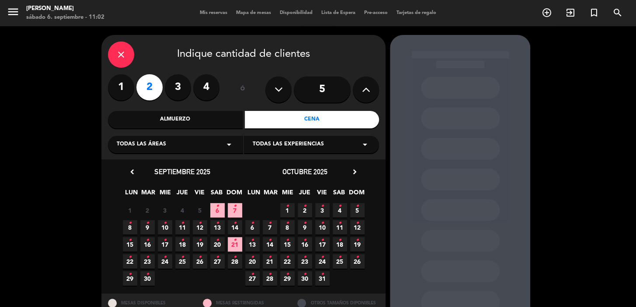
click at [131, 262] on icon "•" at bounding box center [129, 257] width 3 height 14
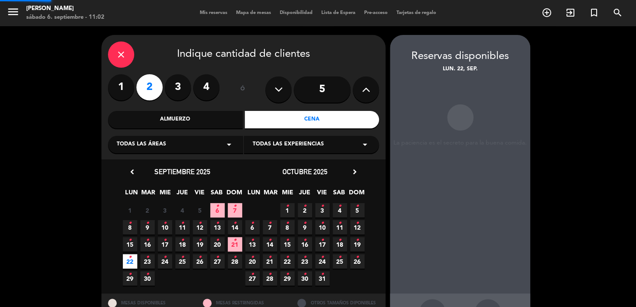
scroll to position [32, 0]
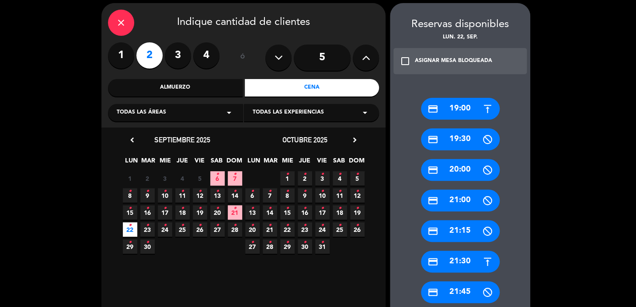
click at [467, 102] on div "credit_card 19:00" at bounding box center [460, 109] width 79 height 22
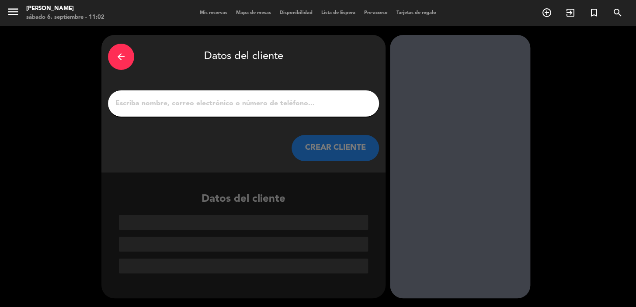
scroll to position [0, 0]
click at [323, 147] on button "CREAR CLIENTE" at bounding box center [334, 148] width 87 height 26
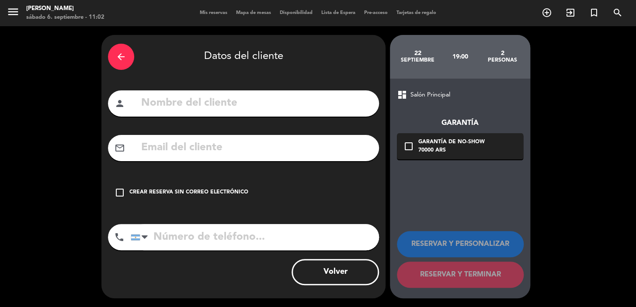
paste input "[PERSON_NAME]"
type input "[PERSON_NAME]"
click at [209, 187] on div "check_box_outline_blank Crear reserva sin correo electrónico" at bounding box center [243, 193] width 271 height 26
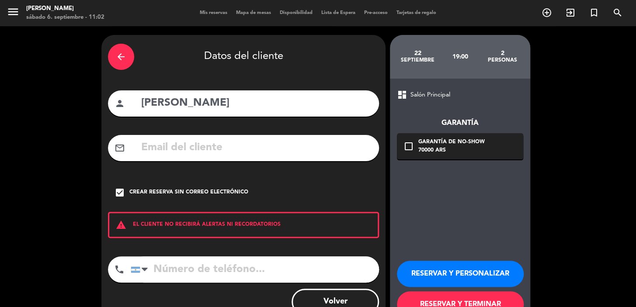
click at [501, 266] on button "RESERVAR Y PERSONALIZAR" at bounding box center [460, 274] width 127 height 26
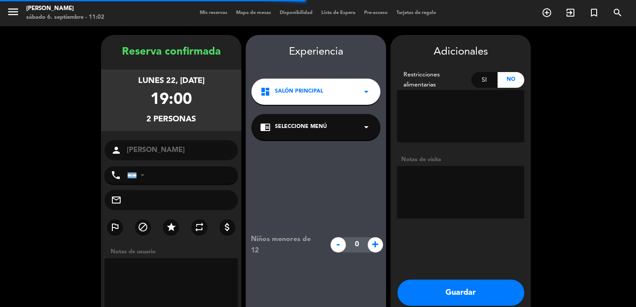
scroll to position [35, 0]
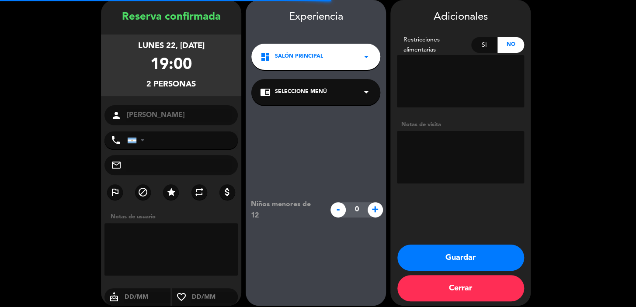
click at [444, 158] on textarea at bounding box center [460, 157] width 127 height 52
type textarea "paos diego"
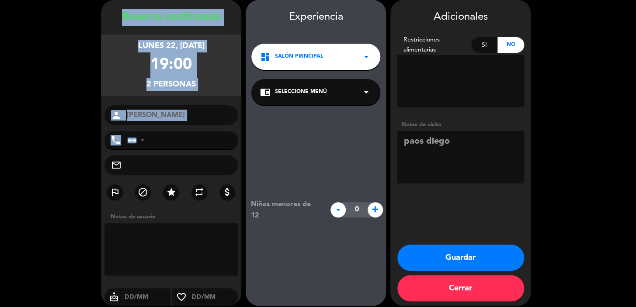
drag, startPoint x: 111, startPoint y: 14, endPoint x: 204, endPoint y: 142, distance: 158.2
click at [206, 146] on div "Reserva confirmada lunes 22, [DATE] 19:00 2 personas person [PERSON_NAME] phone…" at bounding box center [171, 162] width 140 height 306
copy div "Reserva confirmada lunes 22, [DATE] 19:00 2 personas person phone"
click at [411, 260] on button "Guardar" at bounding box center [460, 258] width 127 height 26
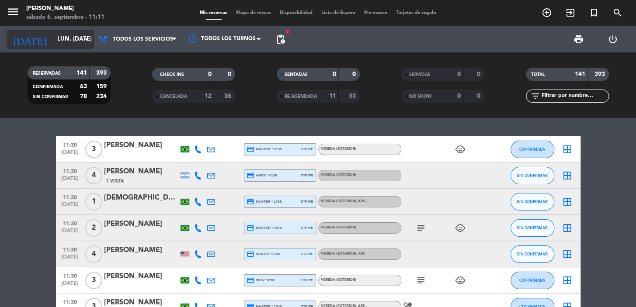
click at [80, 39] on div "[DATE] lun. [DATE] arrow_drop_down" at bounding box center [50, 39] width 87 height 19
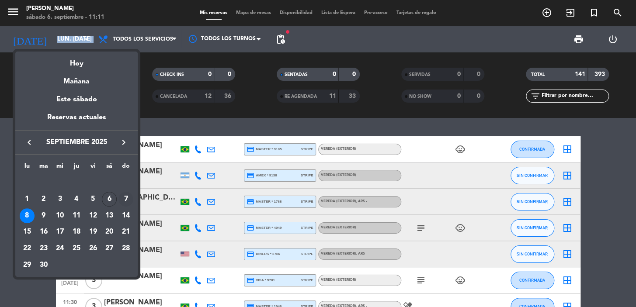
click at [124, 194] on div "7" at bounding box center [125, 199] width 15 height 15
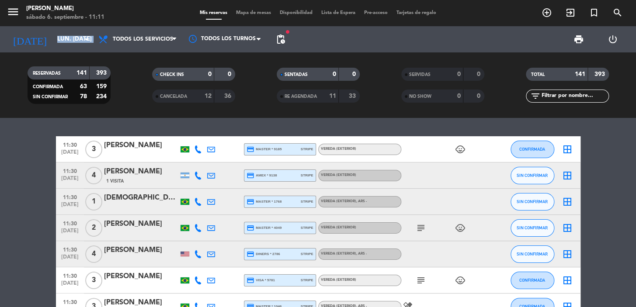
type input "dom. [DATE]"
click at [280, 40] on span "pending_actions" at bounding box center [280, 39] width 10 height 10
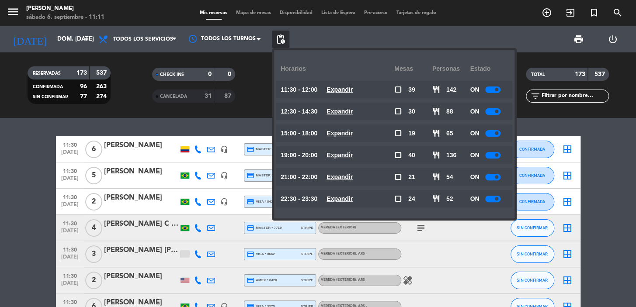
click at [545, 11] on icon "add_circle_outline" at bounding box center [546, 12] width 10 height 10
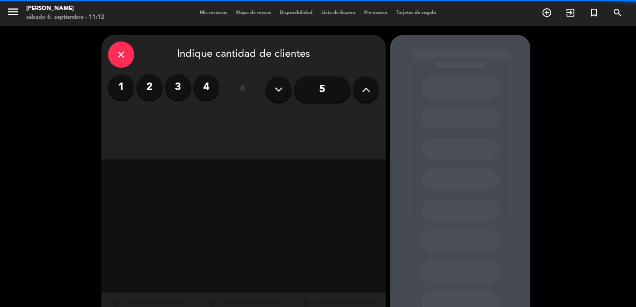
click at [150, 88] on label "2" at bounding box center [149, 87] width 26 height 26
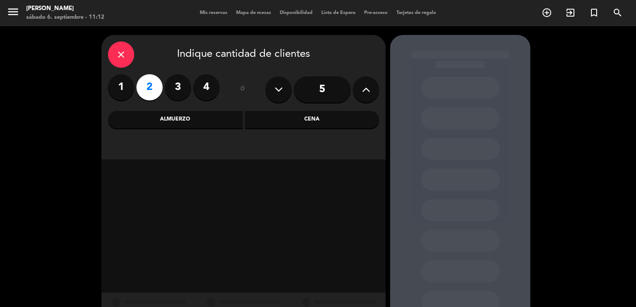
click at [184, 121] on div "Almuerzo" at bounding box center [175, 119] width 135 height 17
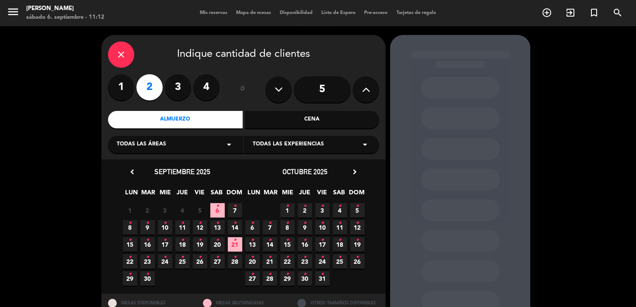
click at [232, 209] on span "7 •" at bounding box center [235, 210] width 14 height 14
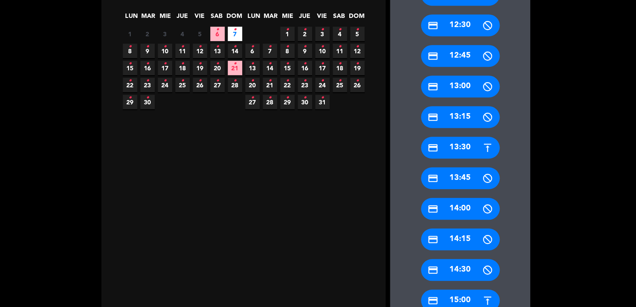
scroll to position [191, 0]
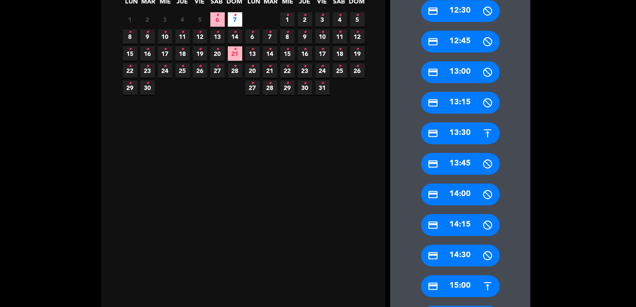
click at [457, 287] on div "credit_card 15:00" at bounding box center [460, 286] width 79 height 22
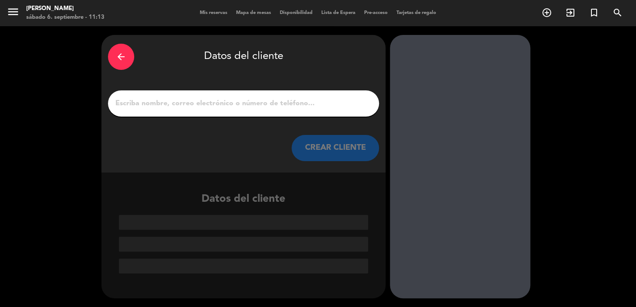
click at [338, 154] on button "CREAR CLIENTE" at bounding box center [334, 148] width 87 height 26
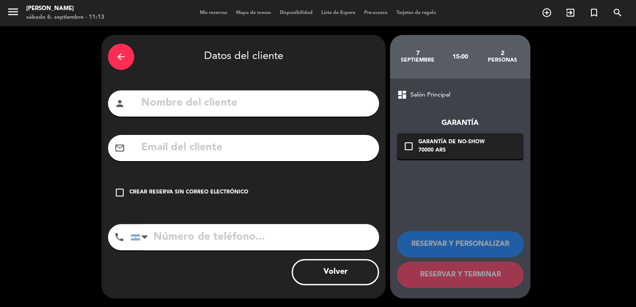
paste input "[PERSON_NAME]"
type input "[PERSON_NAME]"
paste input "[EMAIL_ADDRESS][DOMAIN_NAME]"
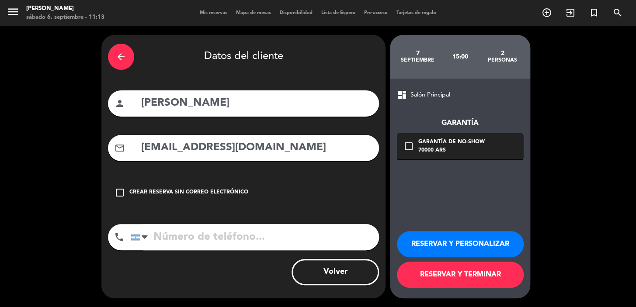
type input "[EMAIL_ADDRESS][DOMAIN_NAME]"
click at [253, 233] on input "tel" at bounding box center [255, 237] width 248 height 26
paste input "4321 1200"
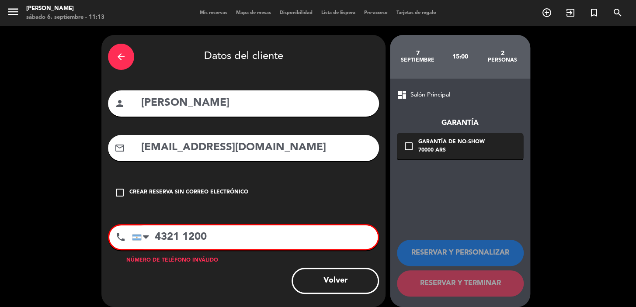
click at [156, 236] on input "4321 1200" at bounding box center [254, 237] width 245 height 24
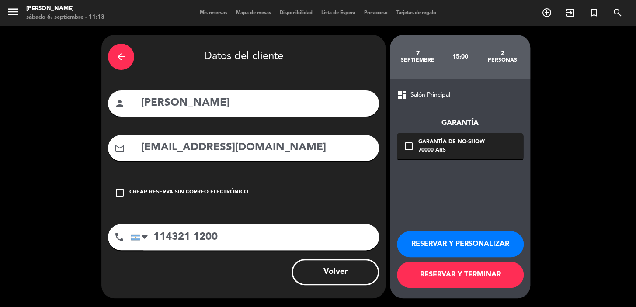
type input "114321 1200"
click at [485, 137] on div "check_box_outline_blank Garantía de no-show 70000 ARS" at bounding box center [460, 146] width 126 height 26
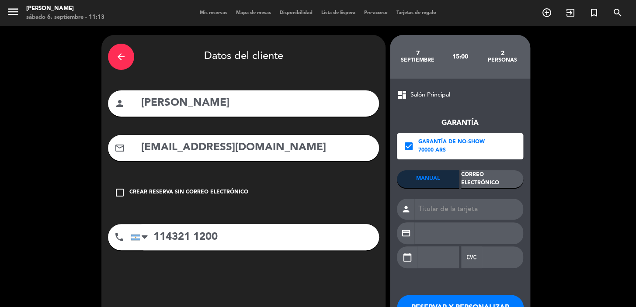
click at [497, 183] on div "Correo Electrónico" at bounding box center [492, 178] width 62 height 17
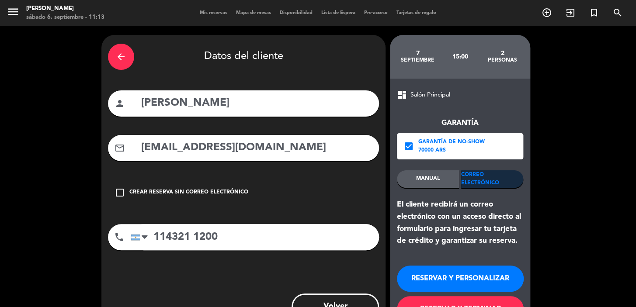
click at [447, 282] on button "RESERVAR Y PERSONALIZAR" at bounding box center [460, 279] width 127 height 26
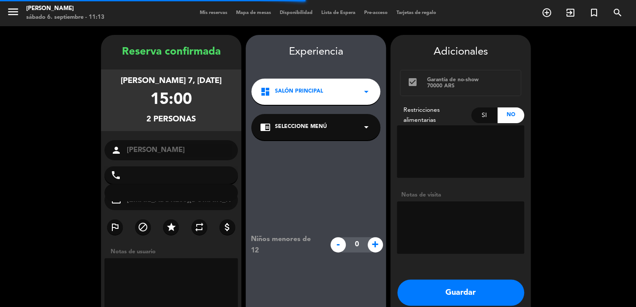
type input "[PHONE_NUMBER]"
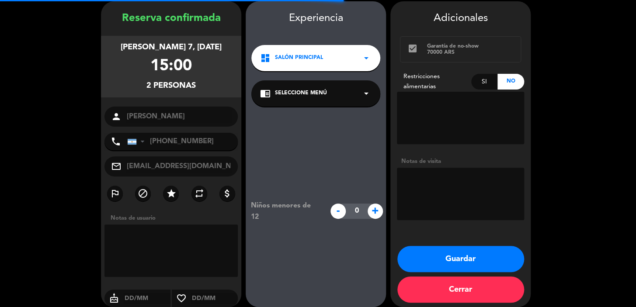
scroll to position [35, 0]
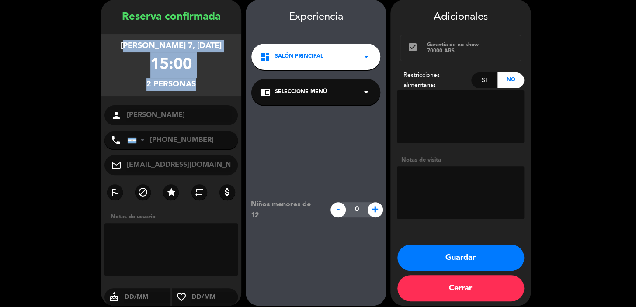
drag, startPoint x: 117, startPoint y: 43, endPoint x: 214, endPoint y: 124, distance: 126.2
click at [214, 124] on div "Reserva confirmada [PERSON_NAME] 7, [DATE] 15:00 2 personas person [PERSON_NAME…" at bounding box center [171, 162] width 140 height 306
copy div "[PERSON_NAME] 7, [DATE] 15:00 2 personas"
click at [443, 255] on button "Guardar" at bounding box center [460, 258] width 127 height 26
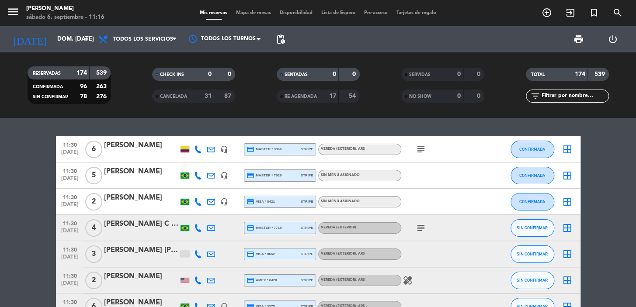
click at [615, 14] on icon "search" at bounding box center [617, 12] width 10 height 10
click at [616, 14] on div "search close Ingrese arriba un Nombre, Teléfono, o Email." at bounding box center [318, 153] width 636 height 307
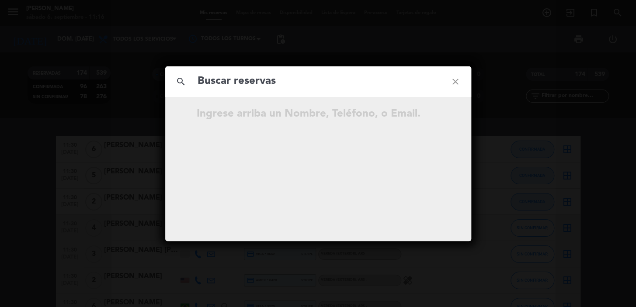
paste input "[EMAIL_ADDRESS][DOMAIN_NAME]"
type input "[EMAIL_ADDRESS][DOMAIN_NAME]"
drag, startPoint x: 352, startPoint y: 84, endPoint x: 271, endPoint y: 78, distance: 81.4
click at [135, 86] on div "search [EMAIL_ADDRESS][DOMAIN_NAME] close No hay resultados para " [EMAIL_ADDRE…" at bounding box center [318, 153] width 636 height 307
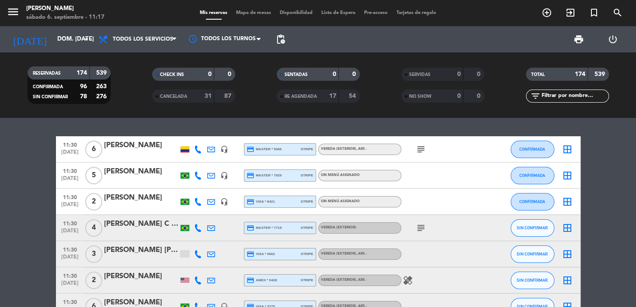
click at [615, 13] on icon "search" at bounding box center [617, 12] width 10 height 10
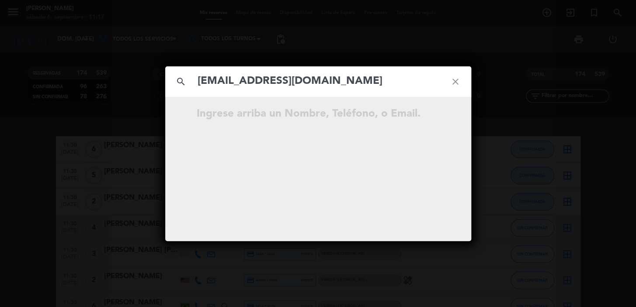
type input "[EMAIL_ADDRESS][DOMAIN_NAME]"
click at [434, 116] on icon "open_in_new" at bounding box center [433, 115] width 10 height 10
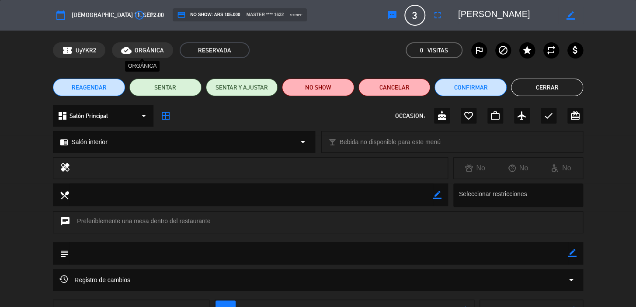
click at [134, 16] on icon "access_time" at bounding box center [139, 15] width 10 height 10
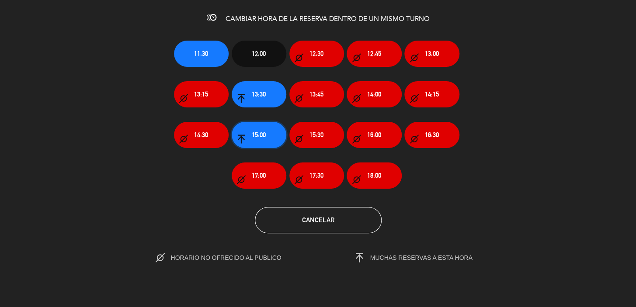
click at [269, 132] on button "15:00" at bounding box center [258, 135] width 55 height 26
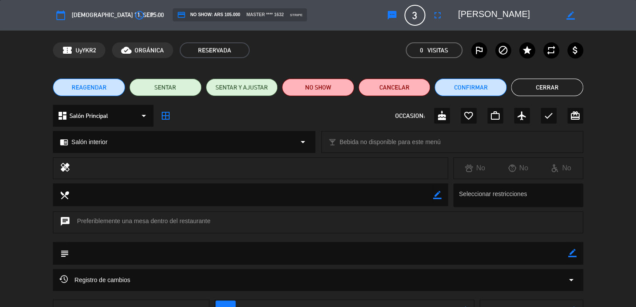
click at [522, 87] on button "Cerrar" at bounding box center [547, 87] width 72 height 17
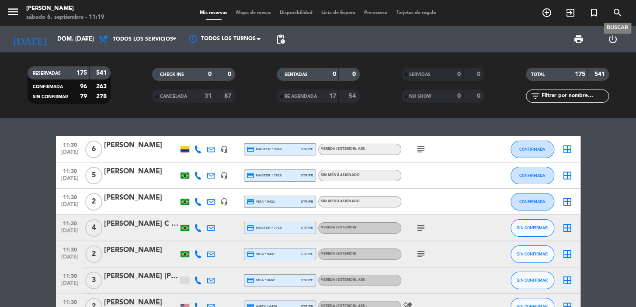
click at [615, 10] on icon "search" at bounding box center [617, 12] width 10 height 10
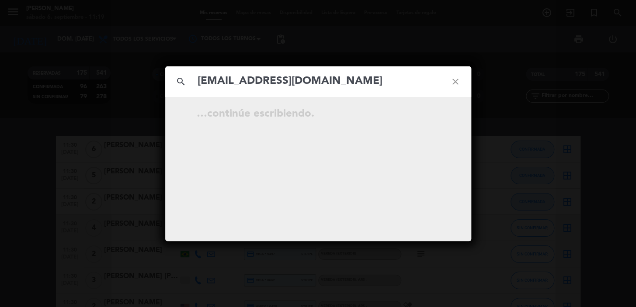
type input "[EMAIL_ADDRESS][DOMAIN_NAME]"
click at [457, 77] on icon "close" at bounding box center [454, 81] width 31 height 31
click at [457, 78] on icon "close" at bounding box center [454, 81] width 31 height 31
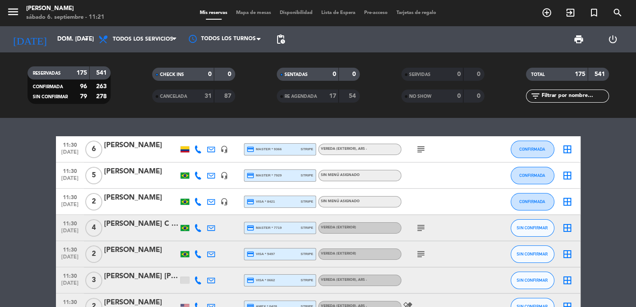
click at [69, 47] on div "search close [DATE] 15:00 3 [PERSON_NAME][GEOGRAPHIC_DATA] open_in_new" at bounding box center [318, 153] width 636 height 307
click at [71, 40] on div "search close [DATE] 15:00 3 [PERSON_NAME][GEOGRAPHIC_DATA] open_in_new" at bounding box center [318, 153] width 636 height 307
click at [62, 40] on div "search close [DATE] 15:00 3 [PERSON_NAME][GEOGRAPHIC_DATA] open_in_new" at bounding box center [318, 153] width 636 height 307
click at [62, 38] on div "search close [DATE] 15:00 3 [PERSON_NAME][GEOGRAPHIC_DATA] open_in_new" at bounding box center [318, 153] width 636 height 307
click at [73, 37] on div "search close [DATE] 15:00 3 [PERSON_NAME][GEOGRAPHIC_DATA] open_in_new" at bounding box center [318, 153] width 636 height 307
